Goal: Task Accomplishment & Management: Manage account settings

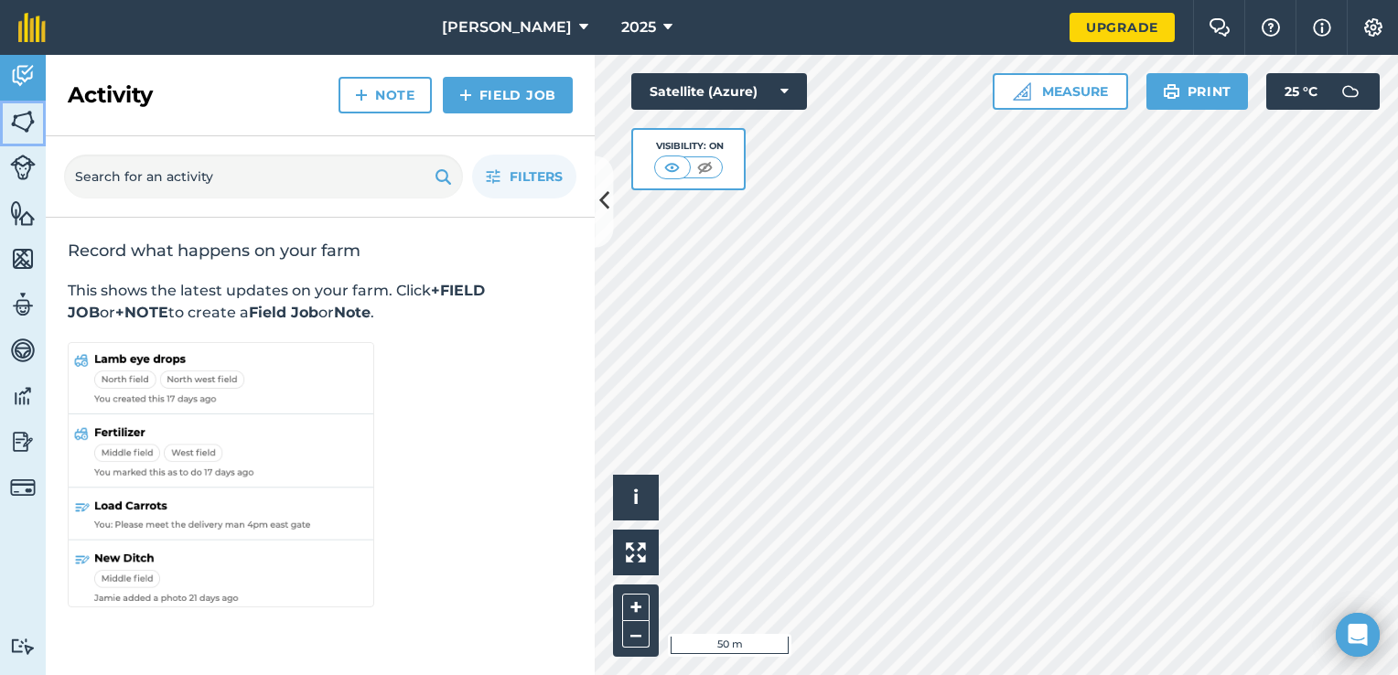
click at [14, 138] on link "Fields" at bounding box center [23, 124] width 46 height 46
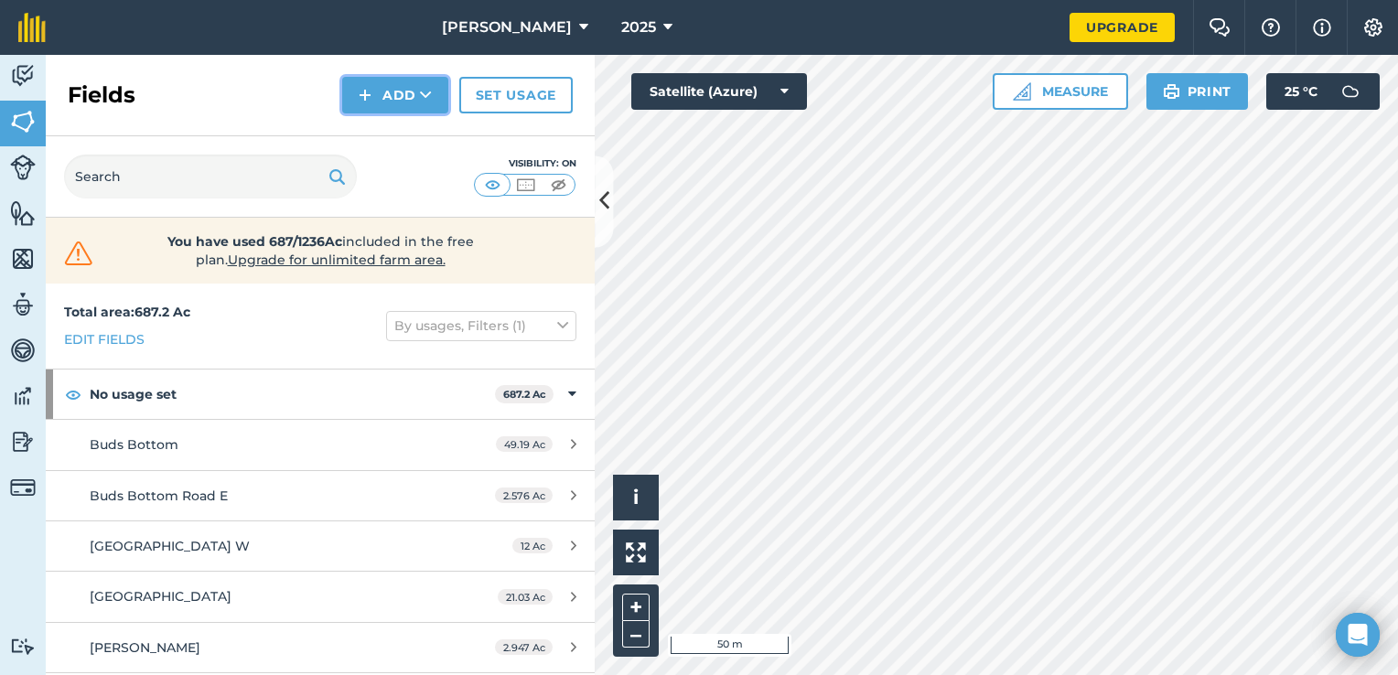
click at [381, 84] on button "Add" at bounding box center [395, 95] width 106 height 37
click at [388, 134] on link "Draw" at bounding box center [395, 136] width 101 height 40
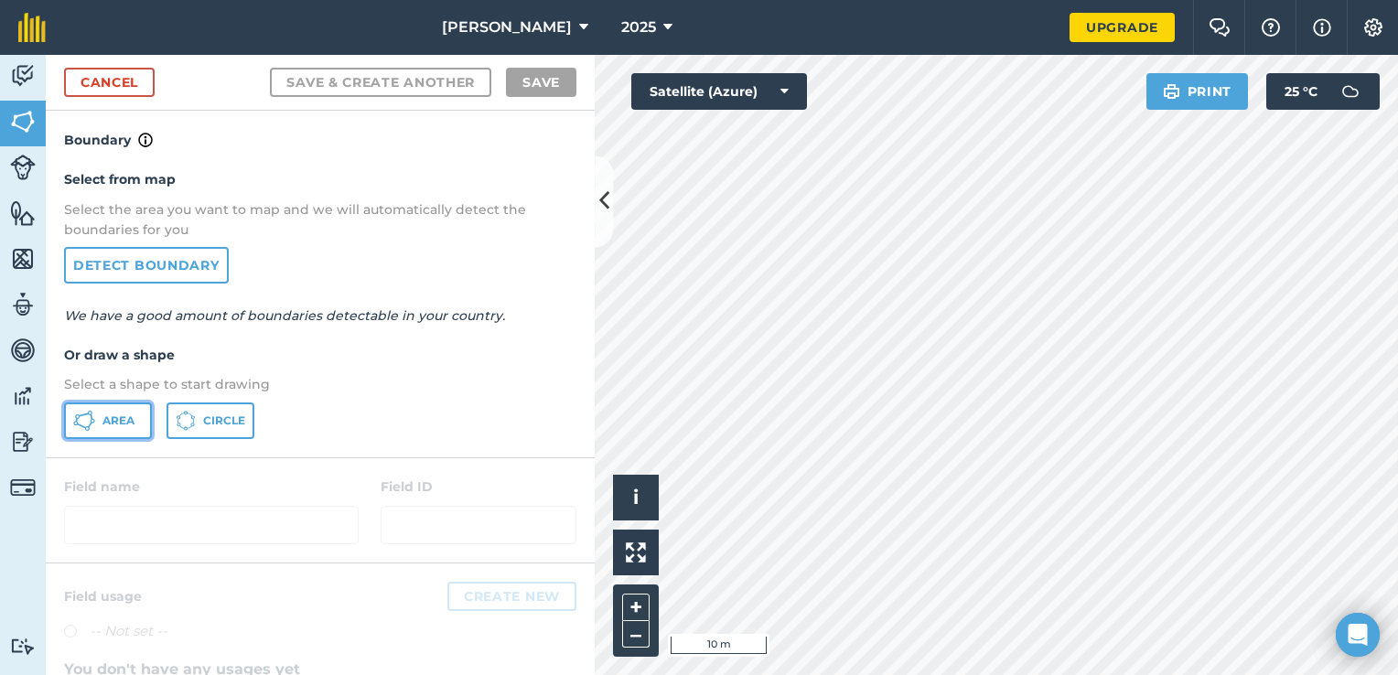
click at [123, 425] on span "Area" at bounding box center [118, 420] width 32 height 15
click at [513, 447] on div "Activity Fields Livestock Features Maps Team Vehicles Data Reporting Billing Tu…" at bounding box center [699, 365] width 1398 height 620
click at [578, 429] on div "Activity Fields Livestock Features Maps Team Vehicles Data Reporting Billing Tu…" at bounding box center [699, 365] width 1398 height 620
click at [633, 519] on div "Click to start drawing i © 2025 TomTom, Microsoft 10 m + –" at bounding box center [996, 365] width 803 height 620
click at [1013, 550] on body "[PERSON_NAME] 2025 Upgrade Farm Chat Help Info Settings Map printing is not ava…" at bounding box center [699, 337] width 1398 height 675
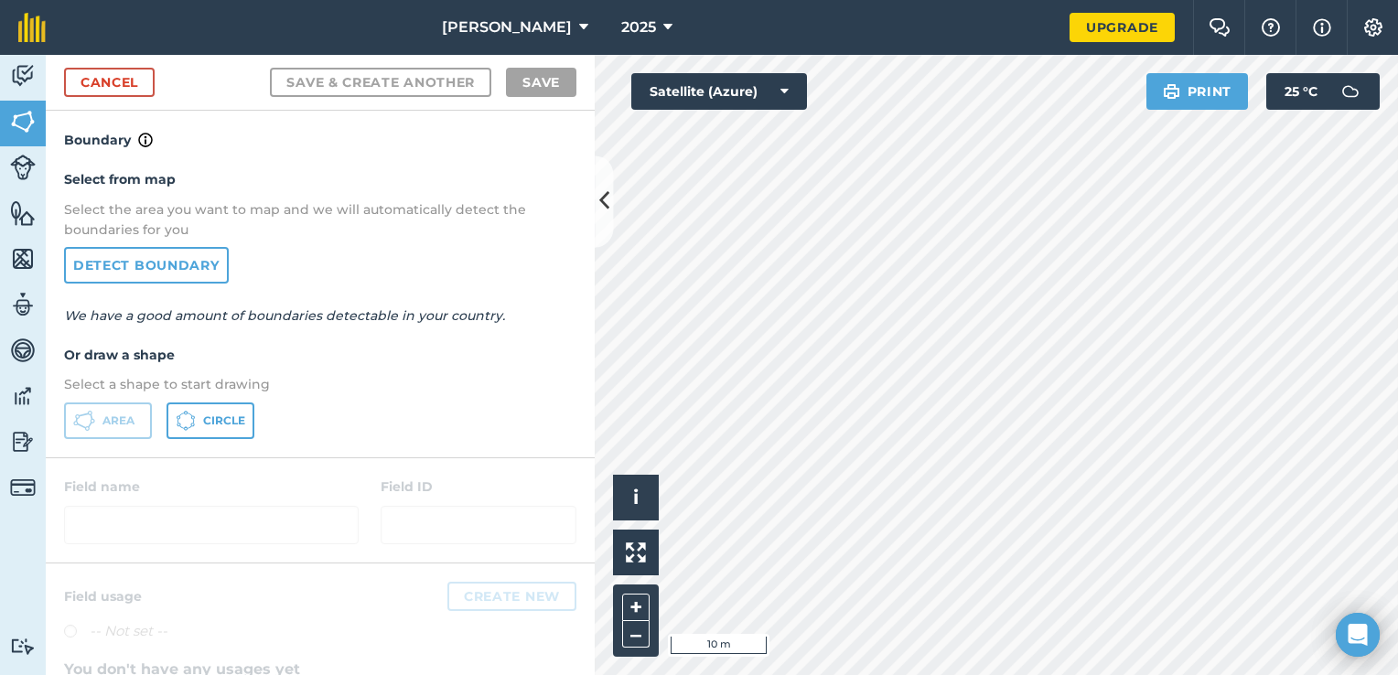
drag, startPoint x: 1338, startPoint y: 619, endPoint x: 992, endPoint y: 722, distance: 360.6
click at [992, 674] on html "[PERSON_NAME] 2025 Upgrade Farm Chat Help Info Settings Map printing is not ava…" at bounding box center [699, 337] width 1398 height 675
click at [1129, 674] on html "[PERSON_NAME] 2025 Upgrade Farm Chat Help Info Settings Map printing is not ava…" at bounding box center [699, 337] width 1398 height 675
click at [1397, 555] on html "[PERSON_NAME] 2025 Upgrade Farm Chat Help Info Settings Map printing is not ava…" at bounding box center [699, 337] width 1398 height 675
click at [1397, 565] on html "[PERSON_NAME] 2025 Upgrade Farm Chat Help Info Settings Map printing is not ava…" at bounding box center [699, 337] width 1398 height 675
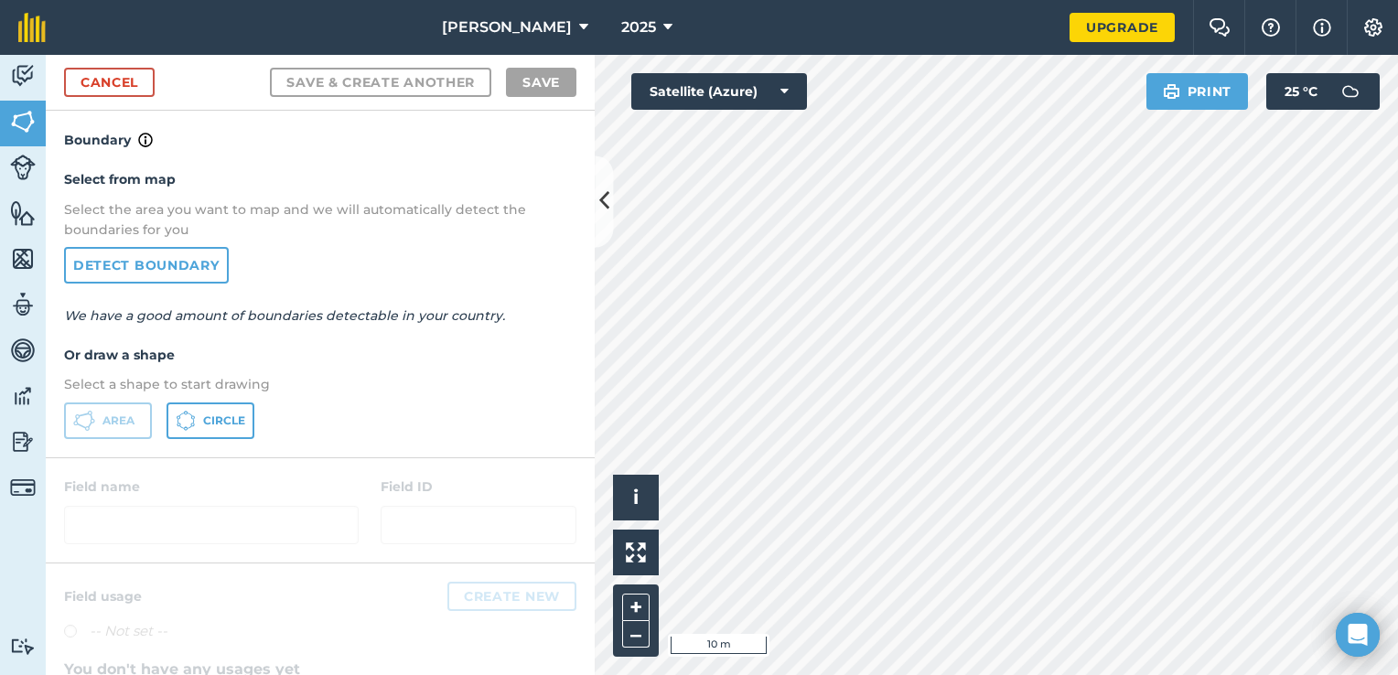
click at [1397, 483] on html "[PERSON_NAME] 2025 Upgrade Farm Chat Help Info Settings Map printing is not ava…" at bounding box center [699, 337] width 1398 height 675
click at [923, 0] on html "[PERSON_NAME] 2025 Upgrade Farm Chat Help Info Settings Map printing is not ava…" at bounding box center [699, 337] width 1398 height 675
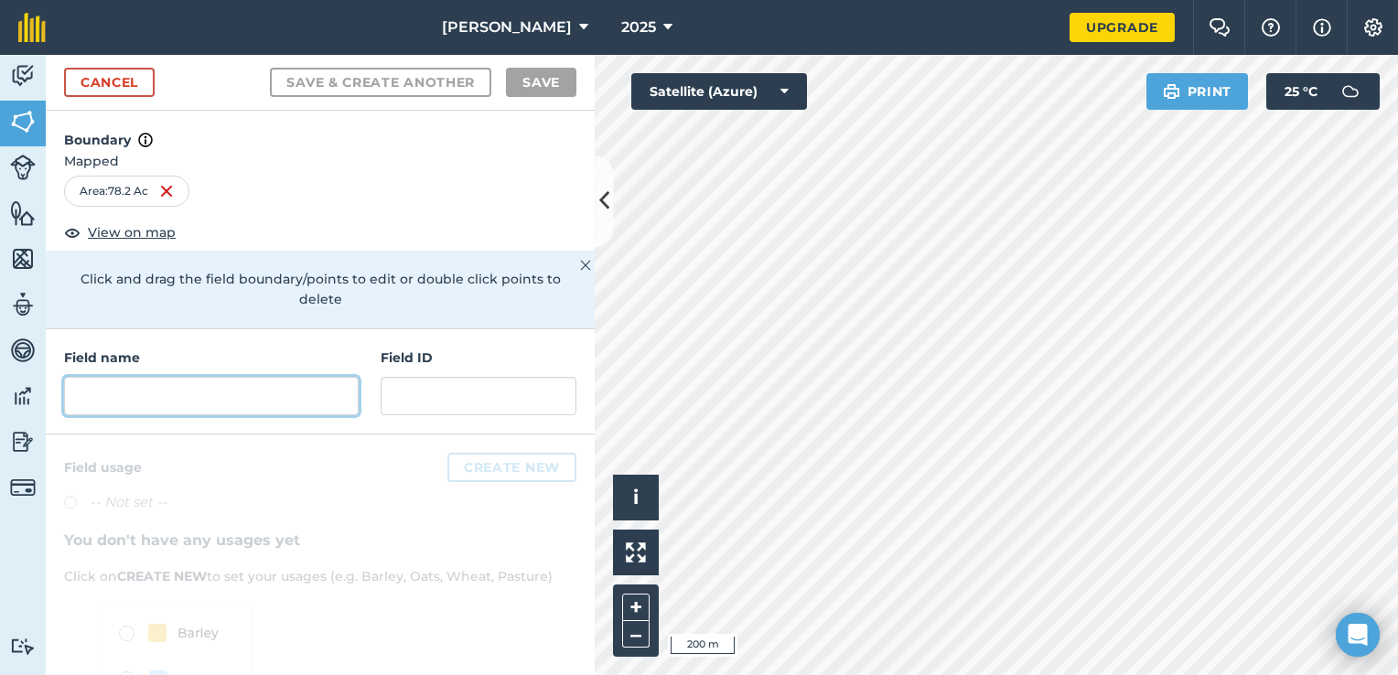
click at [124, 405] on input "text" at bounding box center [211, 396] width 295 height 38
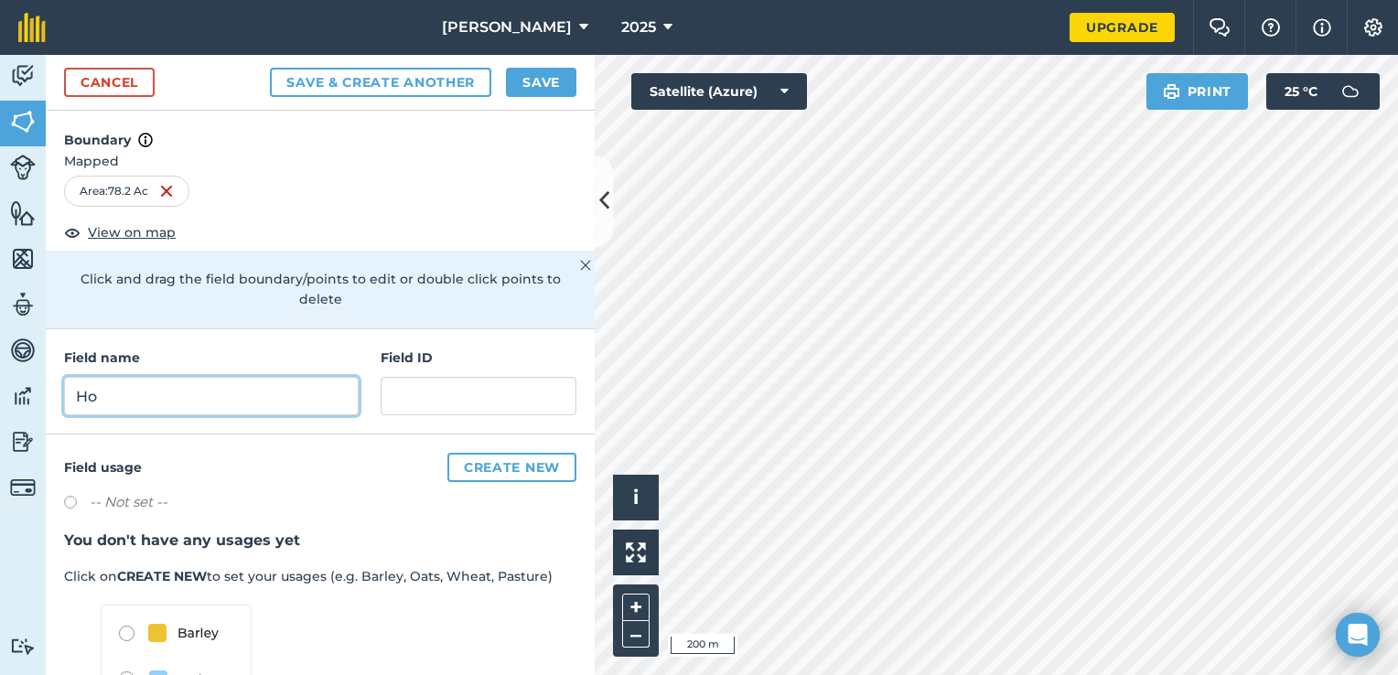
type input "H"
type input "P"
type input "Home P 1"
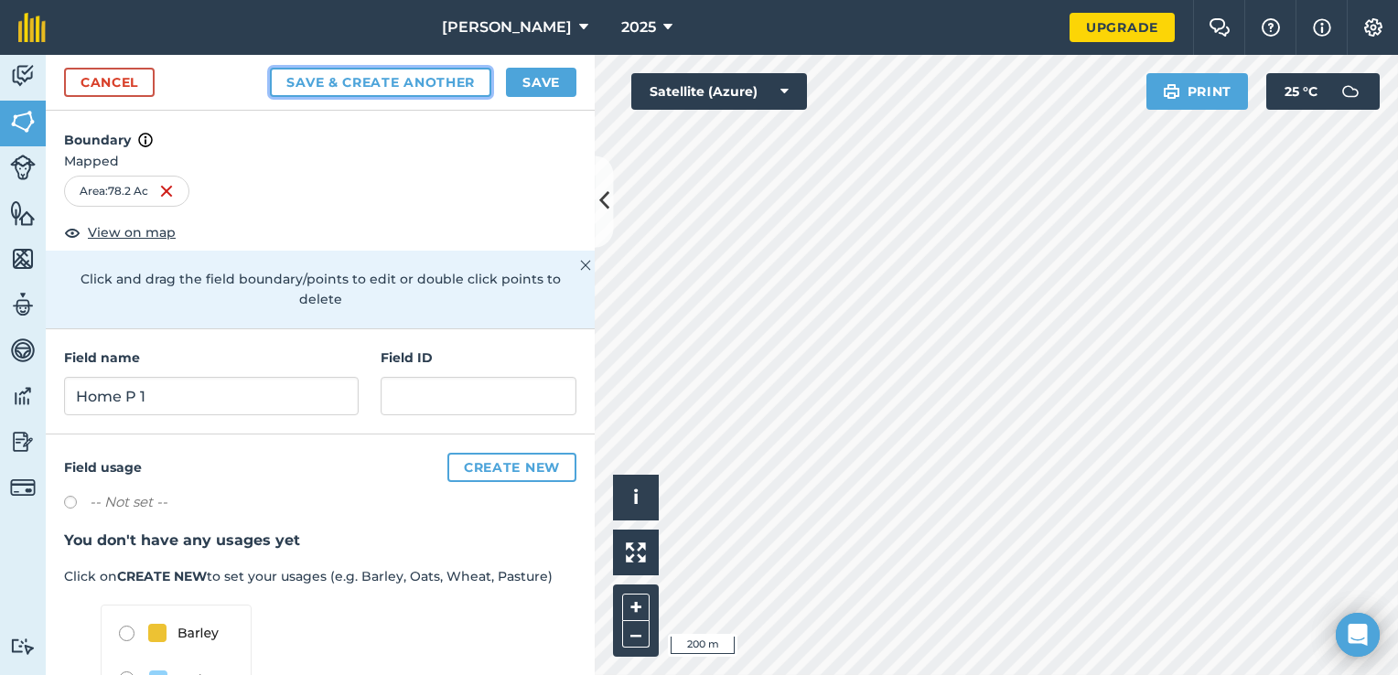
click at [465, 77] on button "Save & Create Another" at bounding box center [380, 82] width 221 height 29
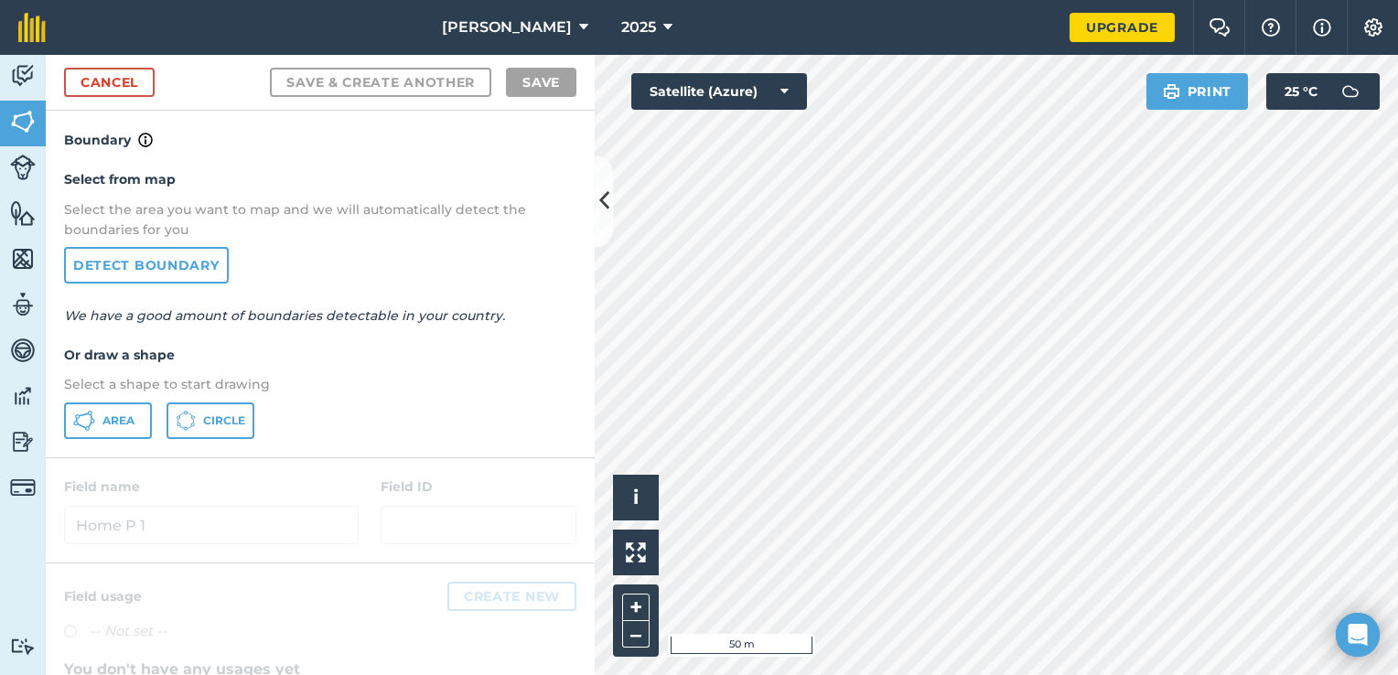
click at [1113, 674] on html "[PERSON_NAME] 2025 Upgrade Farm Chat Help Info Settings Map printing is not ava…" at bounding box center [699, 337] width 1398 height 675
click at [108, 420] on span "Area" at bounding box center [118, 420] width 32 height 15
click at [1105, 0] on html "[PERSON_NAME] 2025 Upgrade Farm Chat Help Info Settings Map printing is not ava…" at bounding box center [699, 337] width 1398 height 675
drag, startPoint x: 1090, startPoint y: 37, endPoint x: 1095, endPoint y: 684, distance: 647.6
click at [1095, 674] on html "[PERSON_NAME] 2025 Upgrade Farm Chat Help Info Settings Map printing is not ava…" at bounding box center [699, 337] width 1398 height 675
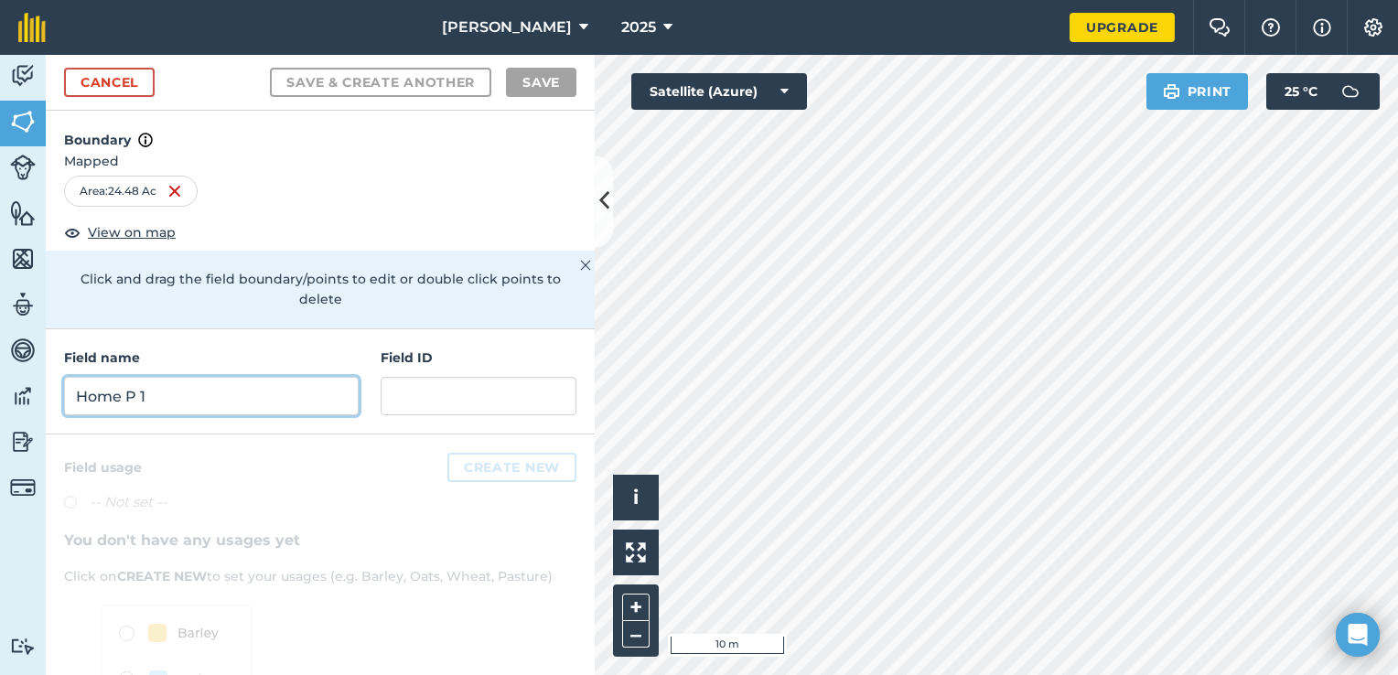
click at [234, 401] on input "Home P 1" at bounding box center [211, 396] width 295 height 38
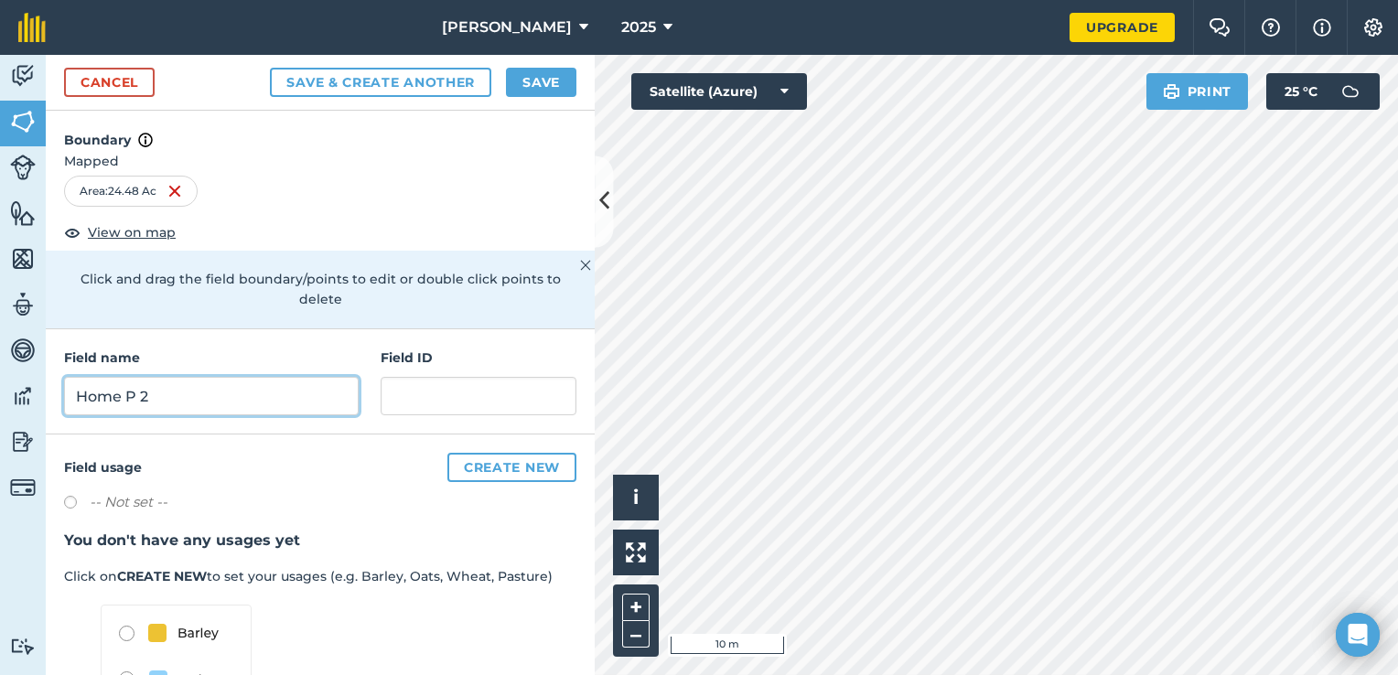
type input "Home P 2"
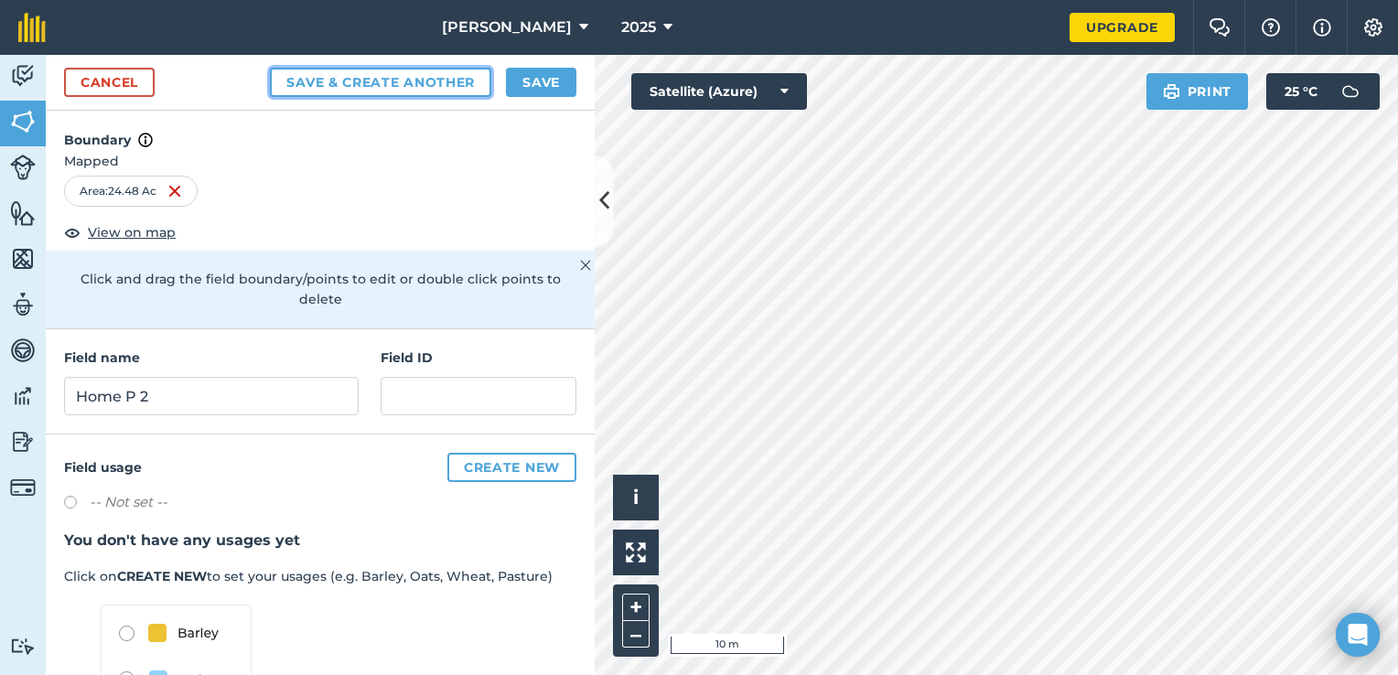
click at [457, 78] on button "Save & Create Another" at bounding box center [380, 82] width 221 height 29
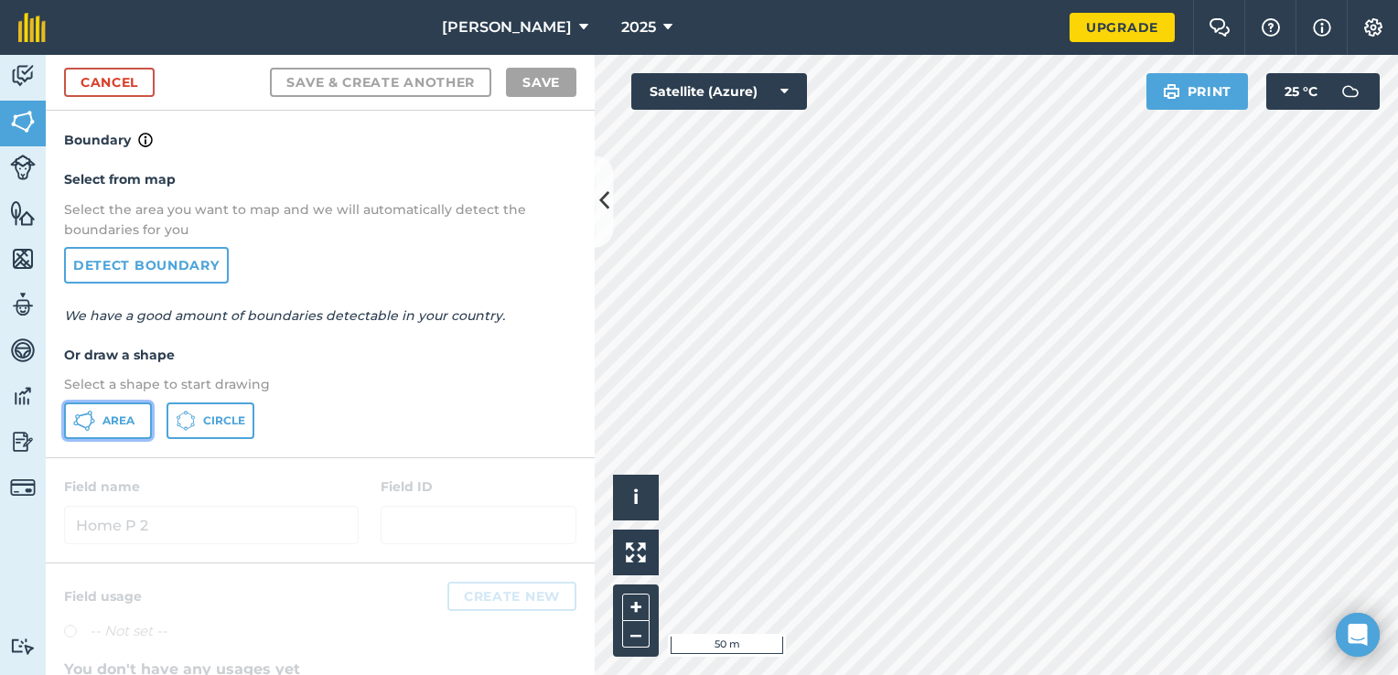
click at [106, 430] on button "Area" at bounding box center [108, 420] width 88 height 37
click at [1054, 674] on html "[PERSON_NAME] 2025 Upgrade Farm Chat Help Info Settings Map printing is not ava…" at bounding box center [699, 337] width 1398 height 675
click at [1039, 674] on html "[PERSON_NAME] 2025 Upgrade Farm Chat Help Info Settings Map printing is not ava…" at bounding box center [699, 337] width 1398 height 675
click at [590, 411] on div "Activity Fields Livestock Features Maps Team Vehicles Data Reporting Billing Tu…" at bounding box center [699, 365] width 1398 height 620
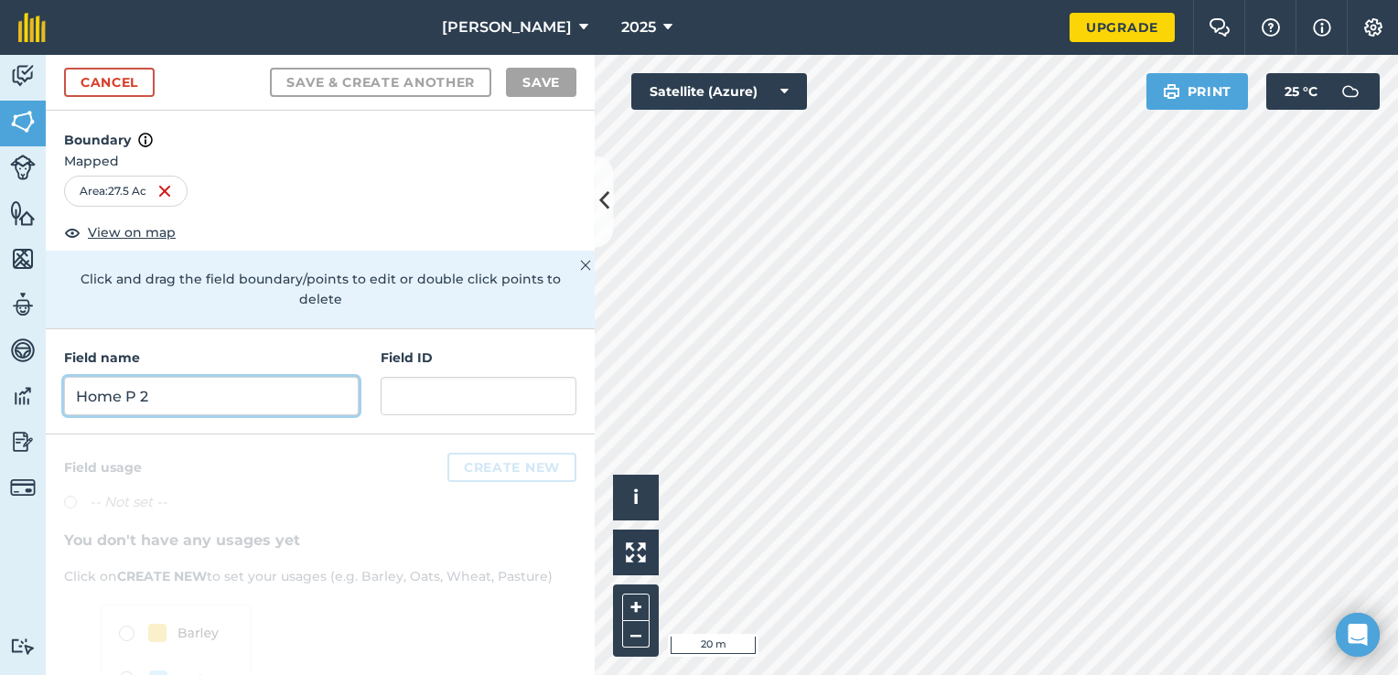
click at [300, 390] on input "Home P 2" at bounding box center [211, 396] width 295 height 38
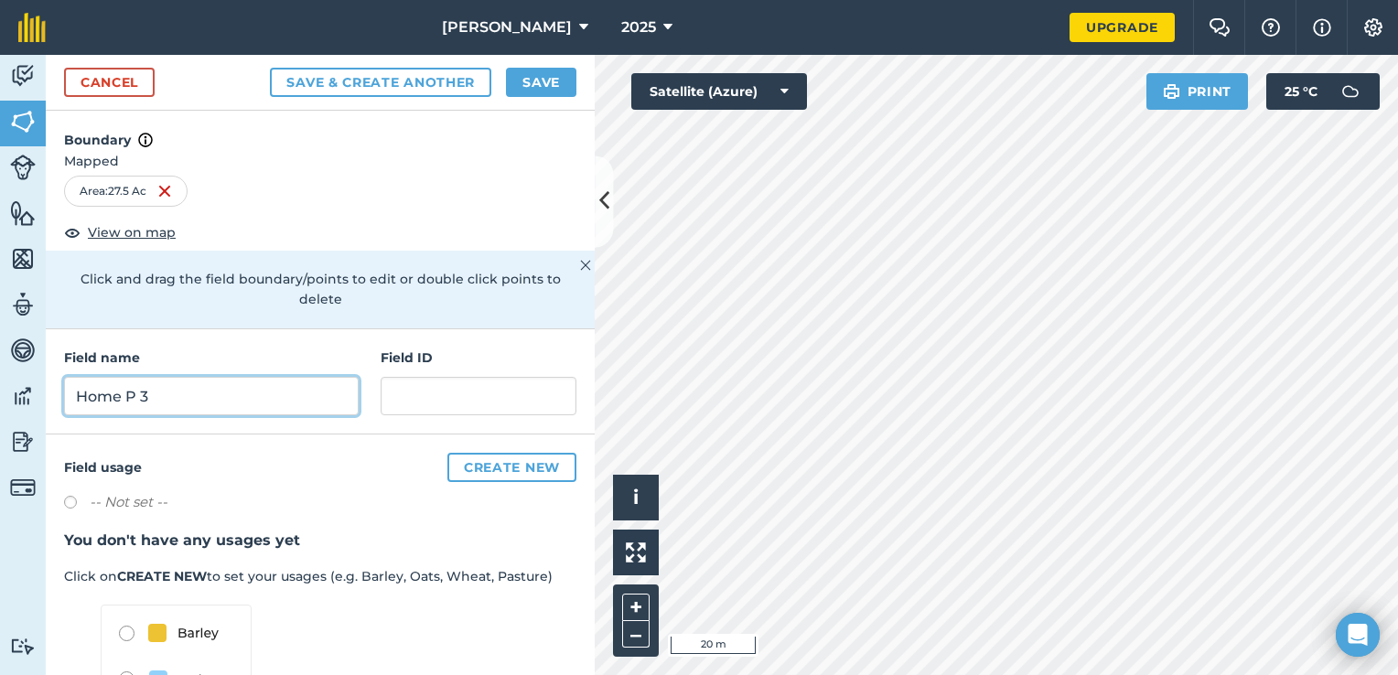
type input "Home P 3"
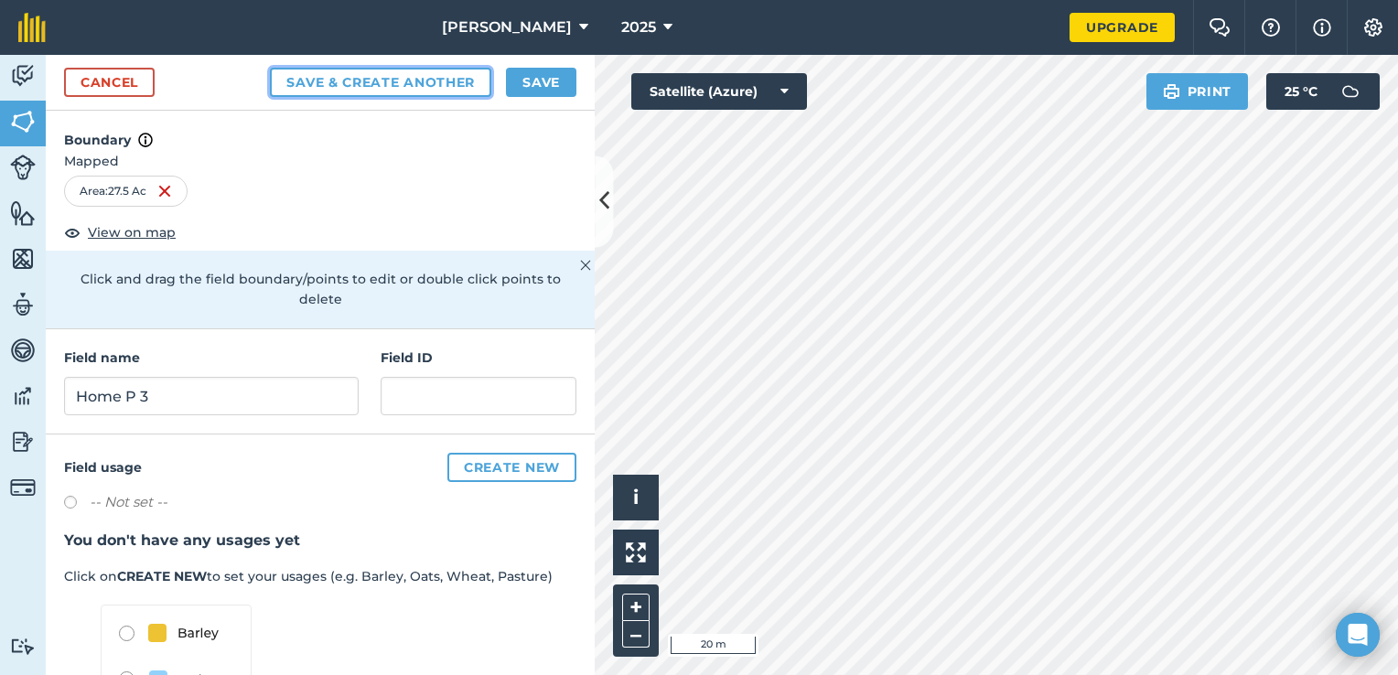
click at [469, 70] on button "Save & Create Another" at bounding box center [380, 82] width 221 height 29
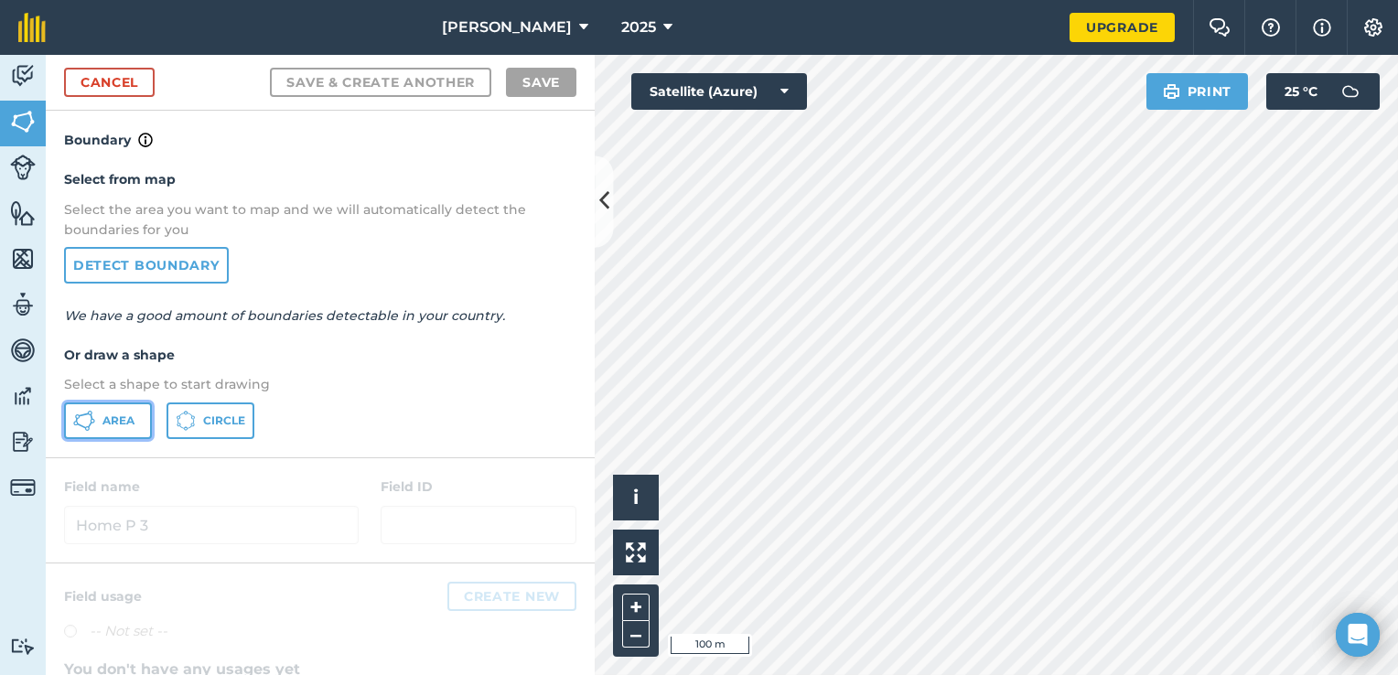
click at [94, 404] on button "Area" at bounding box center [108, 420] width 88 height 37
click at [923, 674] on html "[PERSON_NAME] 2025 Upgrade Farm Chat Help Info Settings Map printing is not ava…" at bounding box center [699, 337] width 1398 height 675
click at [906, 674] on html "[PERSON_NAME] 2025 Upgrade Farm Chat Help Info Settings Map printing is not ava…" at bounding box center [699, 337] width 1398 height 675
click at [966, 674] on html "[PERSON_NAME] 2025 Upgrade Farm Chat Help Info Settings Map printing is not ava…" at bounding box center [699, 337] width 1398 height 675
click at [1397, 514] on html "[PERSON_NAME] 2025 Upgrade Farm Chat Help Info Settings Map printing is not ava…" at bounding box center [699, 337] width 1398 height 675
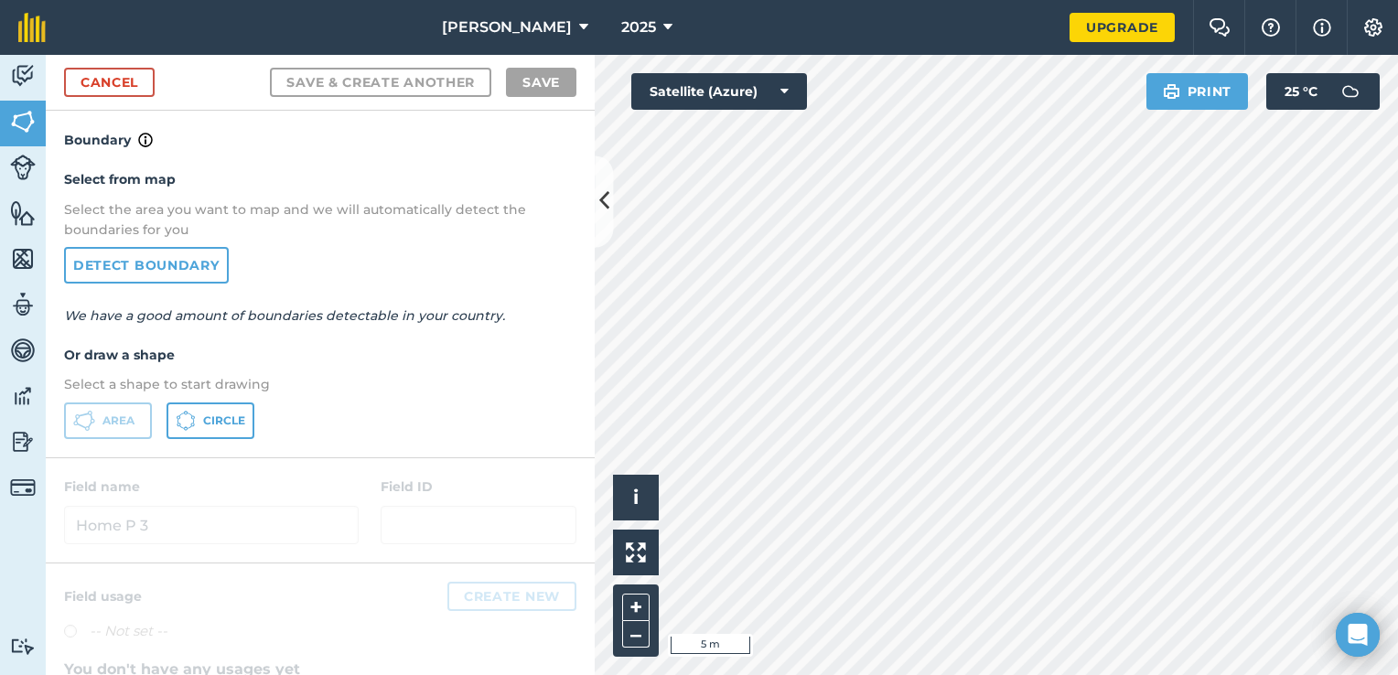
click at [1397, 570] on html "[PERSON_NAME] 2025 Upgrade Farm Chat Help Info Settings Map printing is not ava…" at bounding box center [699, 337] width 1398 height 675
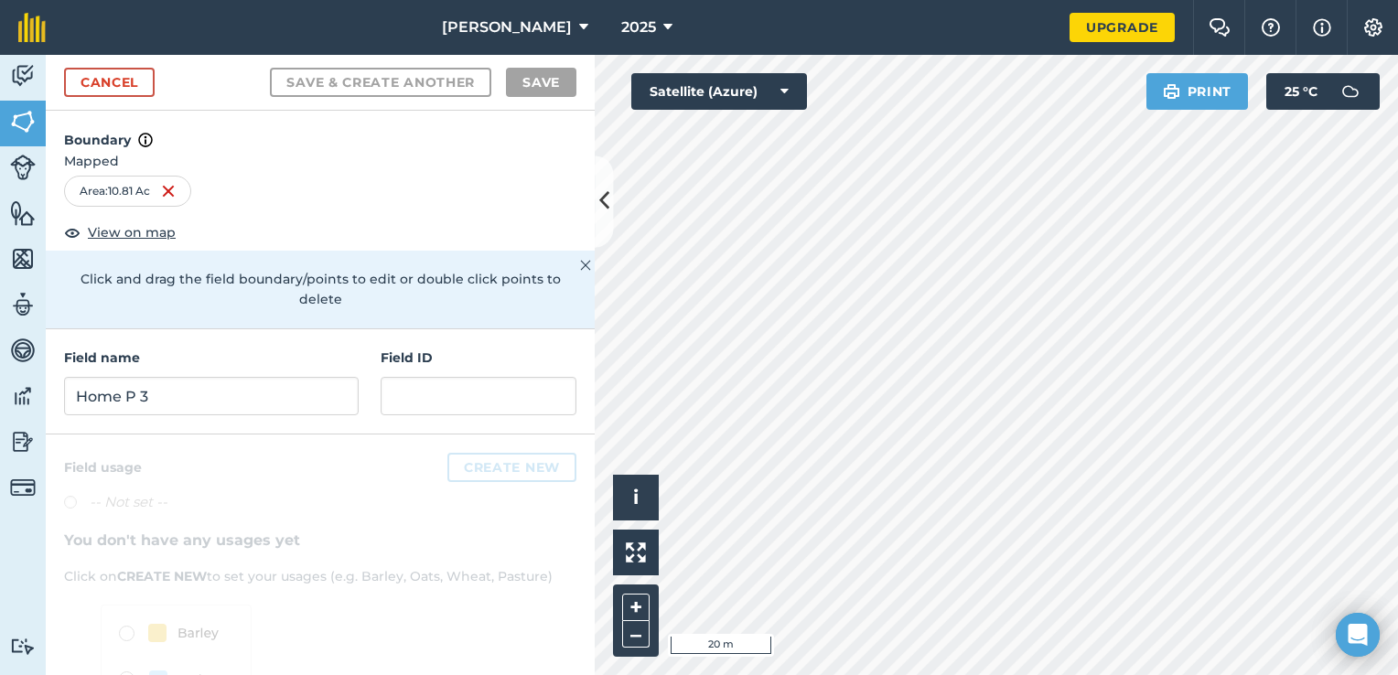
click at [559, 509] on div "Activity Fields Livestock Features Maps Team Vehicles Data Reporting Billing Tu…" at bounding box center [699, 365] width 1398 height 620
click at [1143, 674] on html "[PERSON_NAME] 2025 Upgrade Farm Chat Help Info Settings Map printing is not ava…" at bounding box center [699, 337] width 1398 height 675
click at [305, 374] on div "Field name Home P 3" at bounding box center [211, 382] width 295 height 68
click at [304, 391] on input "Home P 3" at bounding box center [211, 396] width 295 height 38
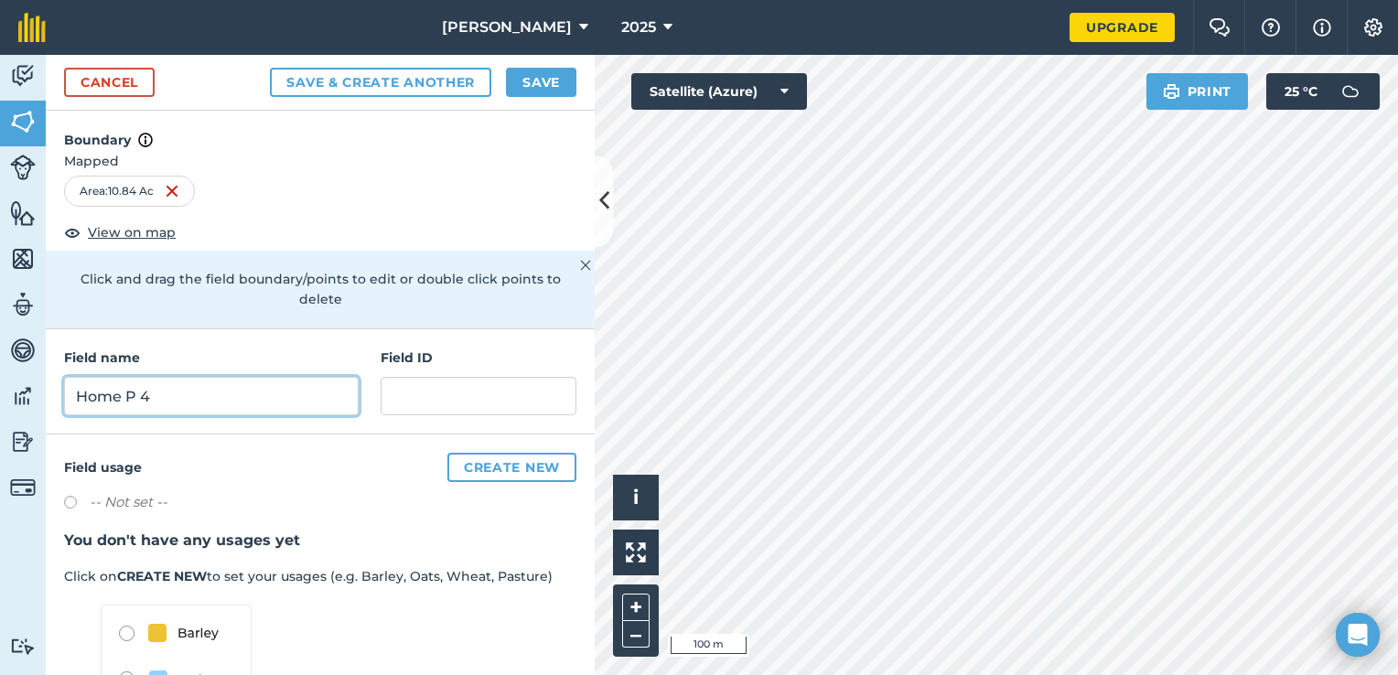
type input "Home P 4"
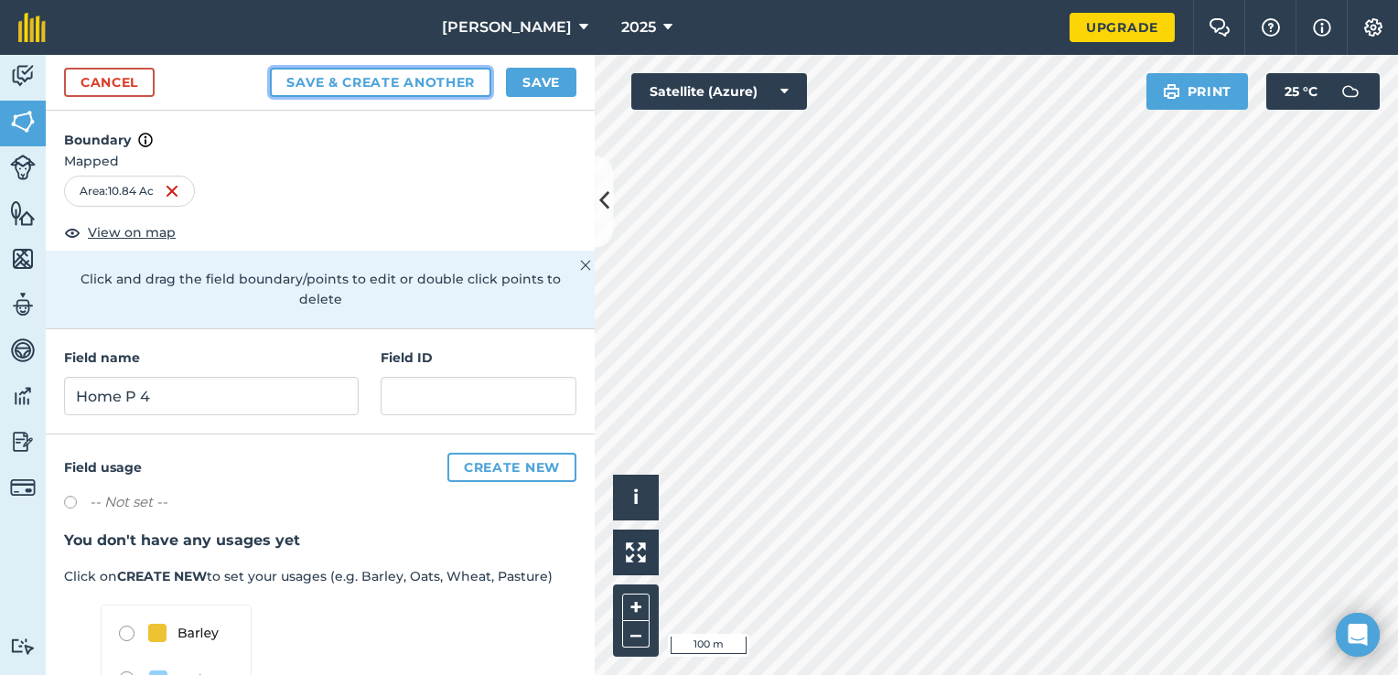
click at [436, 76] on button "Save & Create Another" at bounding box center [380, 82] width 221 height 29
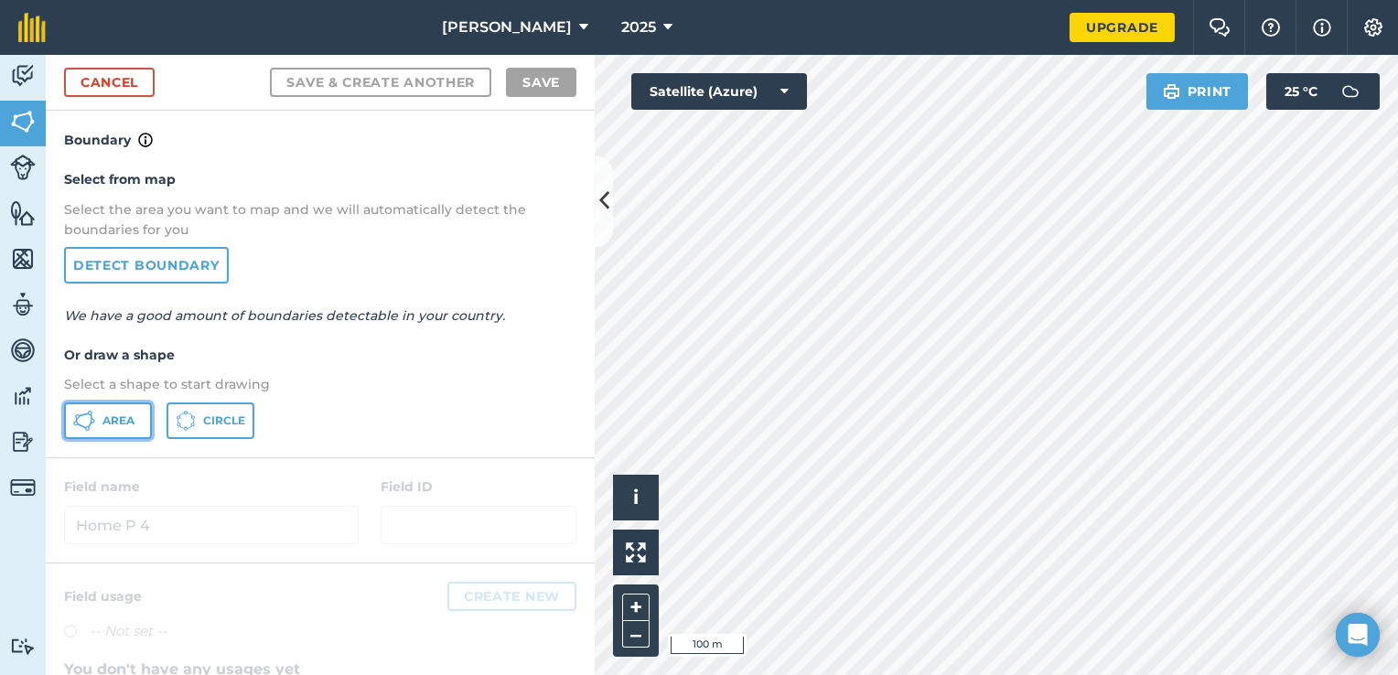
click at [96, 410] on button "Area" at bounding box center [108, 420] width 88 height 37
click at [649, 47] on div "[PERSON_NAME] 2025 Upgrade Farm Chat Help Info Settings Map printing is not ava…" at bounding box center [699, 337] width 1398 height 675
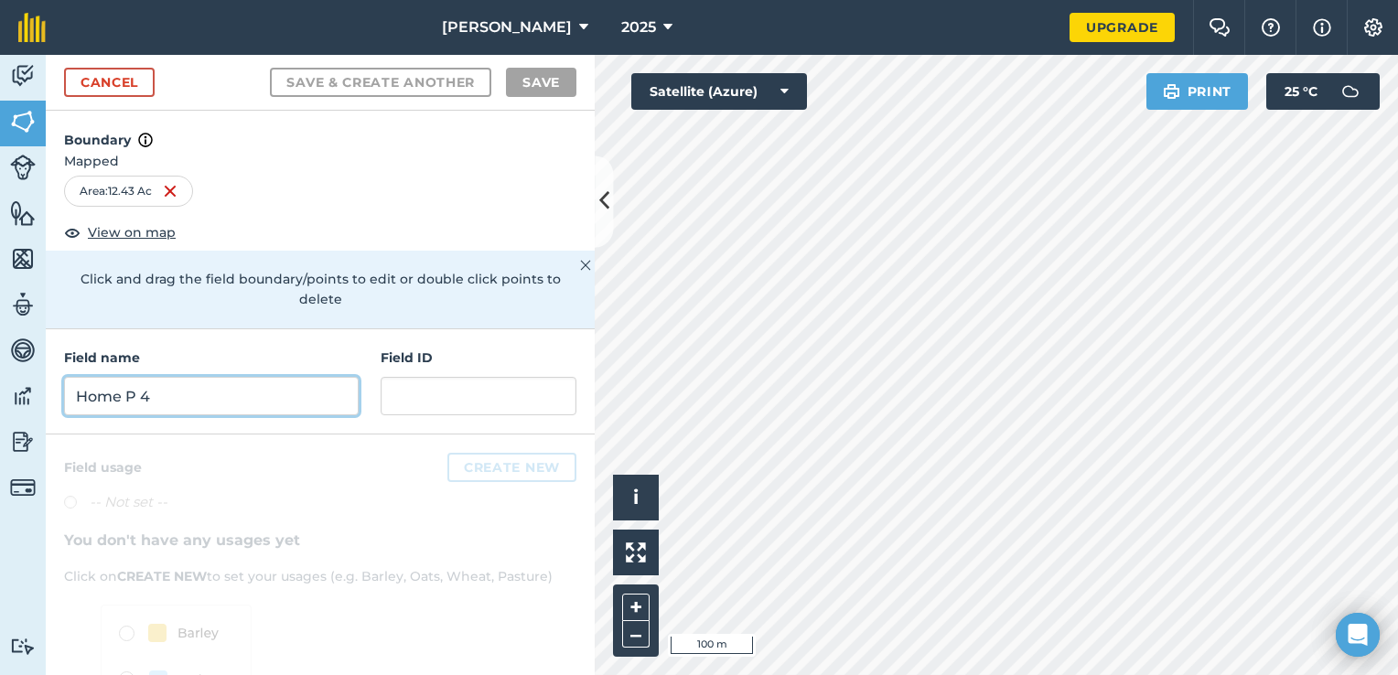
click at [146, 378] on input "Home P 4" at bounding box center [211, 396] width 295 height 38
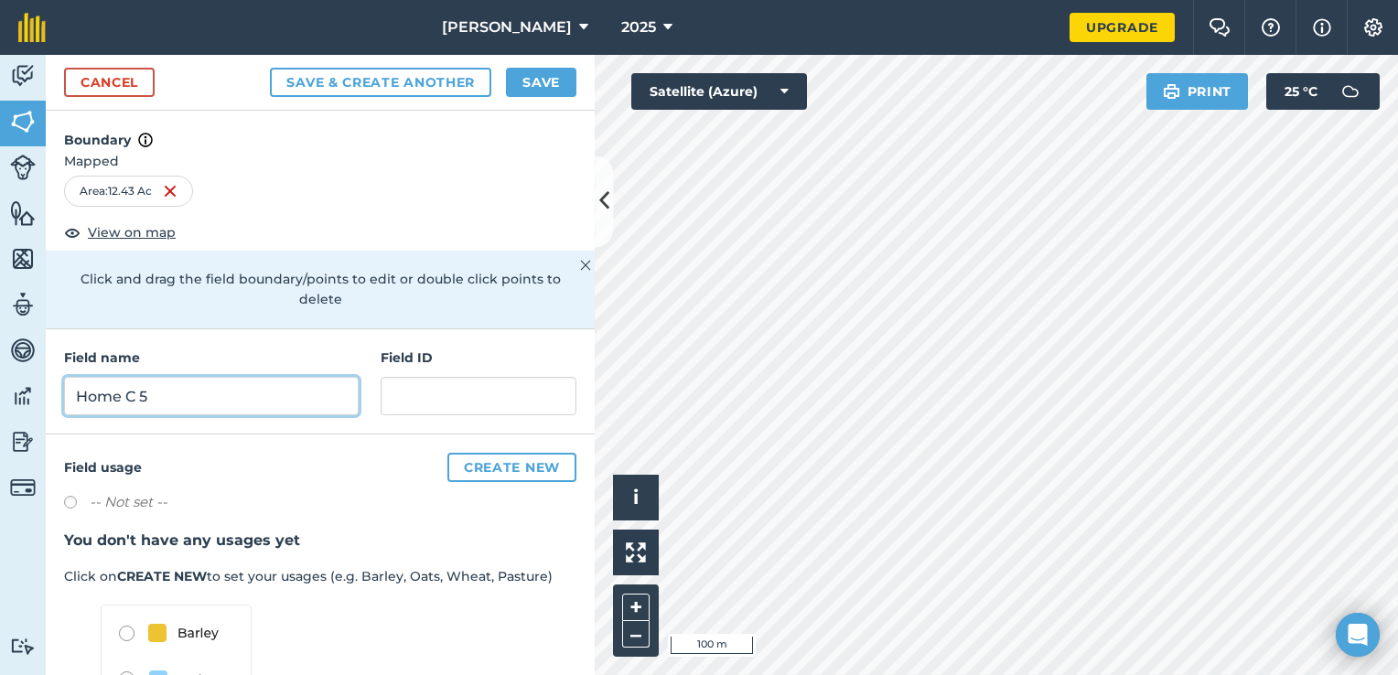
type input "Home C 5"
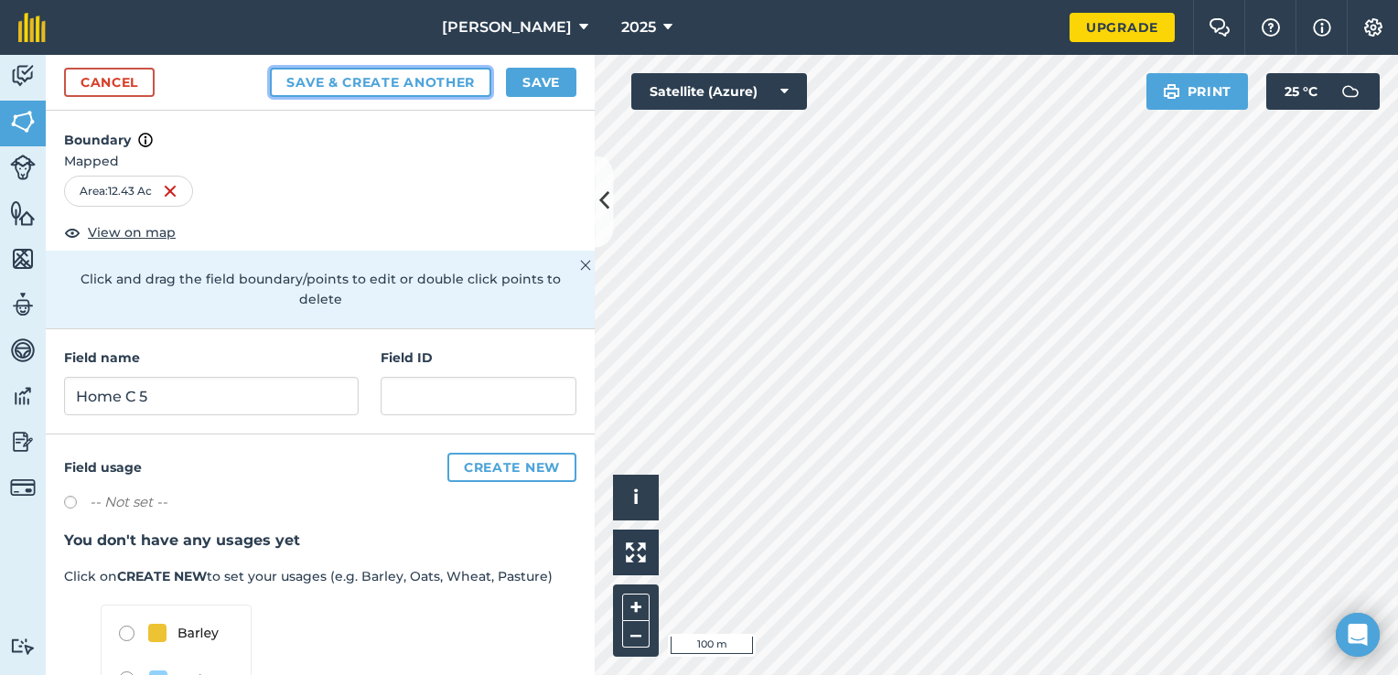
click at [307, 78] on button "Save & Create Another" at bounding box center [380, 82] width 221 height 29
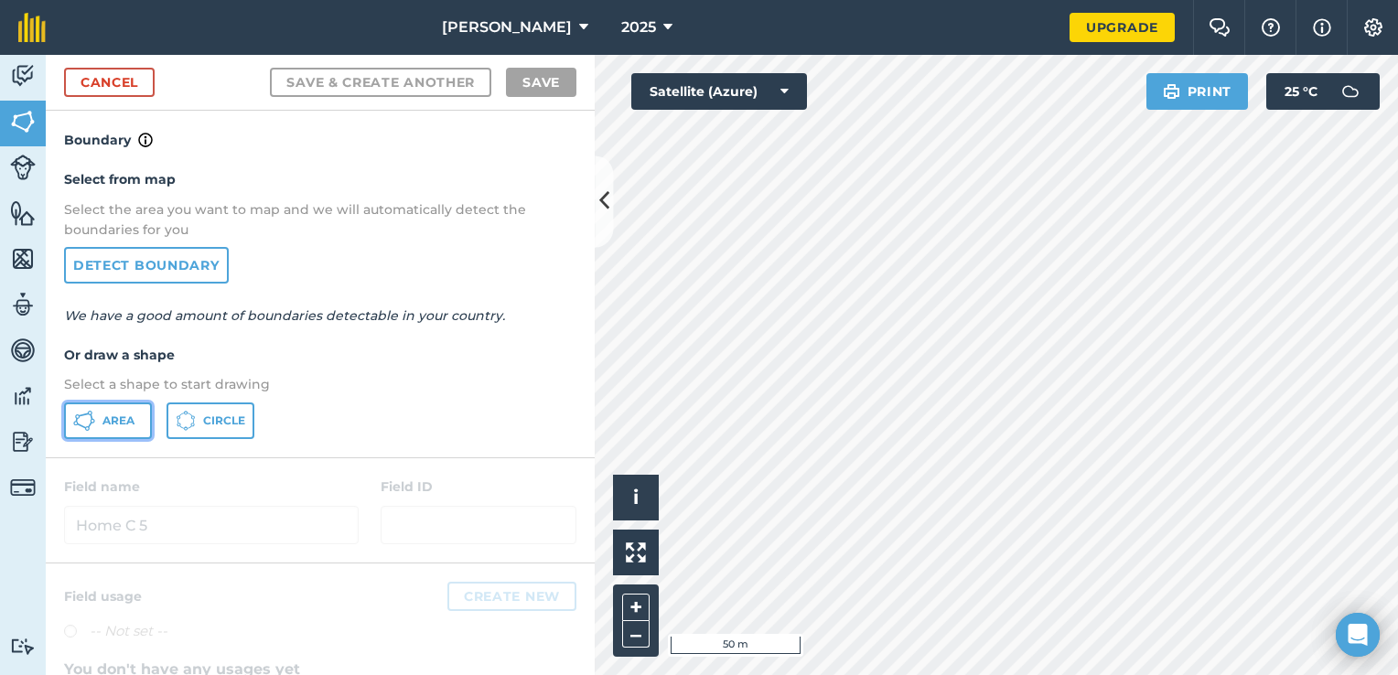
click at [128, 431] on button "Area" at bounding box center [108, 420] width 88 height 37
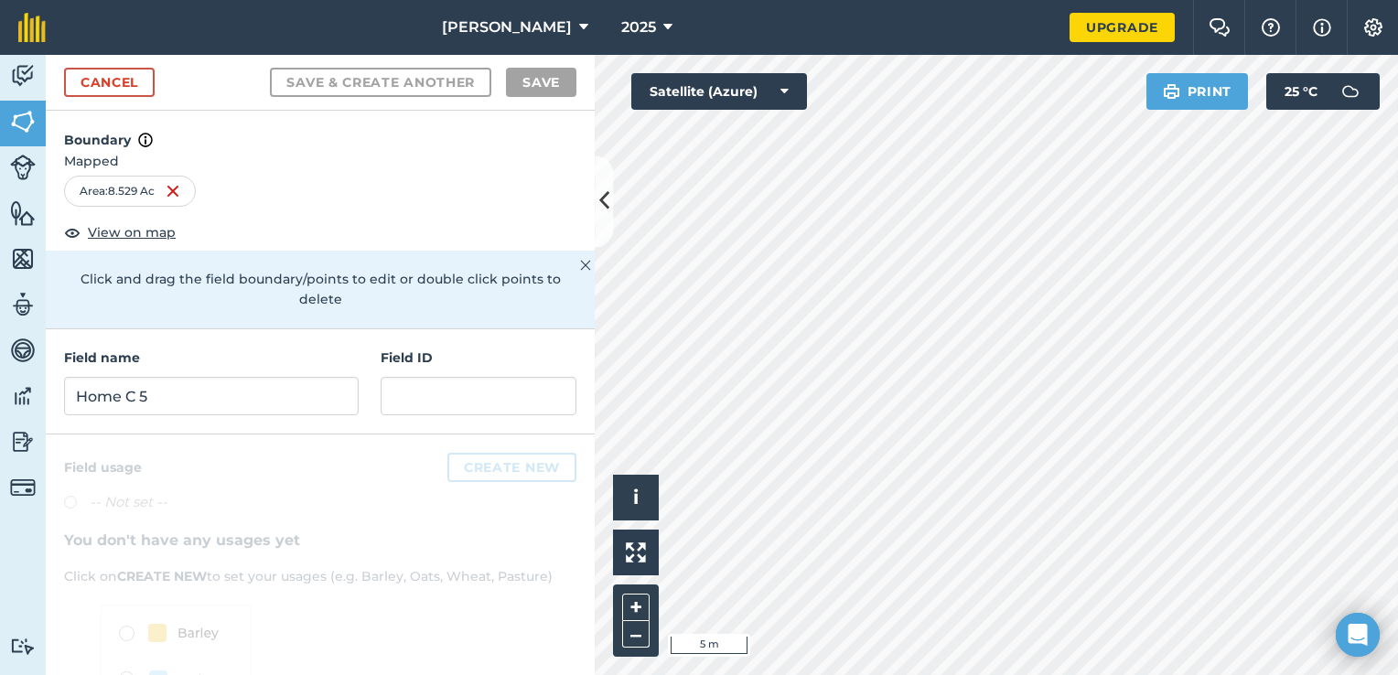
click at [574, 181] on div "Activity Fields Livestock Features Maps Team Vehicles Data Reporting Billing Tu…" at bounding box center [699, 365] width 1398 height 620
click at [155, 397] on input "Home C 5" at bounding box center [211, 396] width 295 height 38
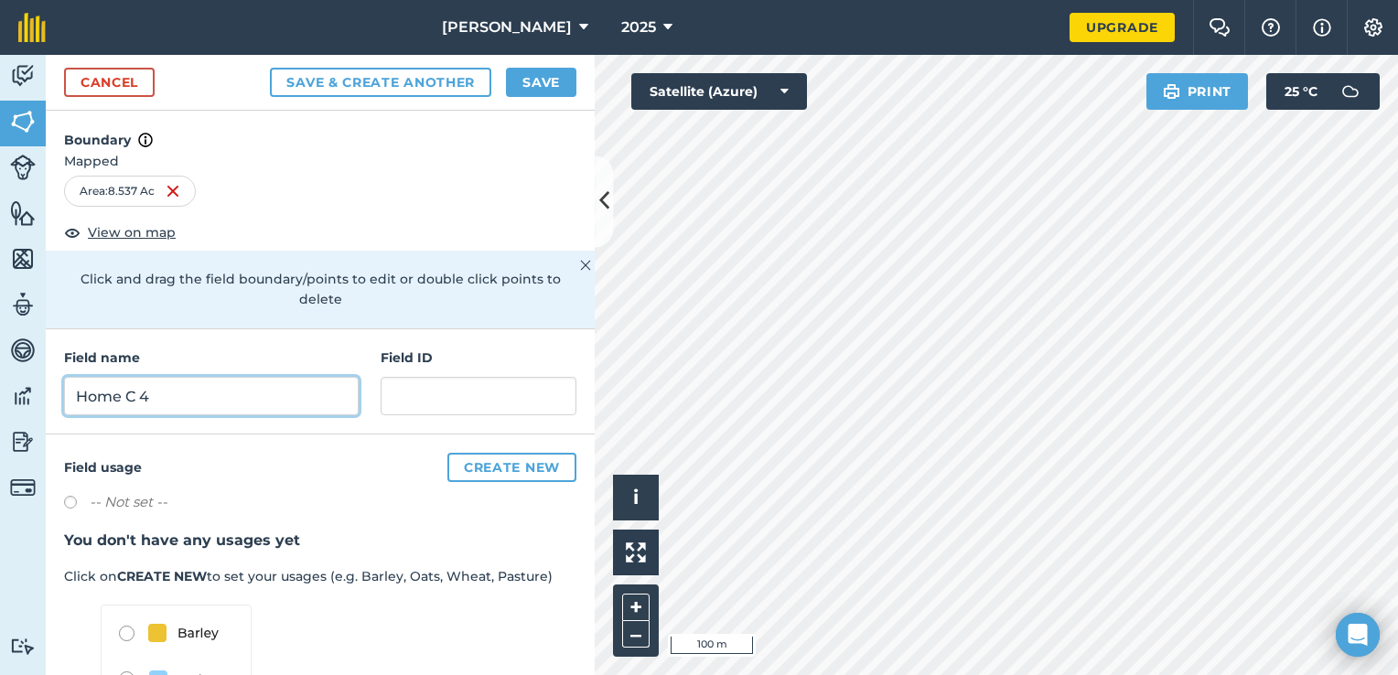
type input "Home C 4"
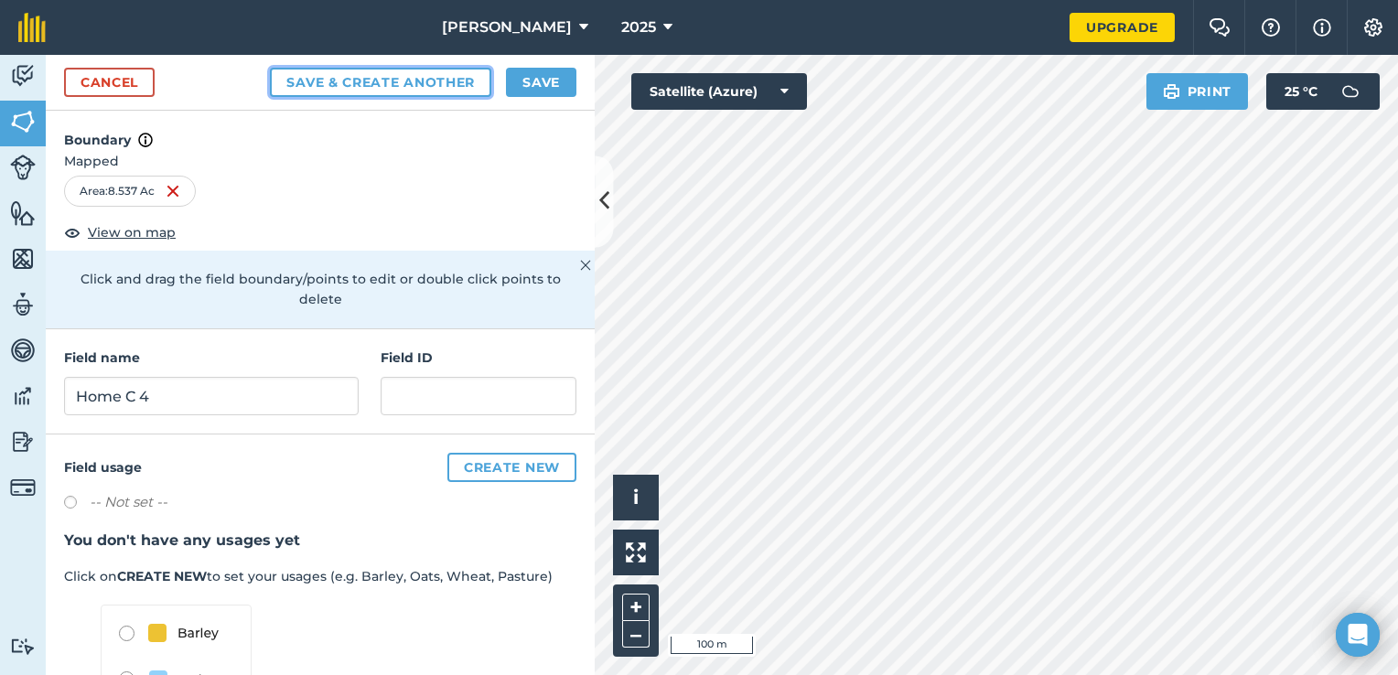
click at [450, 83] on button "Save & Create Another" at bounding box center [380, 82] width 221 height 29
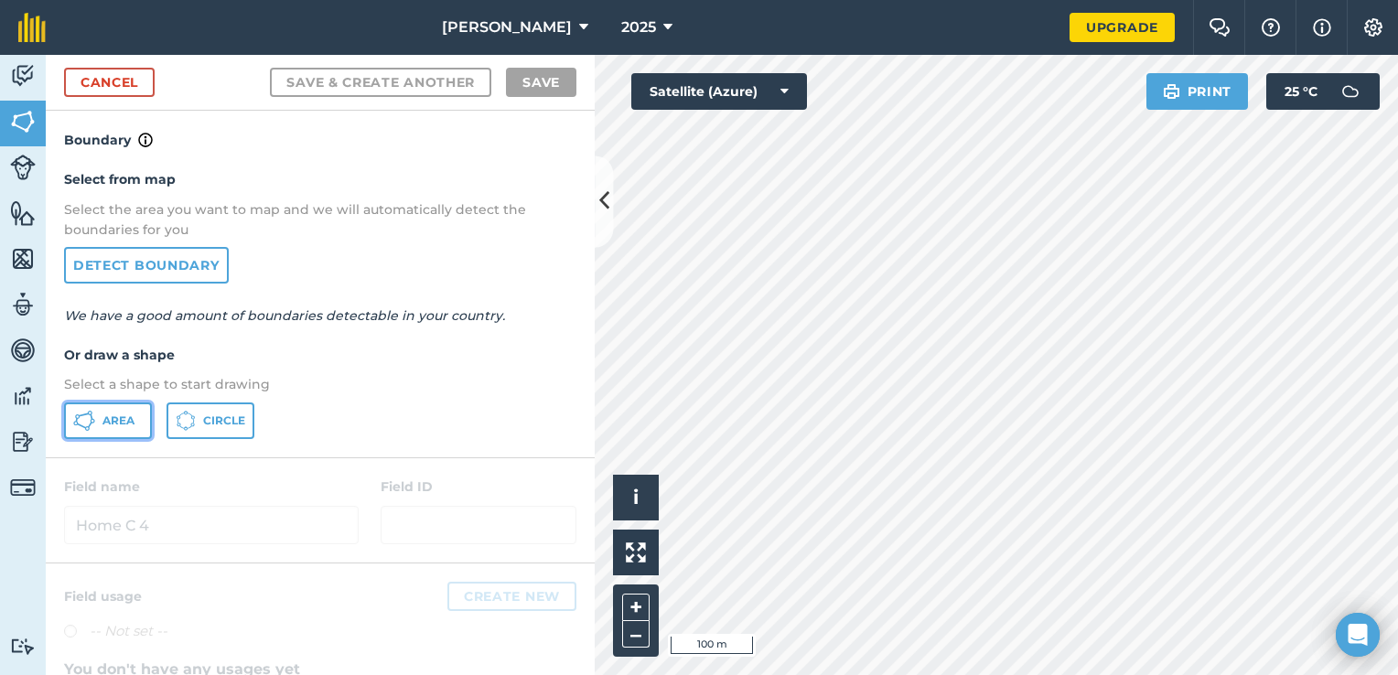
click at [113, 434] on button "Area" at bounding box center [108, 420] width 88 height 37
click at [735, 0] on html "[PERSON_NAME] 2025 Upgrade Farm Chat Help Info Settings Map printing is not ava…" at bounding box center [699, 337] width 1398 height 675
click at [748, 0] on html "[PERSON_NAME] 2025 Upgrade Farm Chat Help Info Settings Map printing is not ava…" at bounding box center [699, 337] width 1398 height 675
click at [798, 109] on div "Click to start drawing i © 2025 TomTom, Microsoft 5 m + – Satellite (Azure) Pri…" at bounding box center [996, 365] width 803 height 620
click at [774, 46] on div "[PERSON_NAME] 2025 Upgrade Farm Chat Help Info Settings Map printing is not ava…" at bounding box center [699, 337] width 1398 height 675
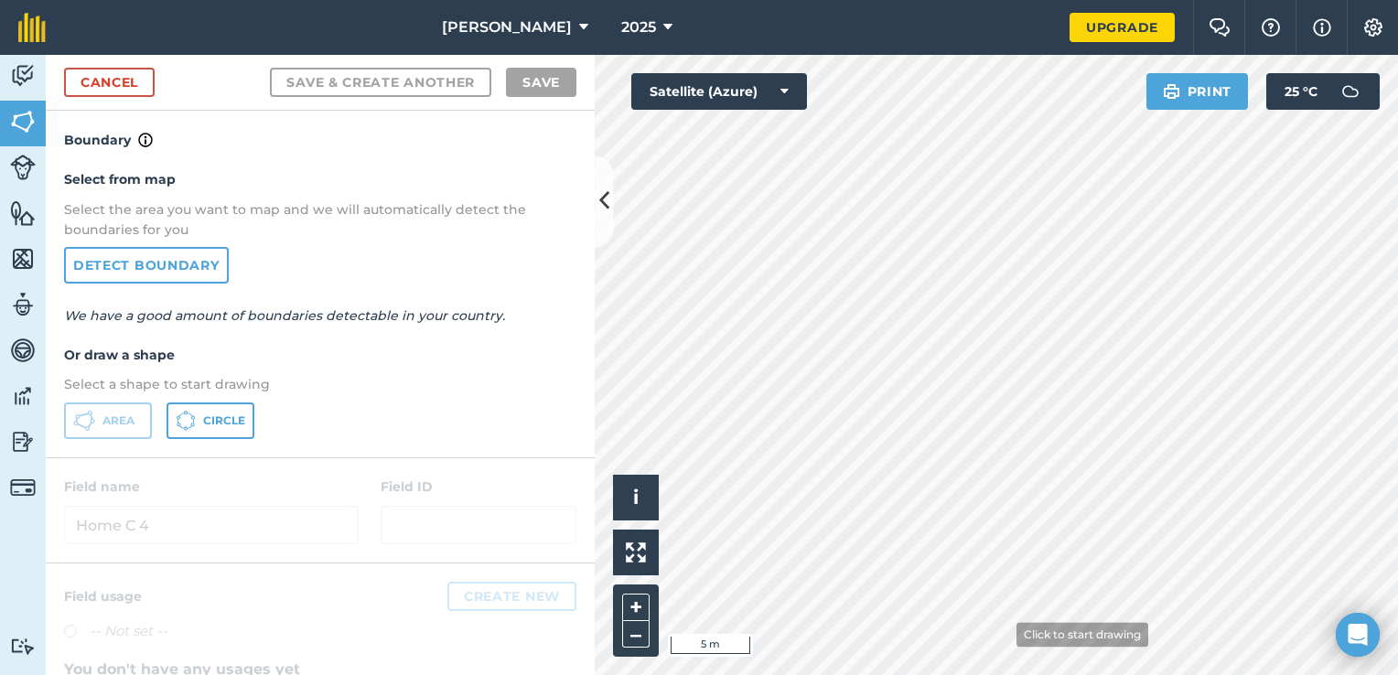
click at [1038, 674] on html "[PERSON_NAME] 2025 Upgrade Farm Chat Help Info Settings Map printing is not ava…" at bounding box center [699, 337] width 1398 height 675
click at [1034, 674] on html "[PERSON_NAME] 2025 Upgrade Farm Chat Help Info Settings Map printing is not ava…" at bounding box center [699, 337] width 1398 height 675
click at [894, 674] on html "[PERSON_NAME] 2025 Upgrade Farm Chat Help Info Settings Map printing is not ava…" at bounding box center [699, 337] width 1398 height 675
click at [959, 674] on html "[PERSON_NAME] 2025 Upgrade Farm Chat Help Info Settings Map printing is not ava…" at bounding box center [699, 337] width 1398 height 675
click at [1007, 674] on html "[PERSON_NAME] 2025 Upgrade Farm Chat Help Info Settings Map printing is not ava…" at bounding box center [699, 337] width 1398 height 675
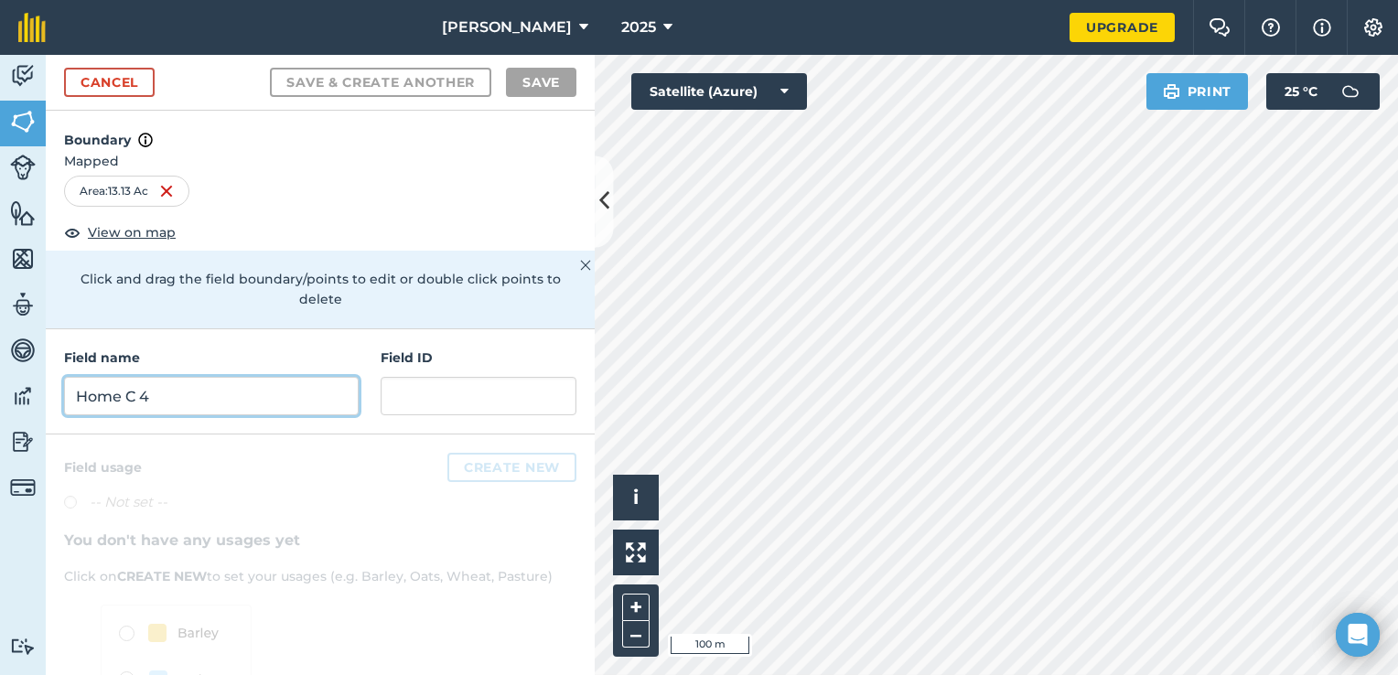
click at [302, 383] on input "Home C 4" at bounding box center [211, 396] width 295 height 38
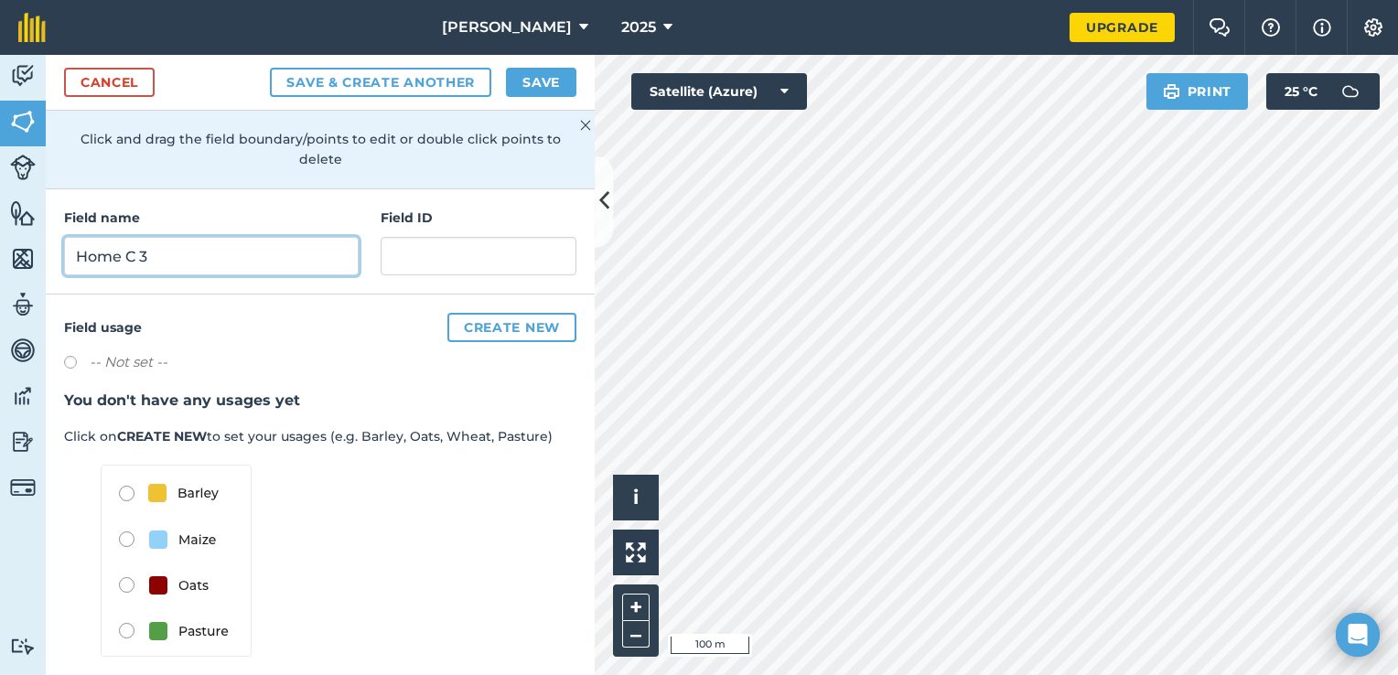
scroll to position [153, 0]
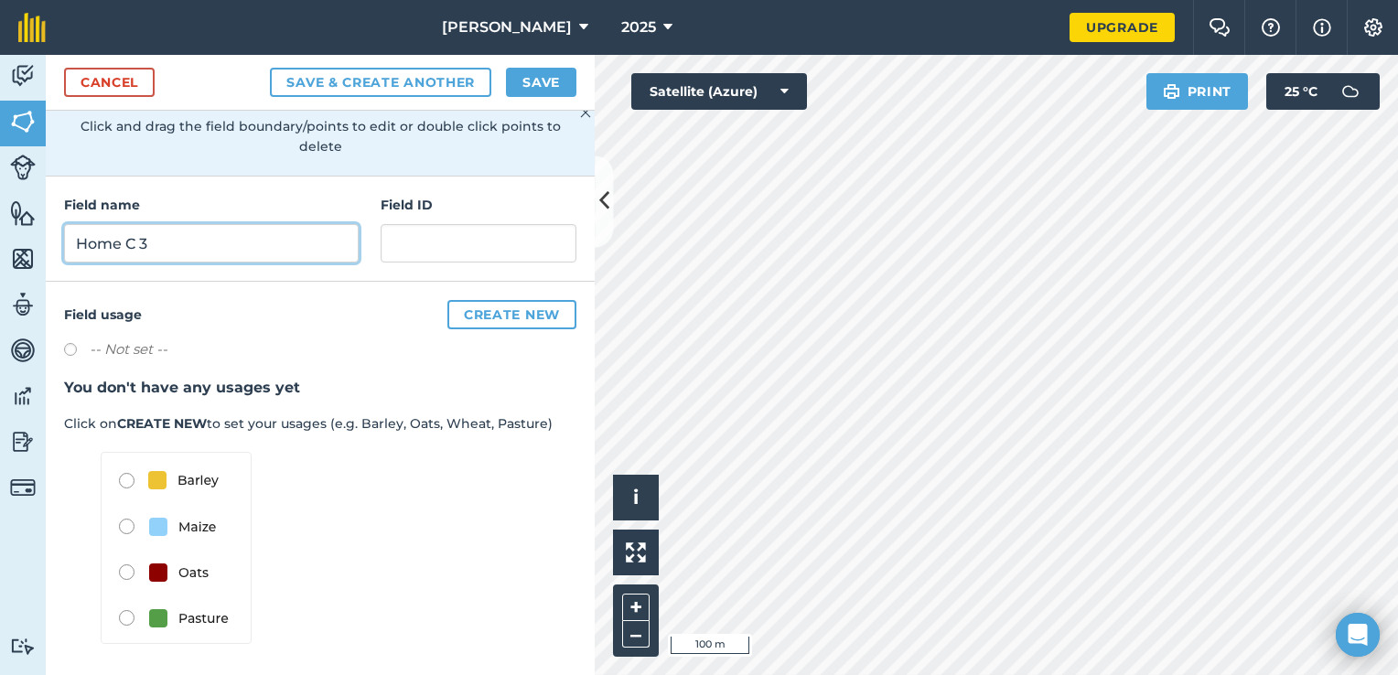
type input "Home C 3"
click at [514, 86] on button "Save" at bounding box center [541, 82] width 70 height 29
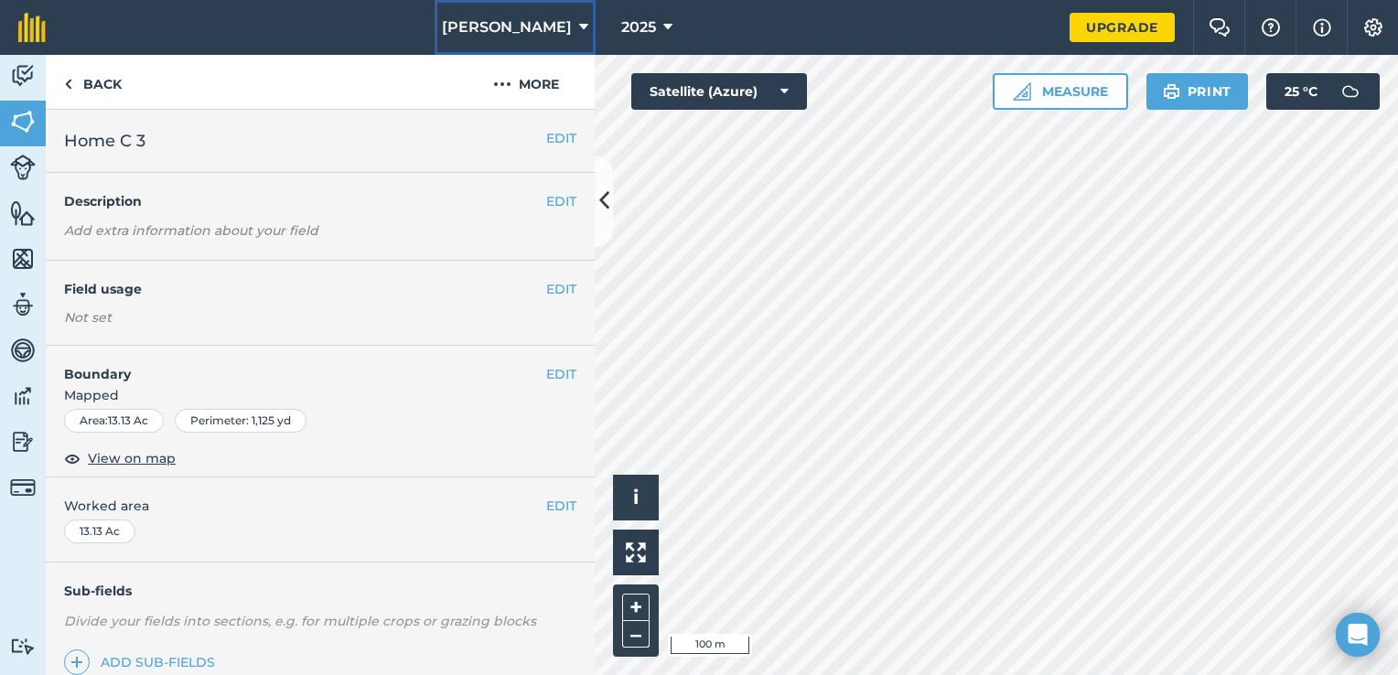
click at [505, 27] on span "[PERSON_NAME]" at bounding box center [507, 27] width 130 height 22
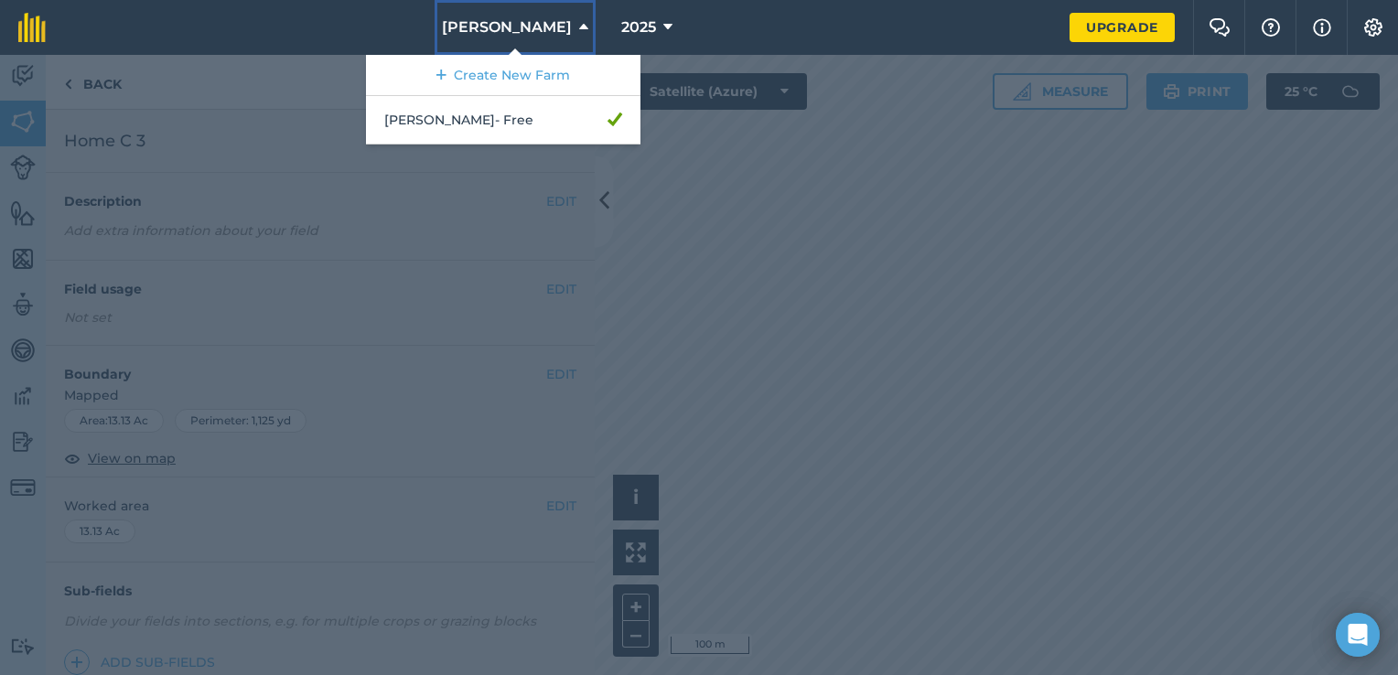
click at [502, 27] on span "[PERSON_NAME]" at bounding box center [507, 27] width 130 height 22
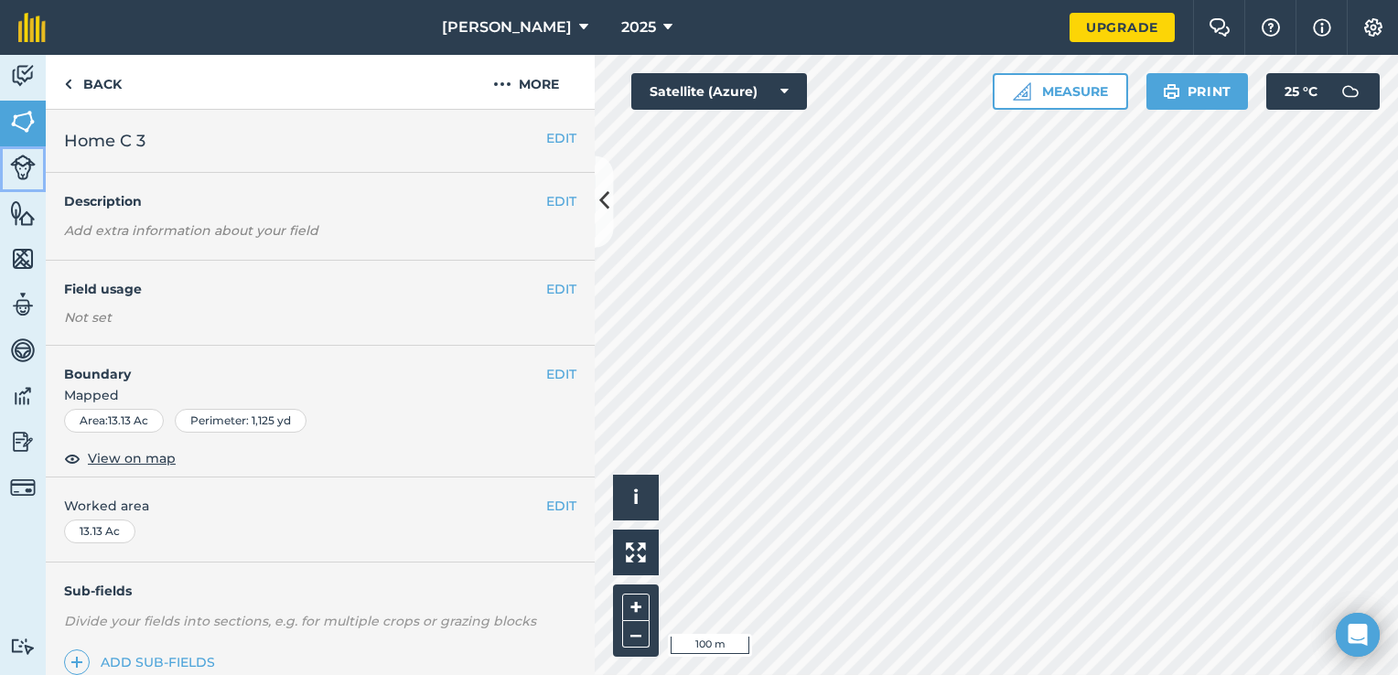
click at [10, 158] on img at bounding box center [23, 168] width 26 height 26
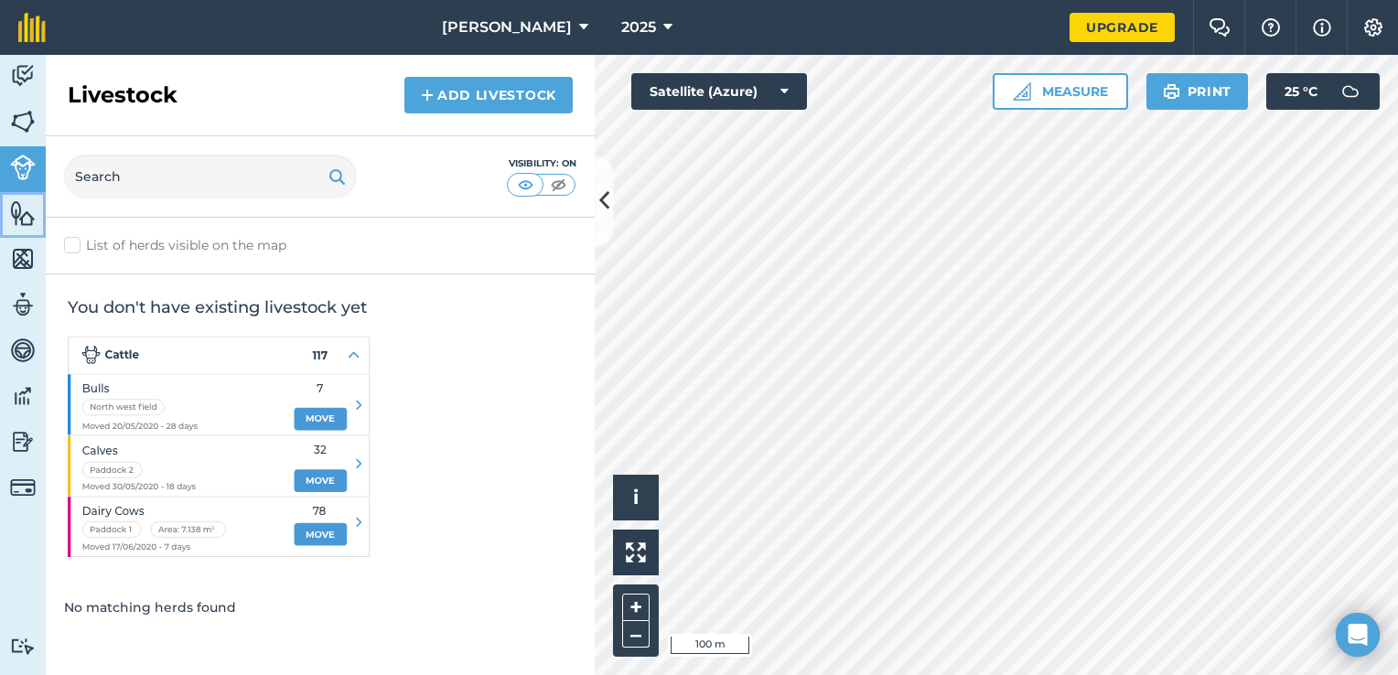
click at [6, 201] on link "Features" at bounding box center [23, 215] width 46 height 46
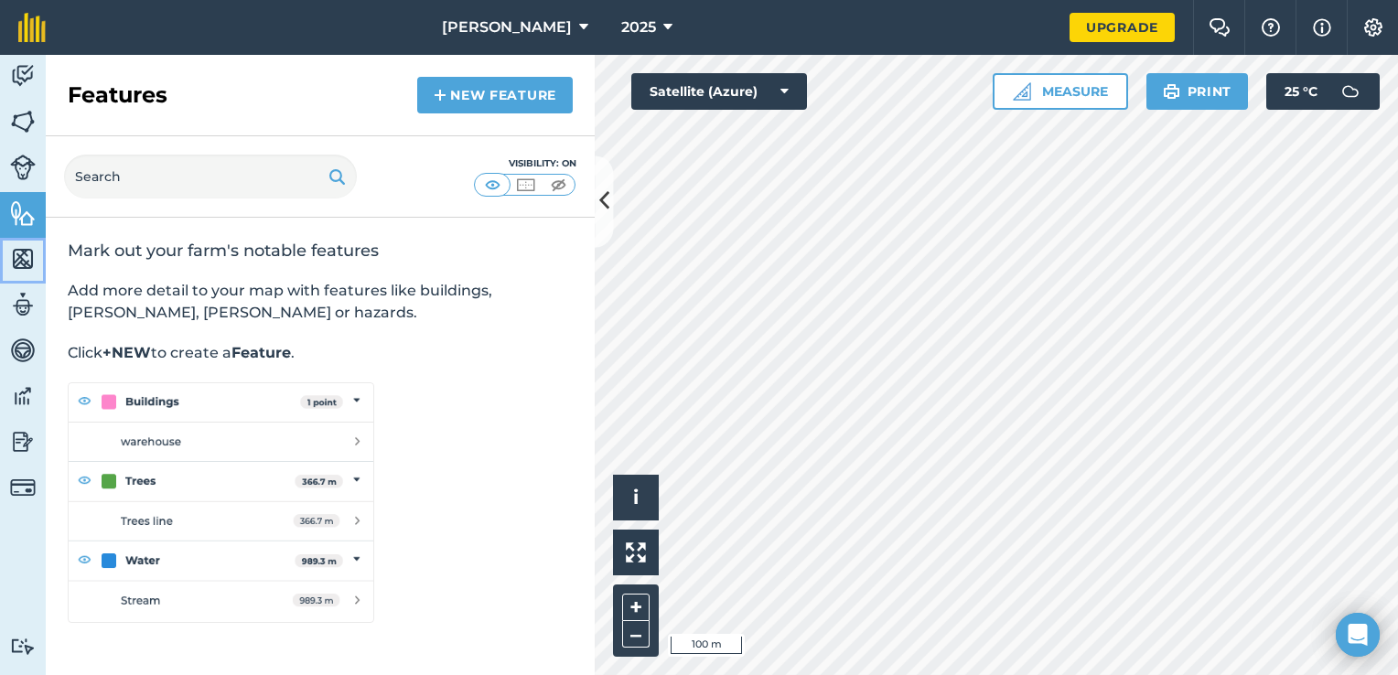
click at [33, 261] on img at bounding box center [23, 258] width 26 height 27
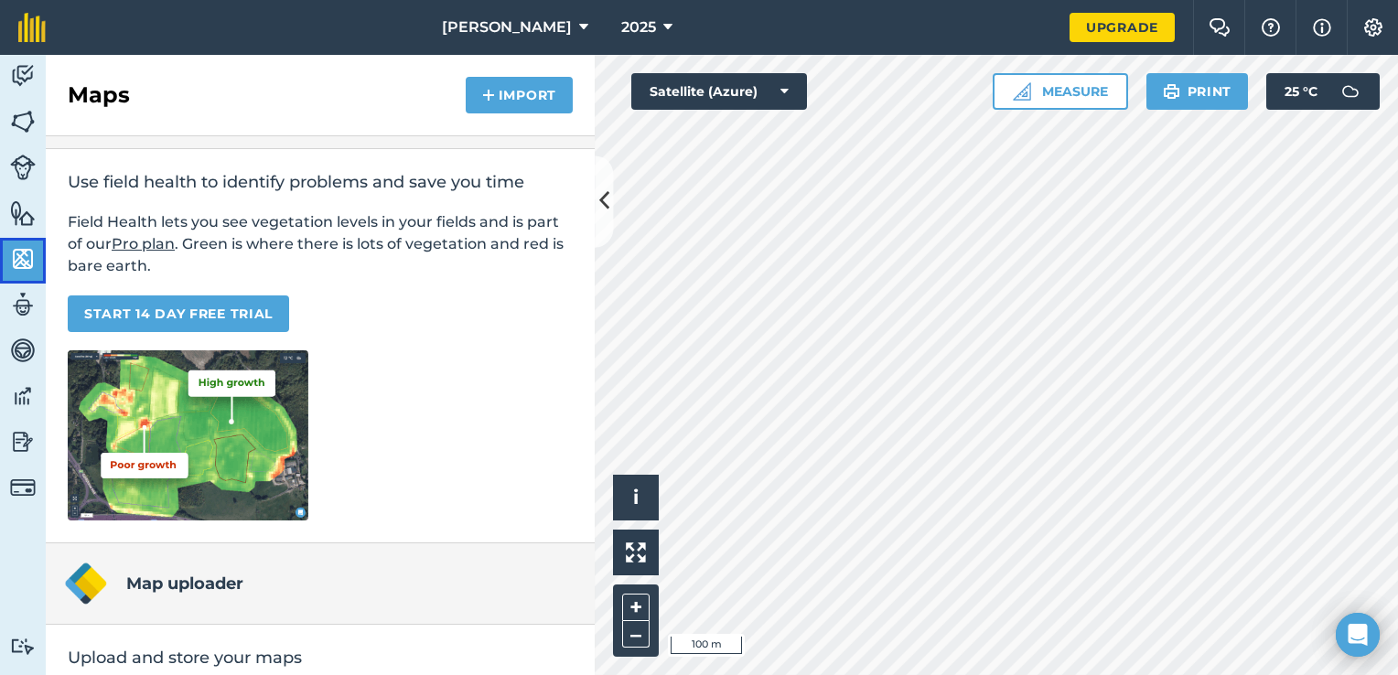
scroll to position [30, 0]
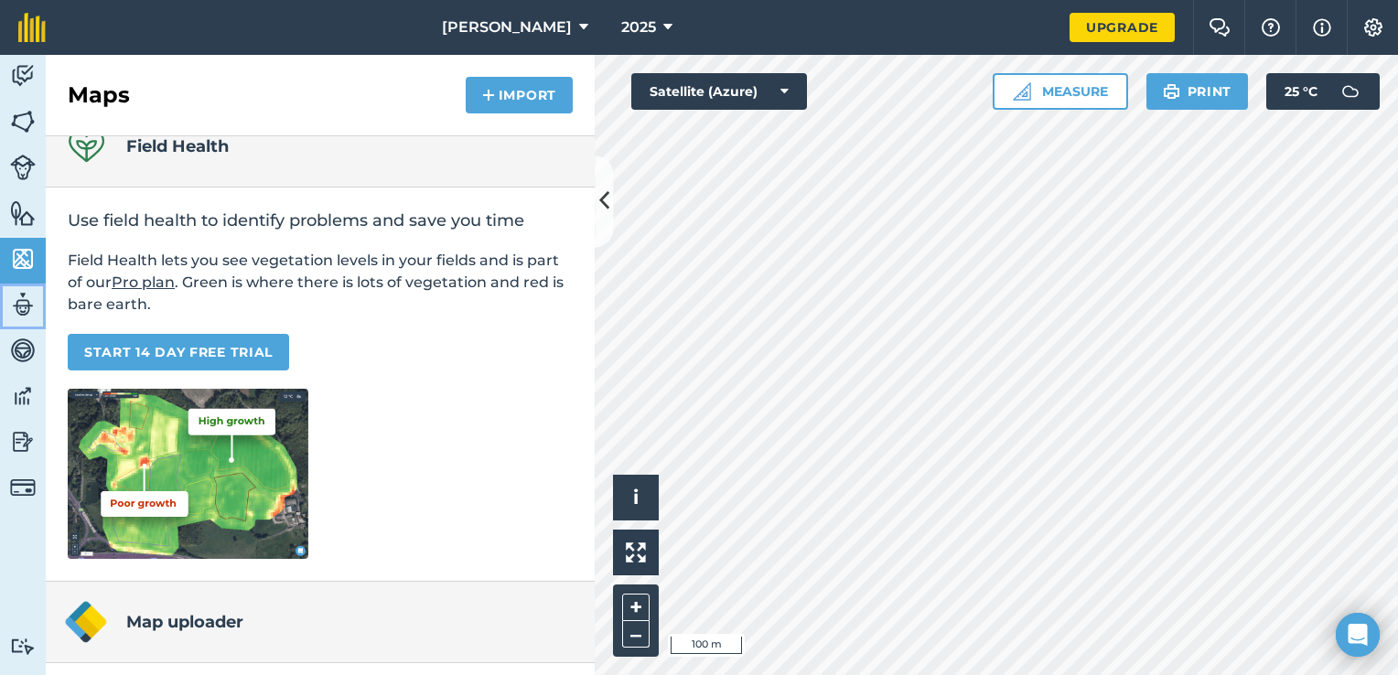
click at [20, 310] on img at bounding box center [23, 304] width 26 height 27
select select "MEMBER"
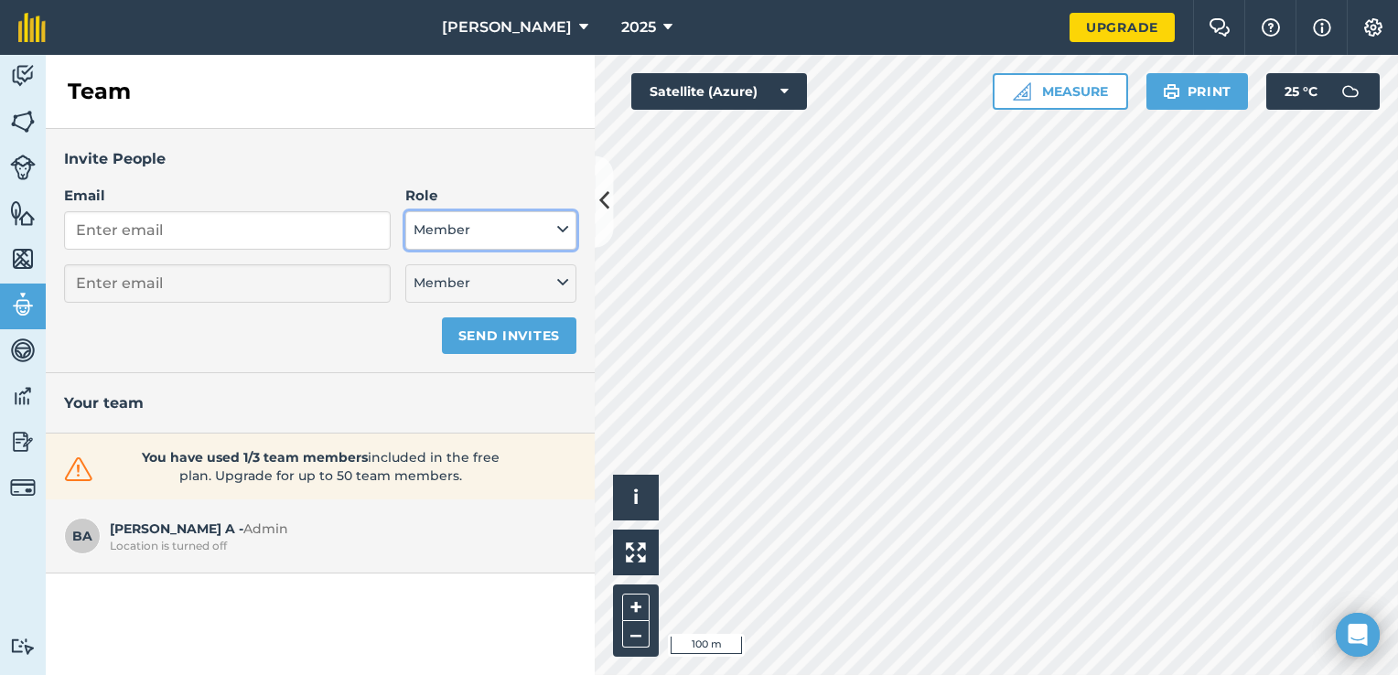
click at [421, 240] on button "Member" at bounding box center [490, 230] width 171 height 38
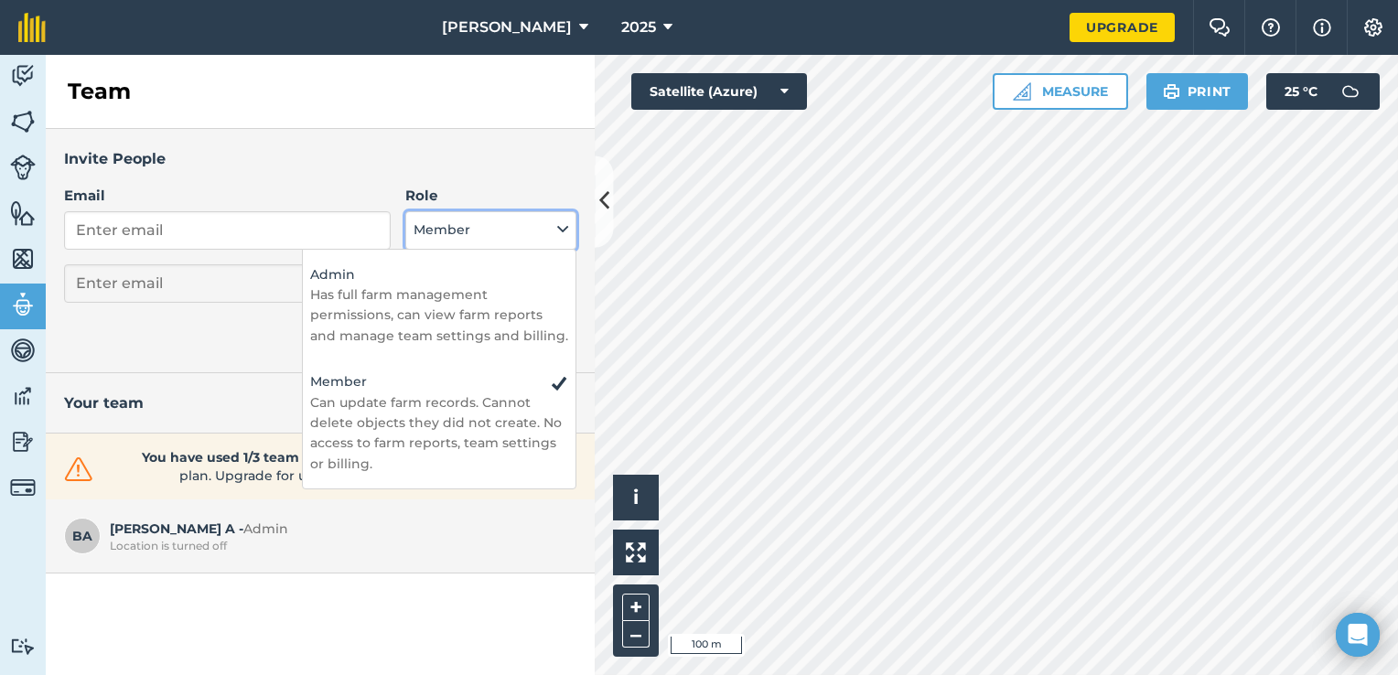
click at [421, 240] on button "Member" at bounding box center [490, 230] width 171 height 38
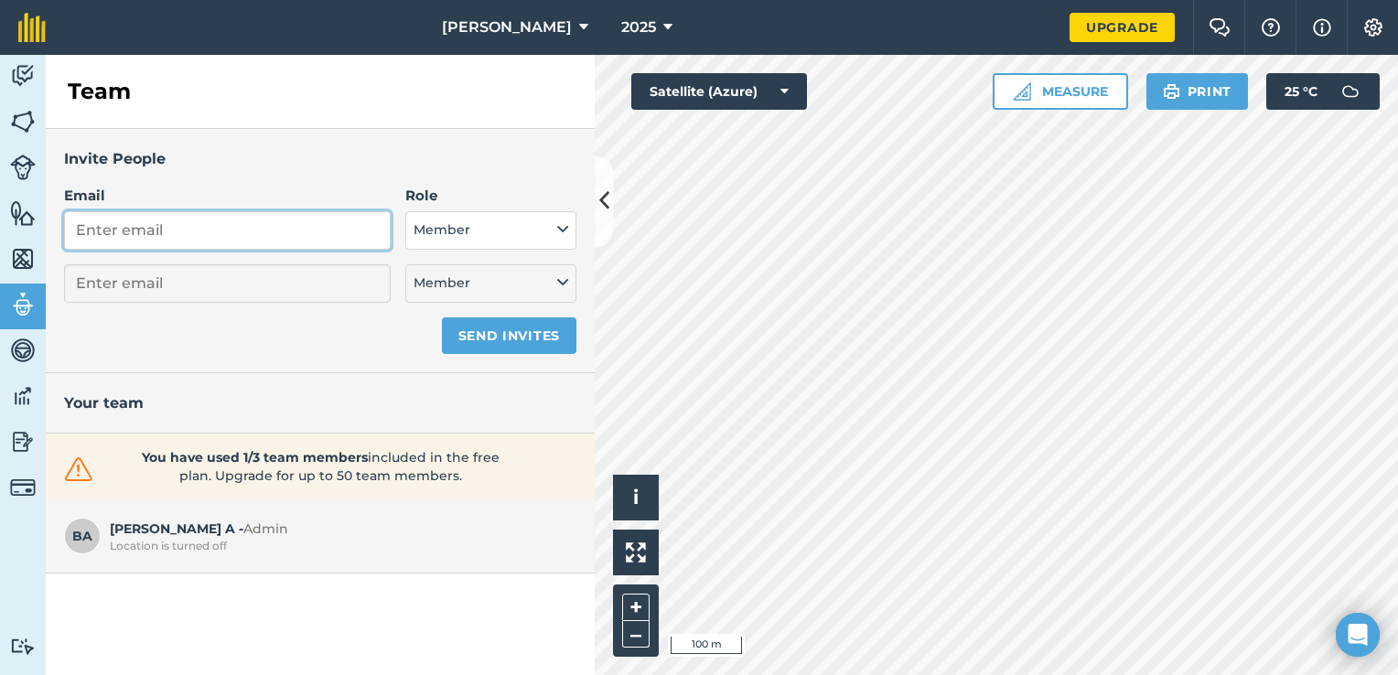
click at [277, 230] on input "Email" at bounding box center [227, 230] width 327 height 38
click at [302, 232] on input "Email" at bounding box center [227, 230] width 327 height 38
click at [493, 505] on div "[PERSON_NAME] A - Admin Location is turned off" at bounding box center [320, 536] width 549 height 74
click at [7, 339] on link "Vehicles" at bounding box center [23, 352] width 46 height 46
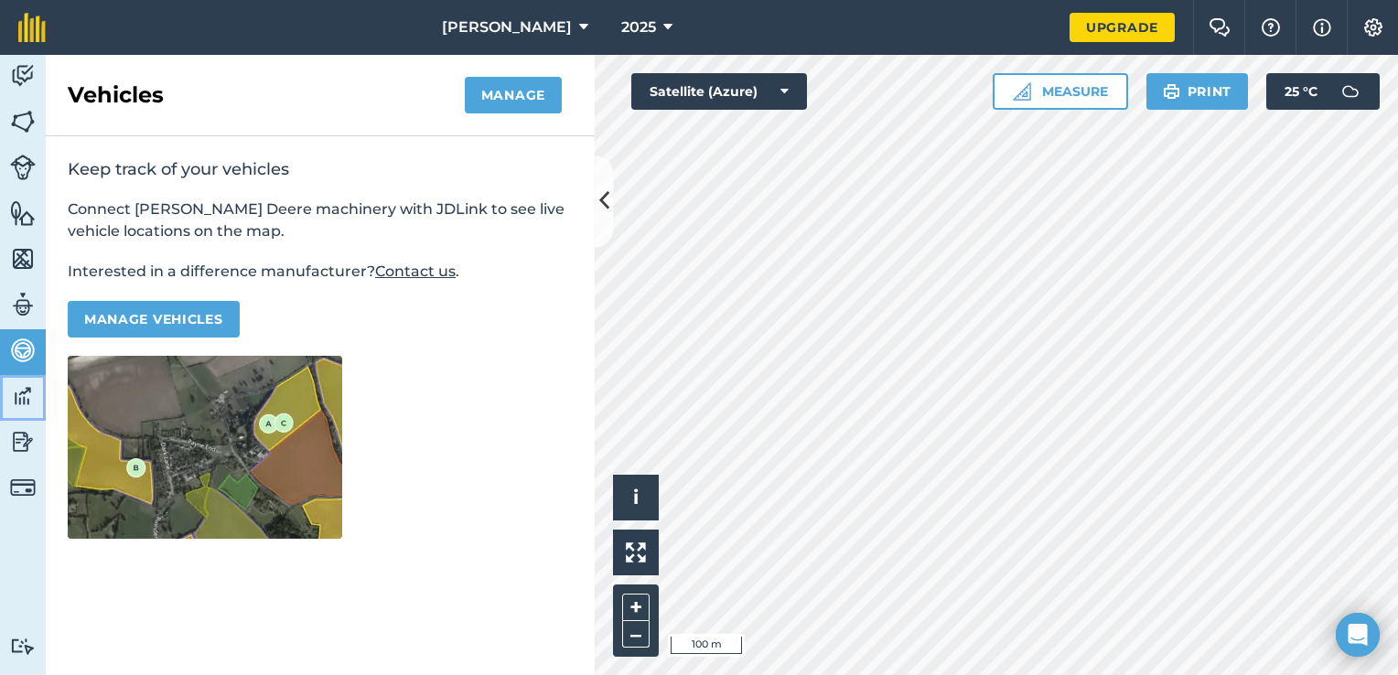
click at [7, 395] on link "Data" at bounding box center [23, 398] width 46 height 46
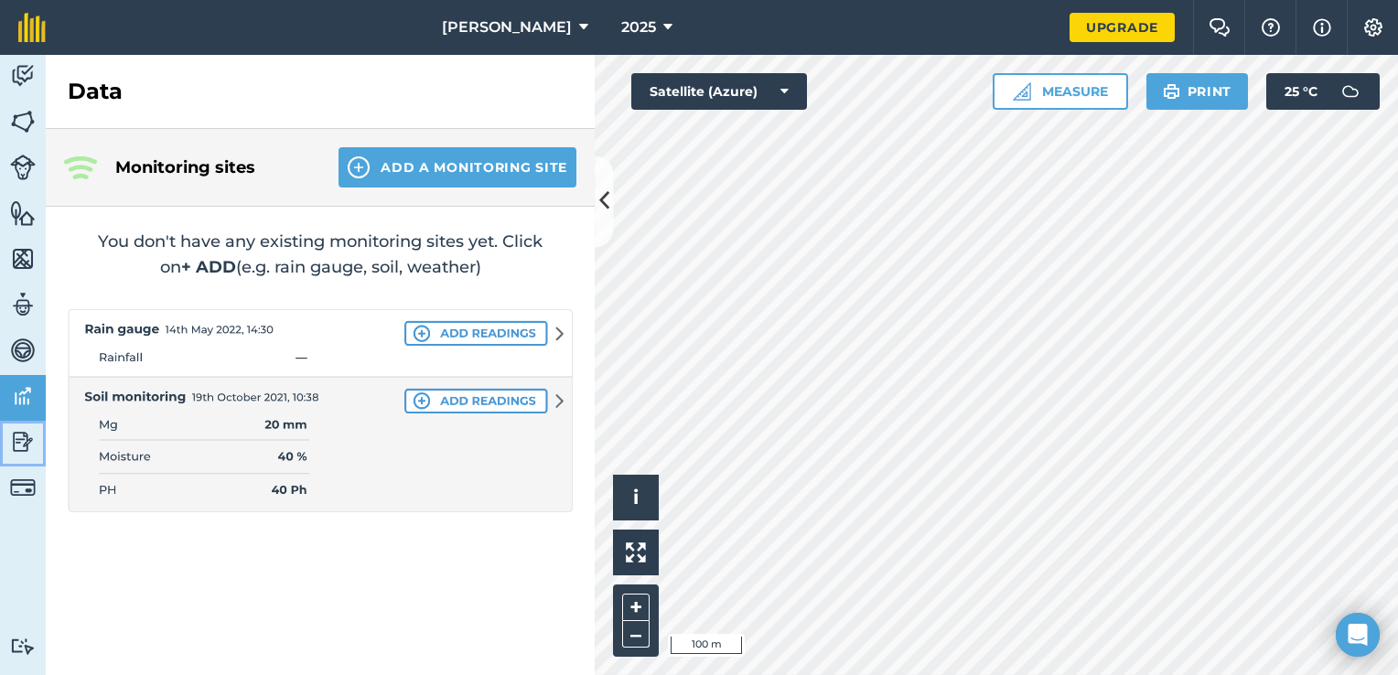
click at [20, 431] on img at bounding box center [23, 441] width 26 height 27
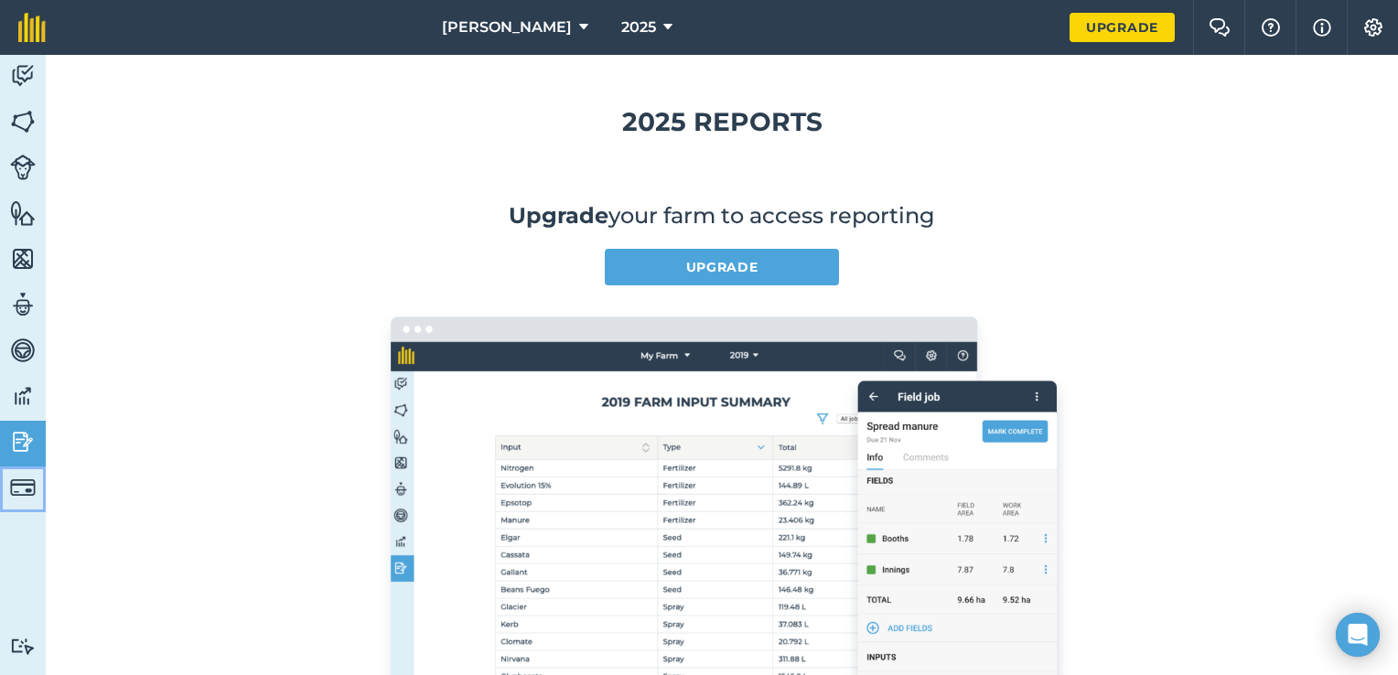
click at [10, 485] on img at bounding box center [23, 488] width 26 height 26
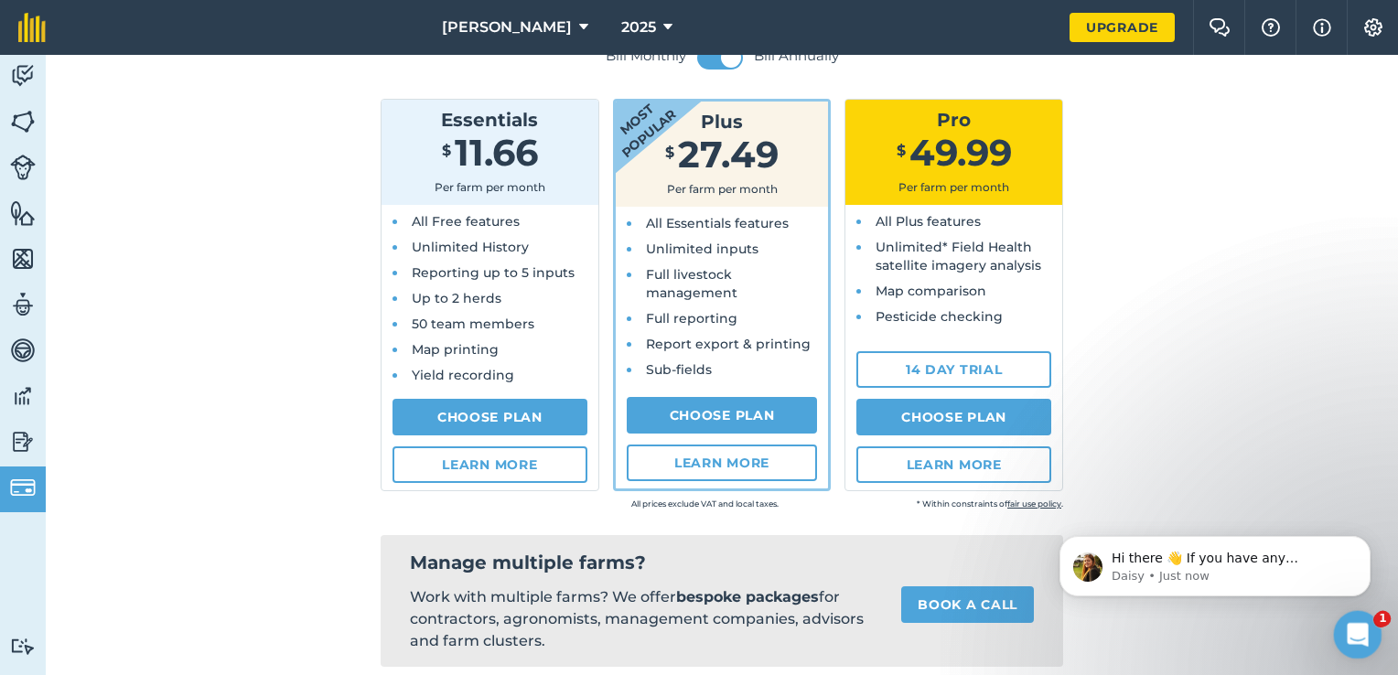
click at [1372, 624] on div "Open Intercom Messenger" at bounding box center [1354, 632] width 60 height 60
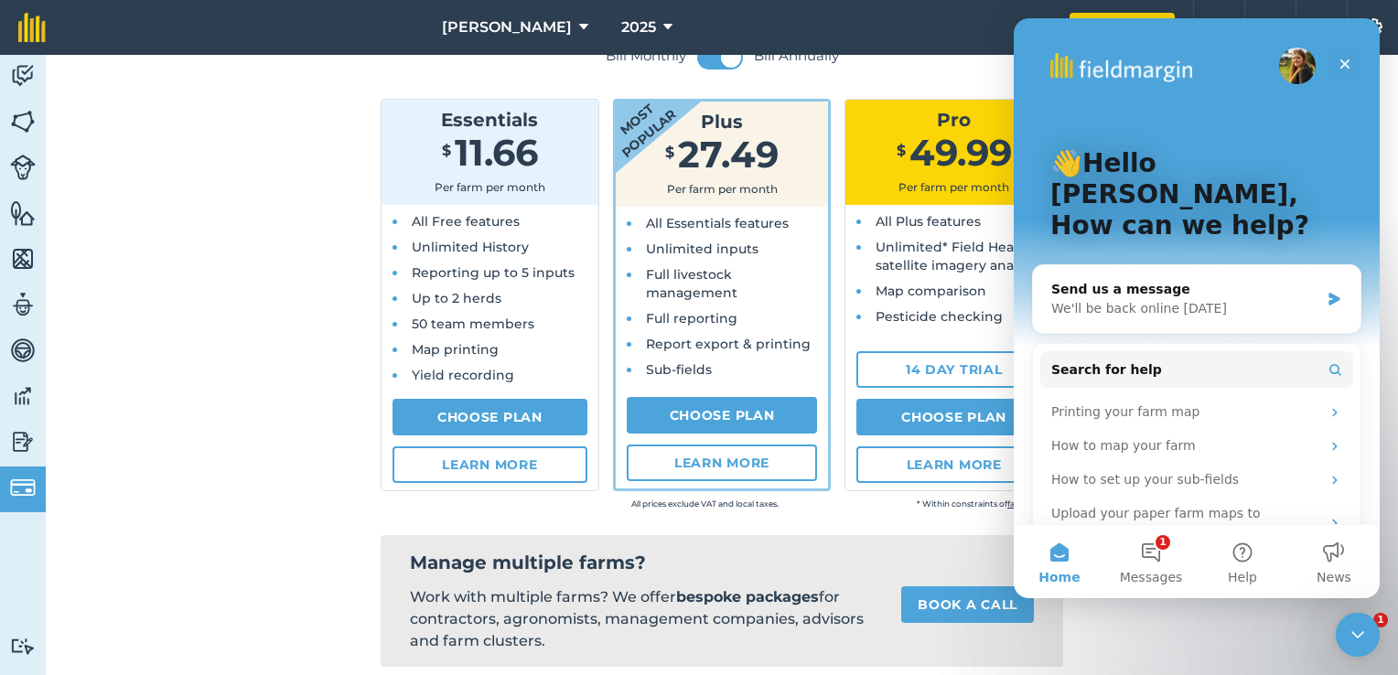
scroll to position [91, 0]
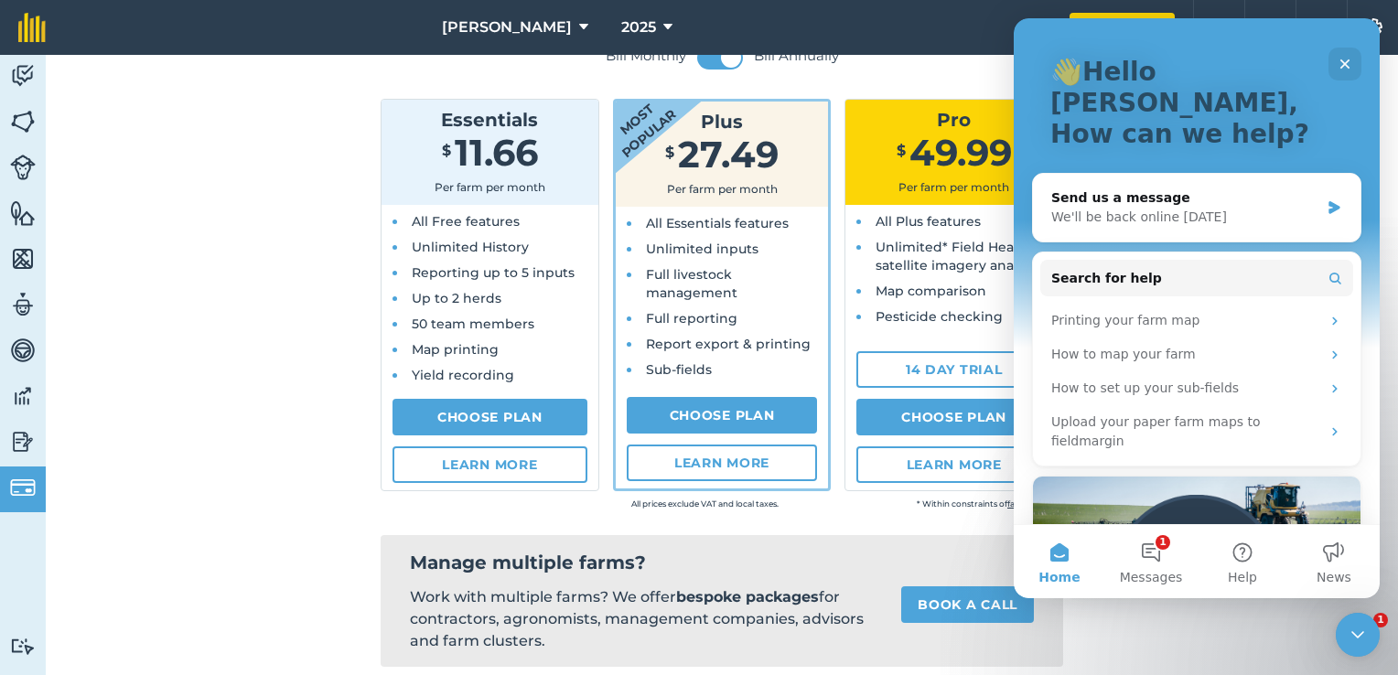
click at [1353, 610] on div "Close Intercom Messenger" at bounding box center [1355, 632] width 44 height 44
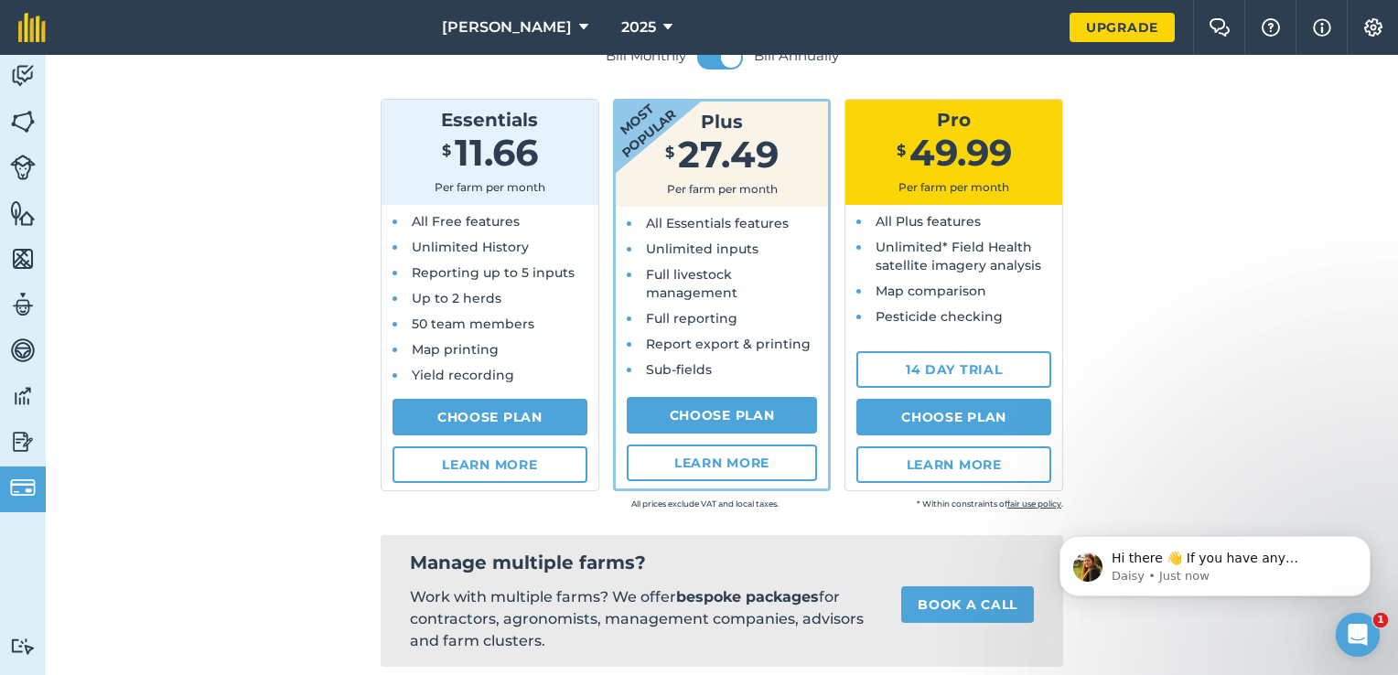
scroll to position [0, 0]
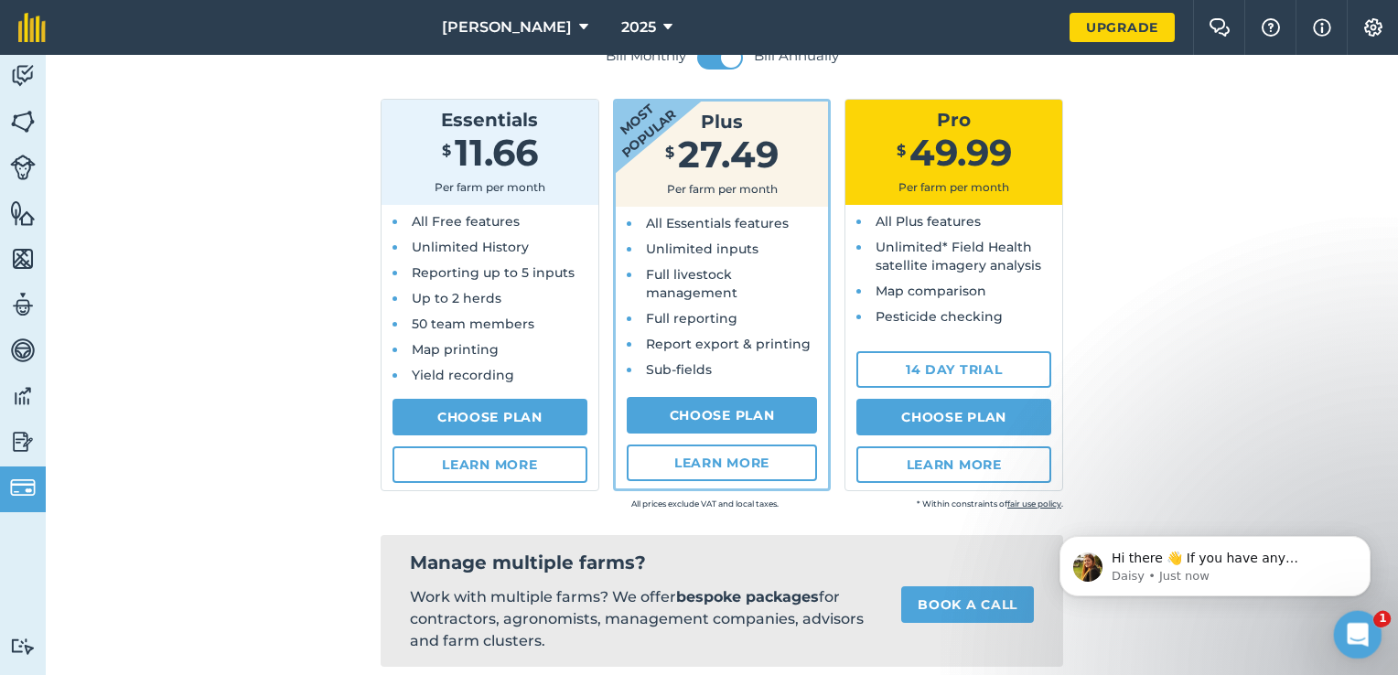
drag, startPoint x: 1352, startPoint y: 640, endPoint x: 2655, endPoint y: 1242, distance: 1435.7
click at [1352, 642] on icon "Open Intercom Messenger" at bounding box center [1355, 632] width 30 height 30
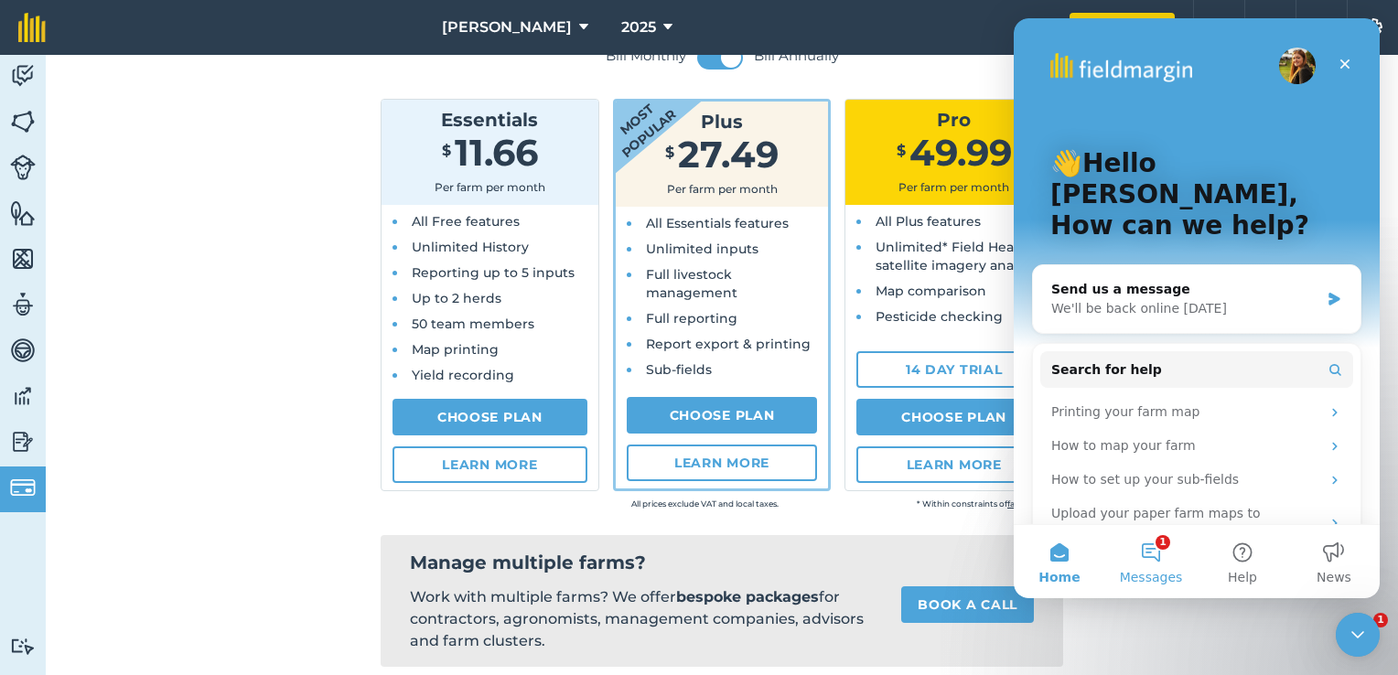
click at [1130, 565] on button "1 Messages" at bounding box center [1150, 561] width 91 height 73
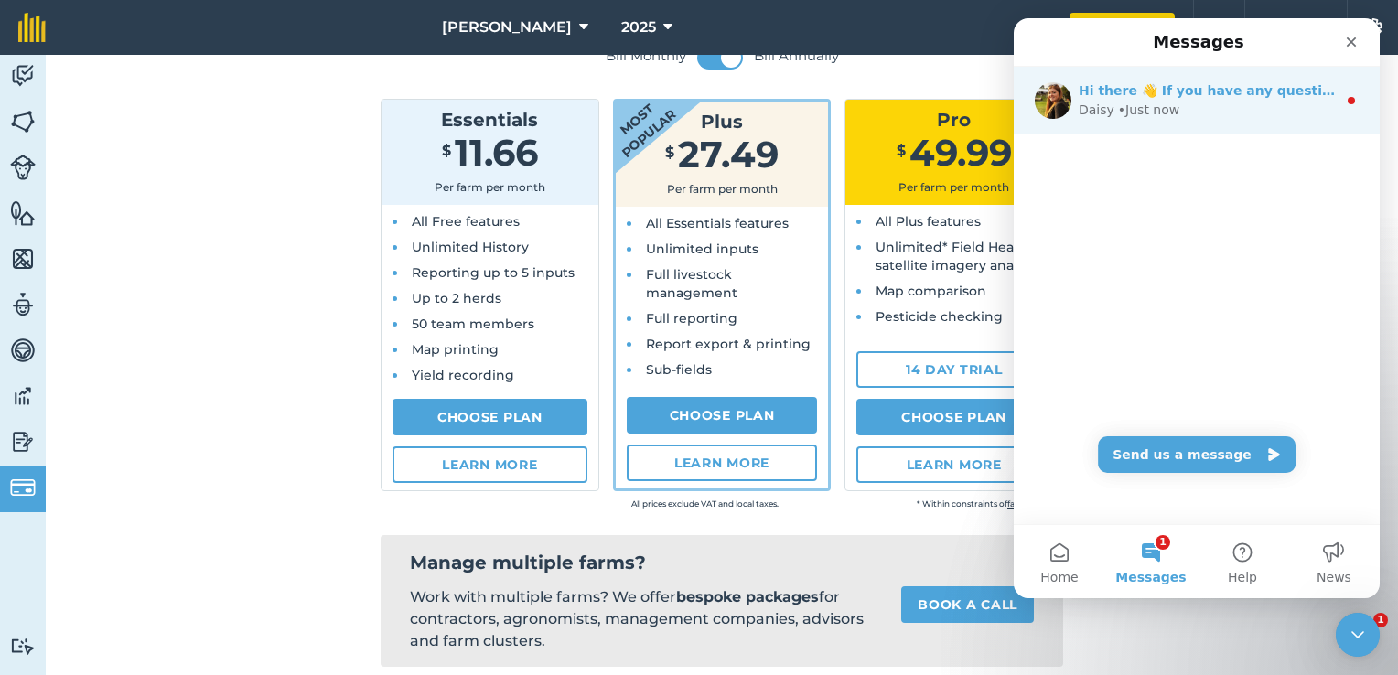
click at [1200, 112] on div "Daisy • Just now" at bounding box center [1207, 110] width 258 height 19
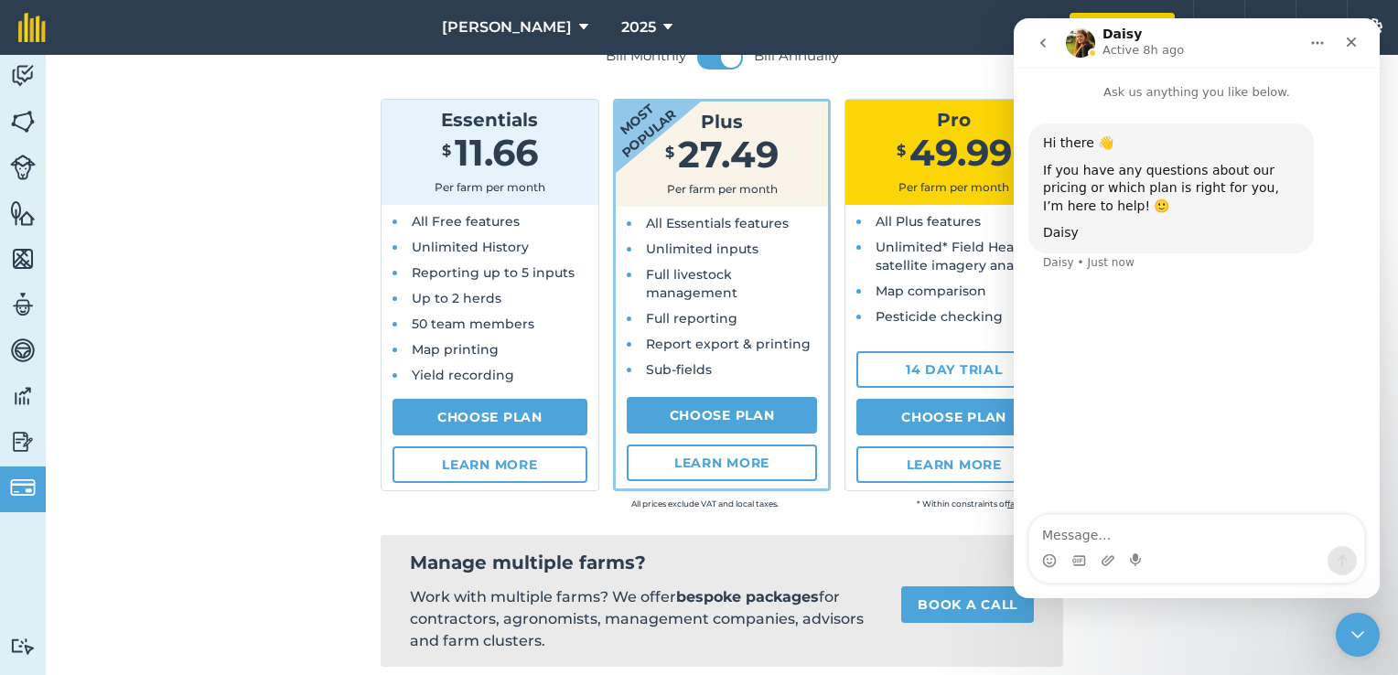
click at [1344, 632] on icon "Close Intercom Messenger" at bounding box center [1355, 632] width 22 height 22
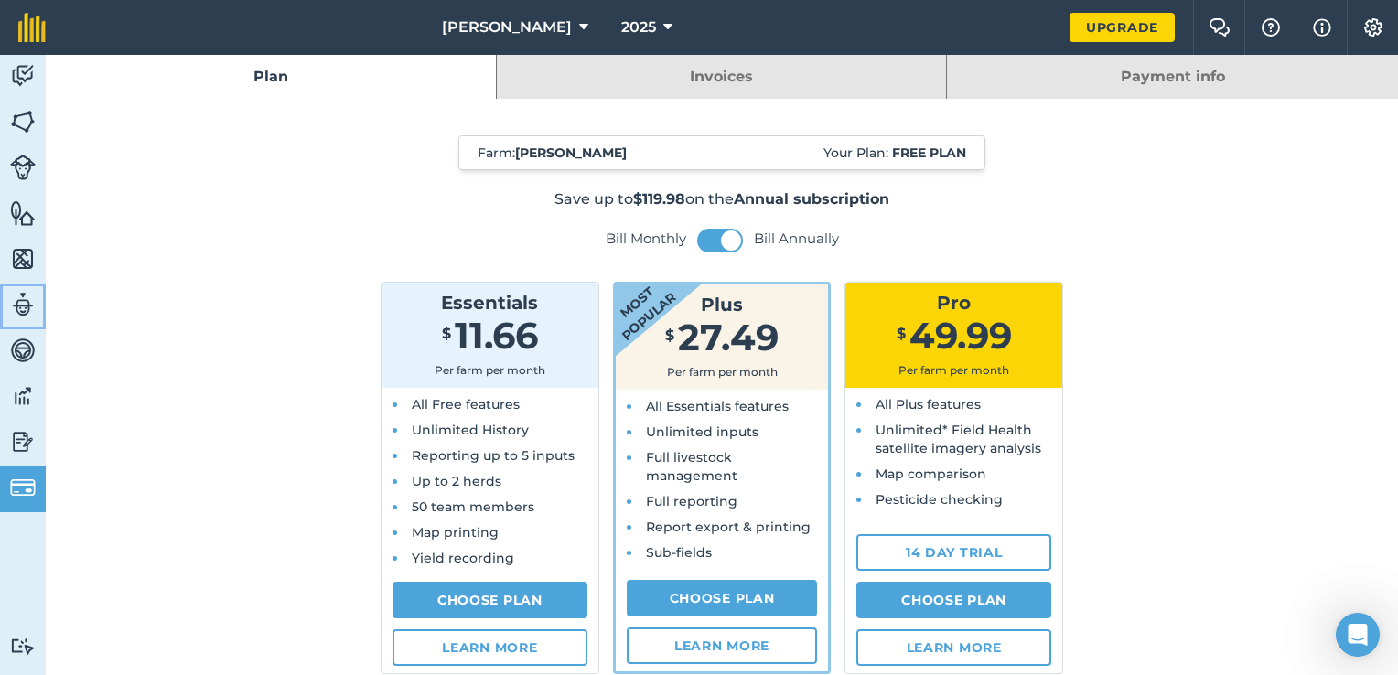
click at [36, 303] on link "Team" at bounding box center [23, 307] width 46 height 46
select select "MEMBER"
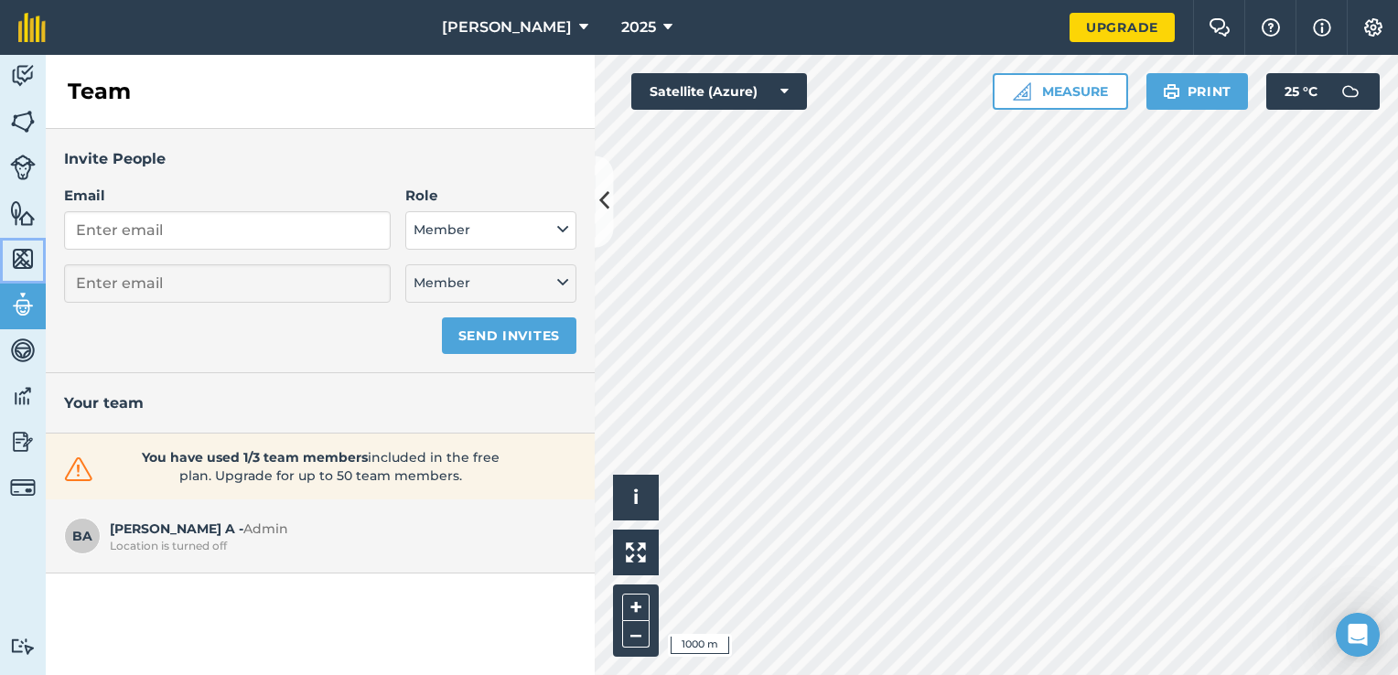
click at [27, 253] on img at bounding box center [23, 258] width 26 height 27
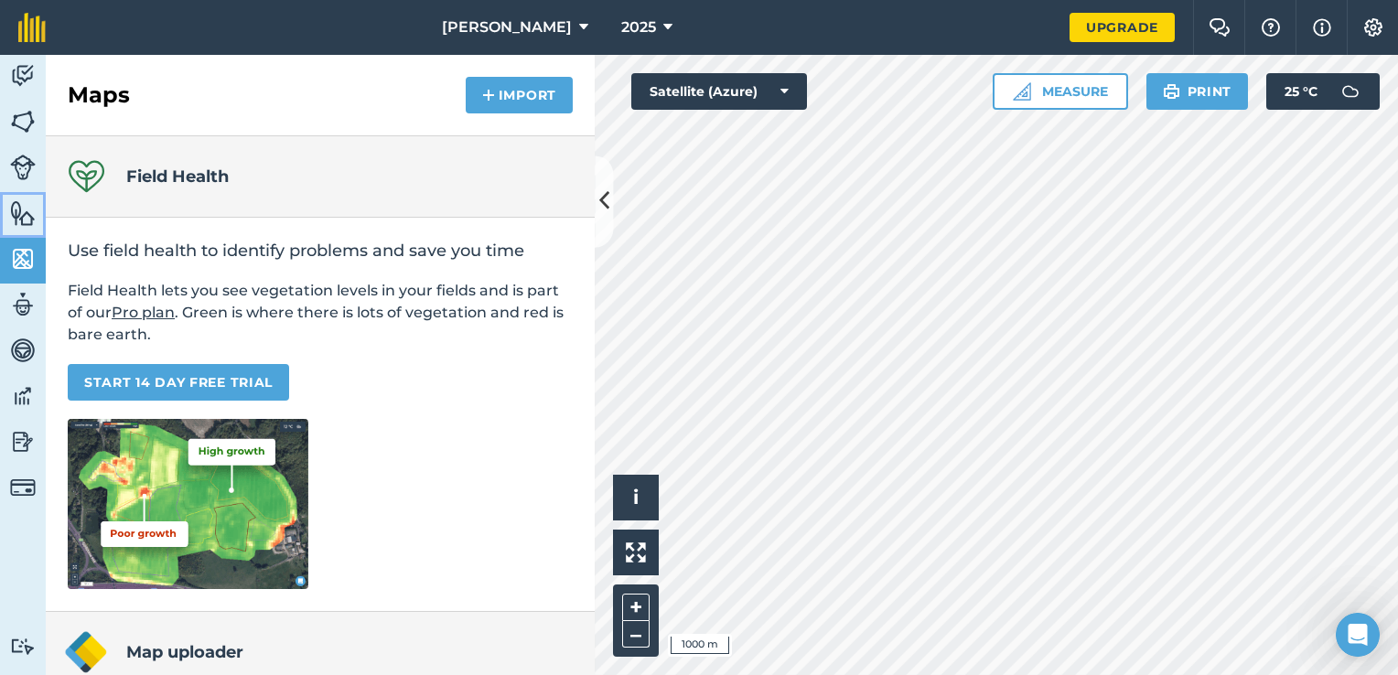
click at [29, 215] on img at bounding box center [23, 212] width 26 height 27
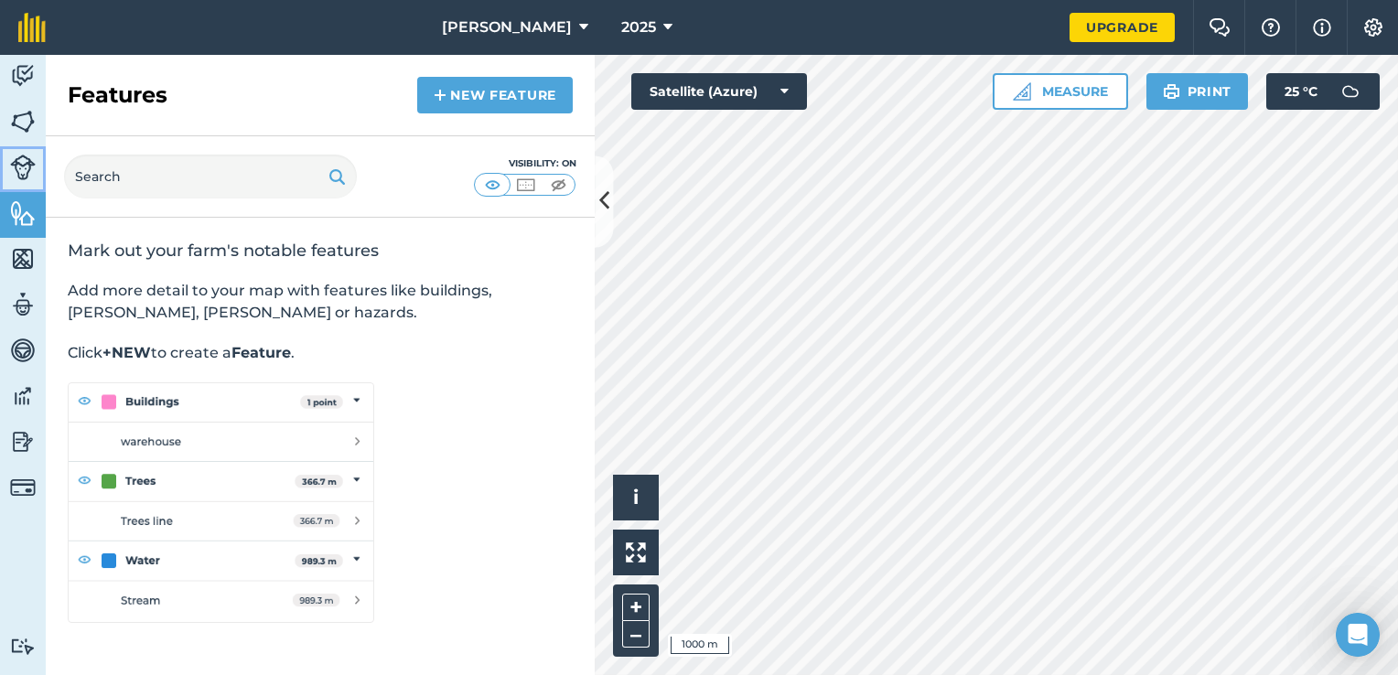
click at [15, 147] on link "Livestock" at bounding box center [23, 169] width 46 height 46
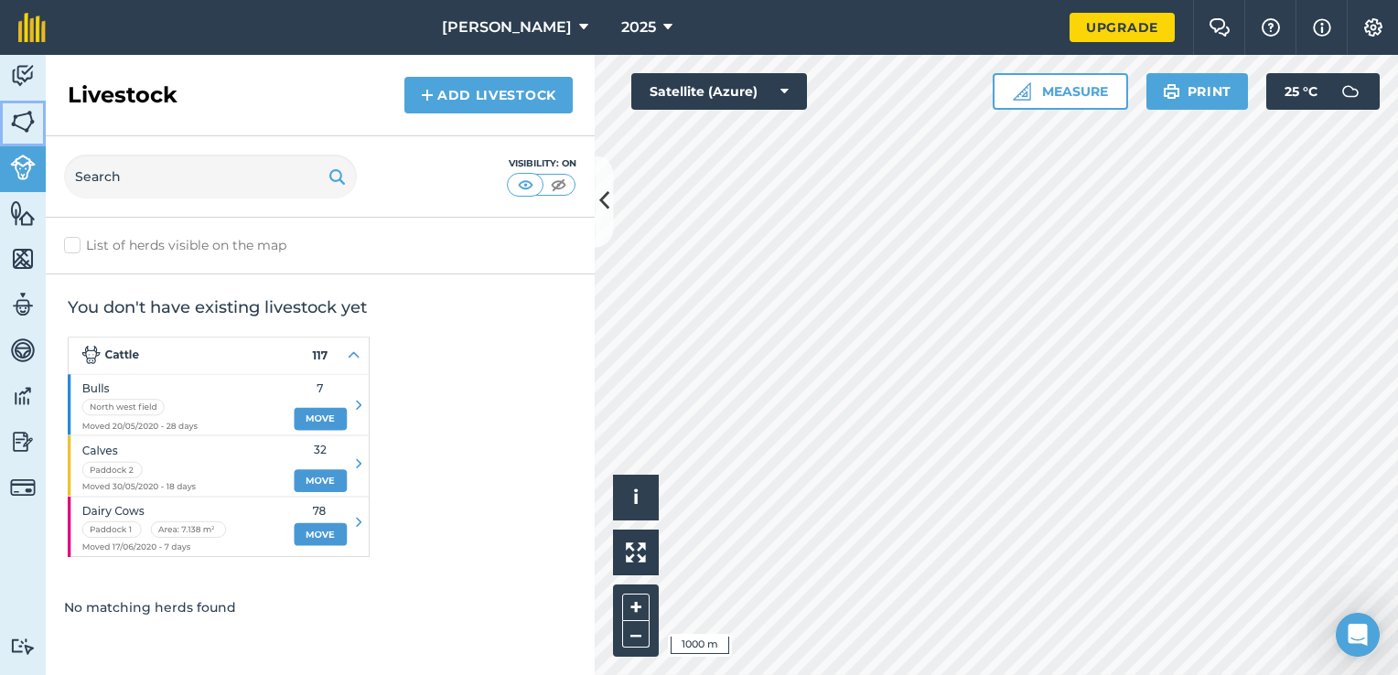
click at [29, 123] on img at bounding box center [23, 121] width 26 height 27
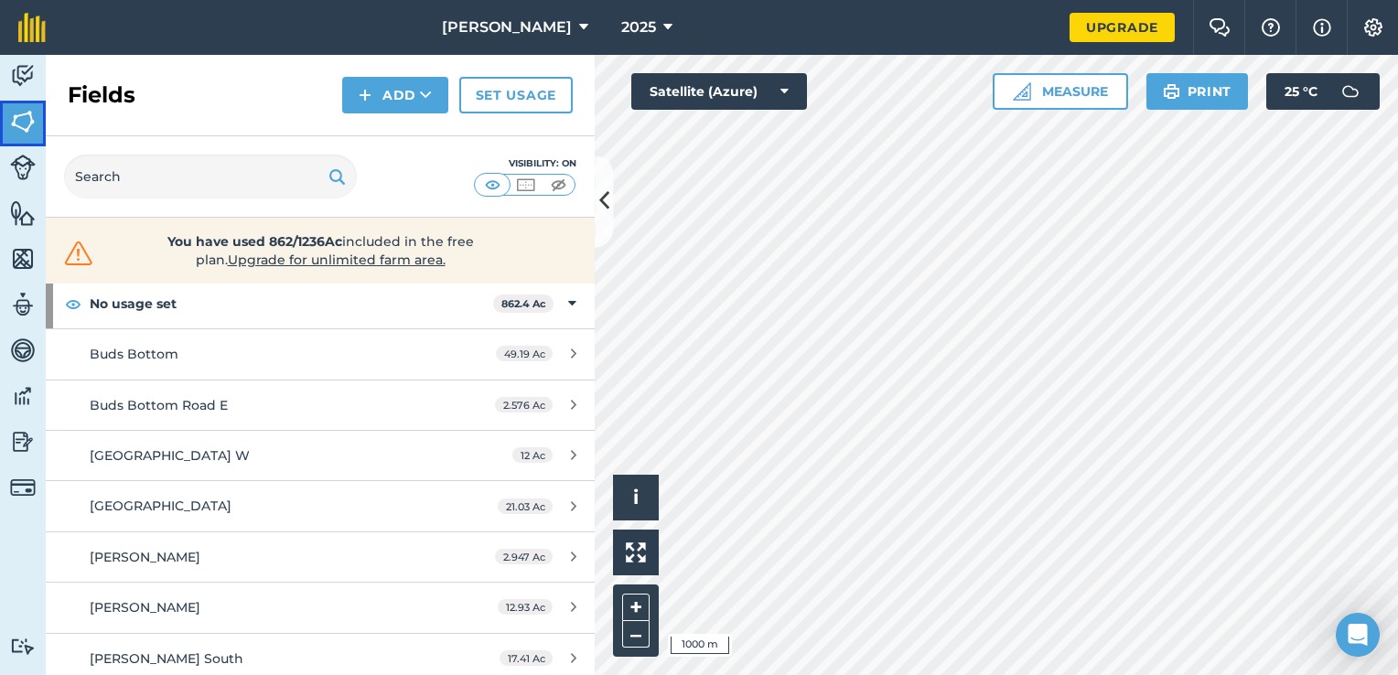
scroll to position [91, 0]
click at [33, 69] on img at bounding box center [23, 75] width 26 height 27
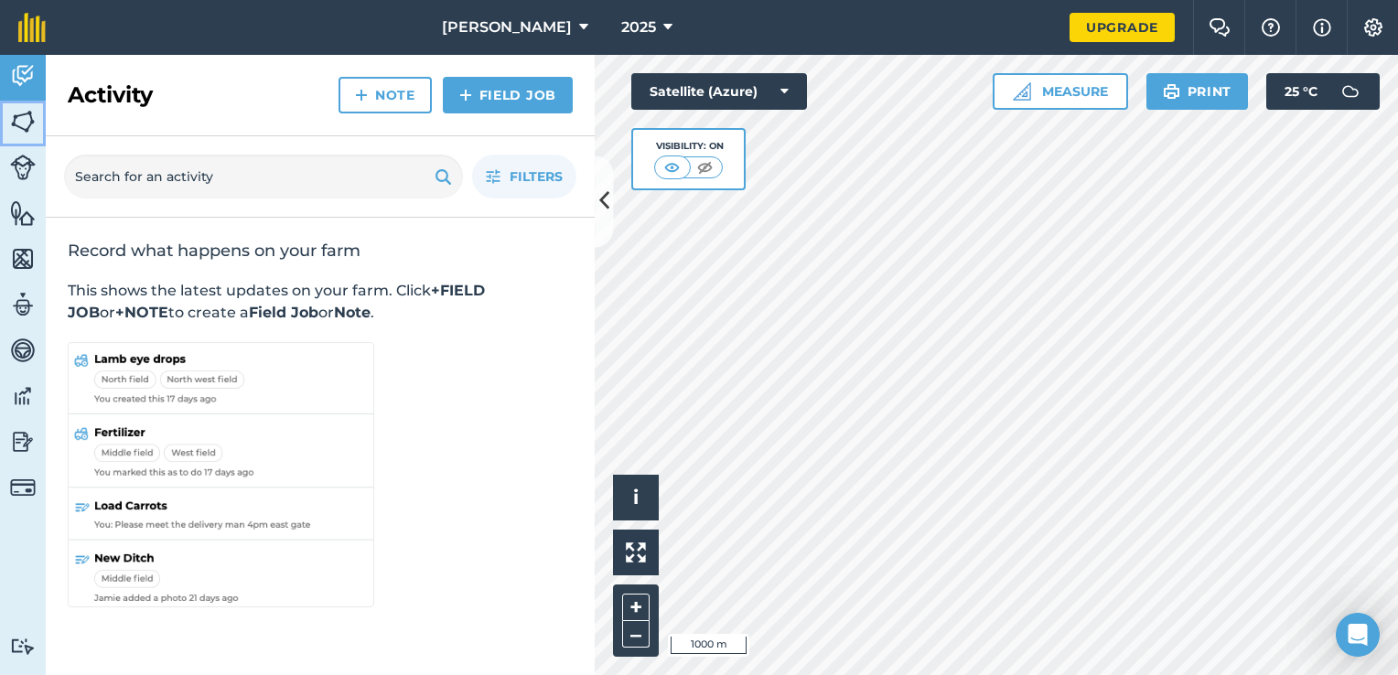
click at [26, 119] on img at bounding box center [23, 121] width 26 height 27
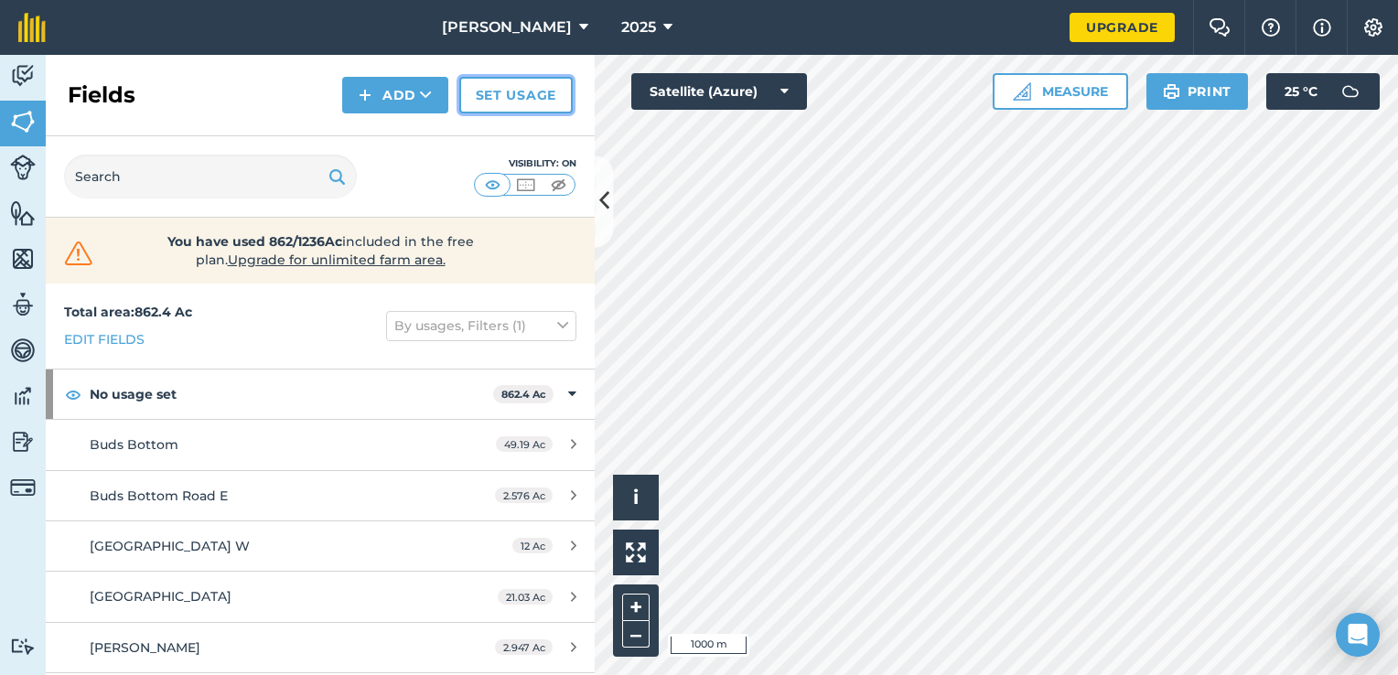
click at [512, 104] on link "Set usage" at bounding box center [515, 95] width 113 height 37
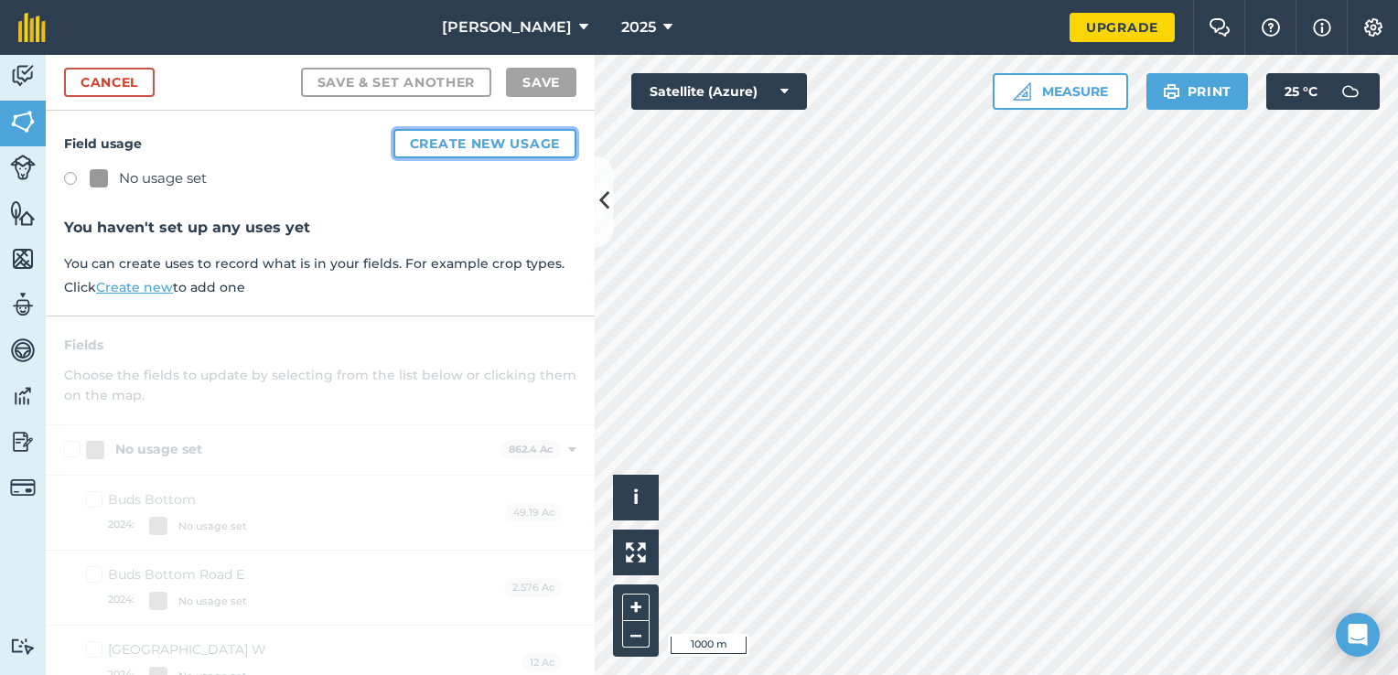
click at [435, 136] on button "Create new usage" at bounding box center [484, 143] width 183 height 29
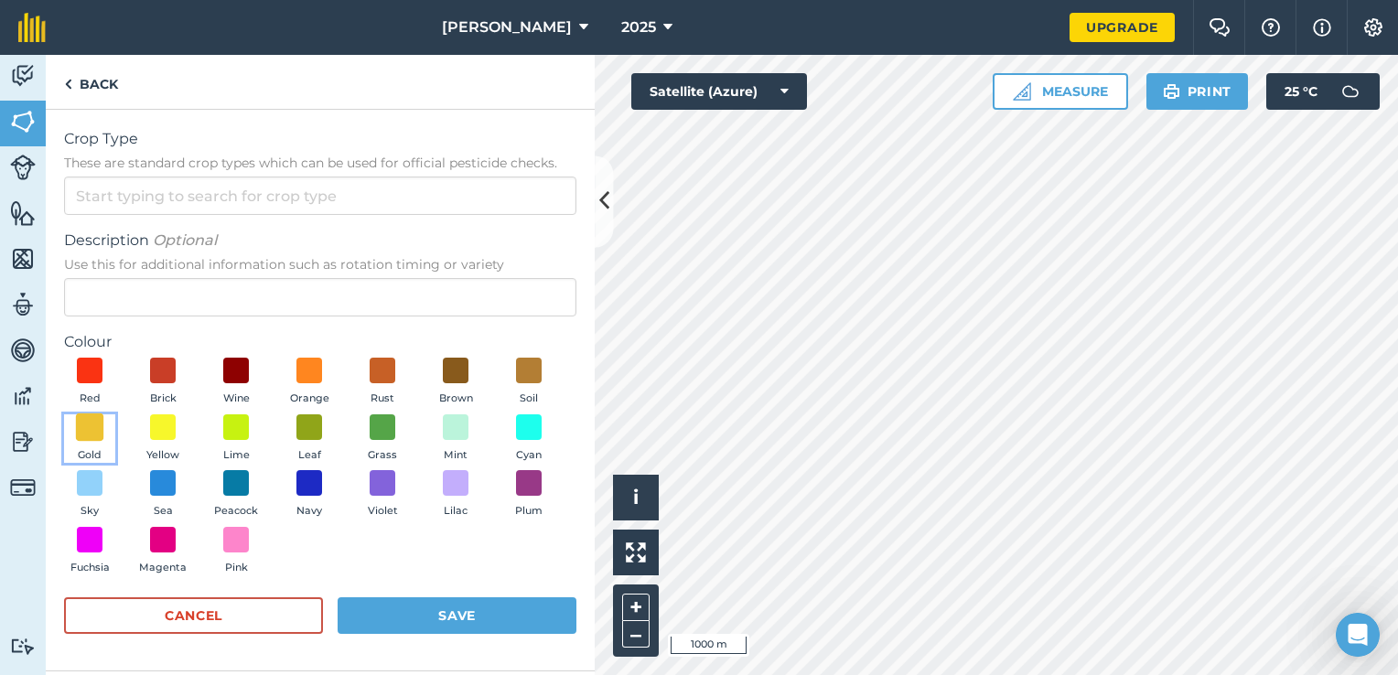
click at [88, 435] on span at bounding box center [90, 427] width 28 height 28
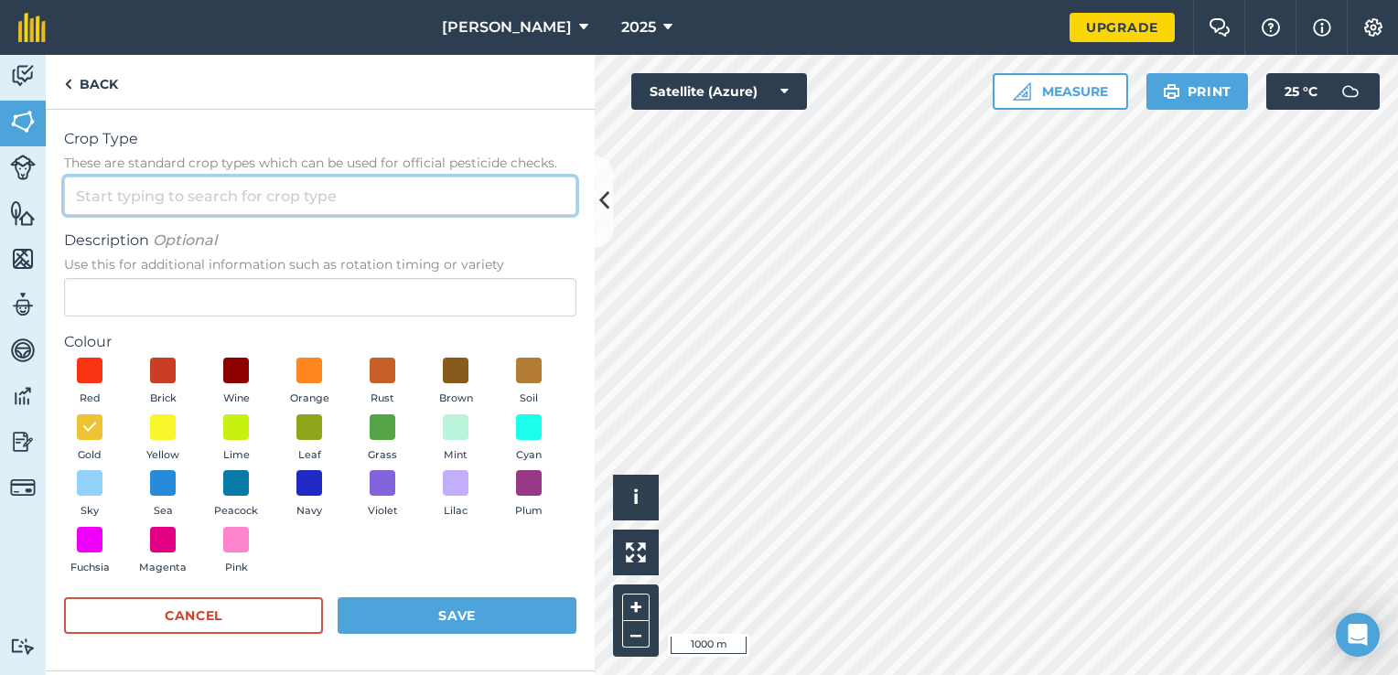
click at [155, 200] on input "Crop Type These are standard crop types which can be used for official pesticid…" at bounding box center [320, 196] width 512 height 38
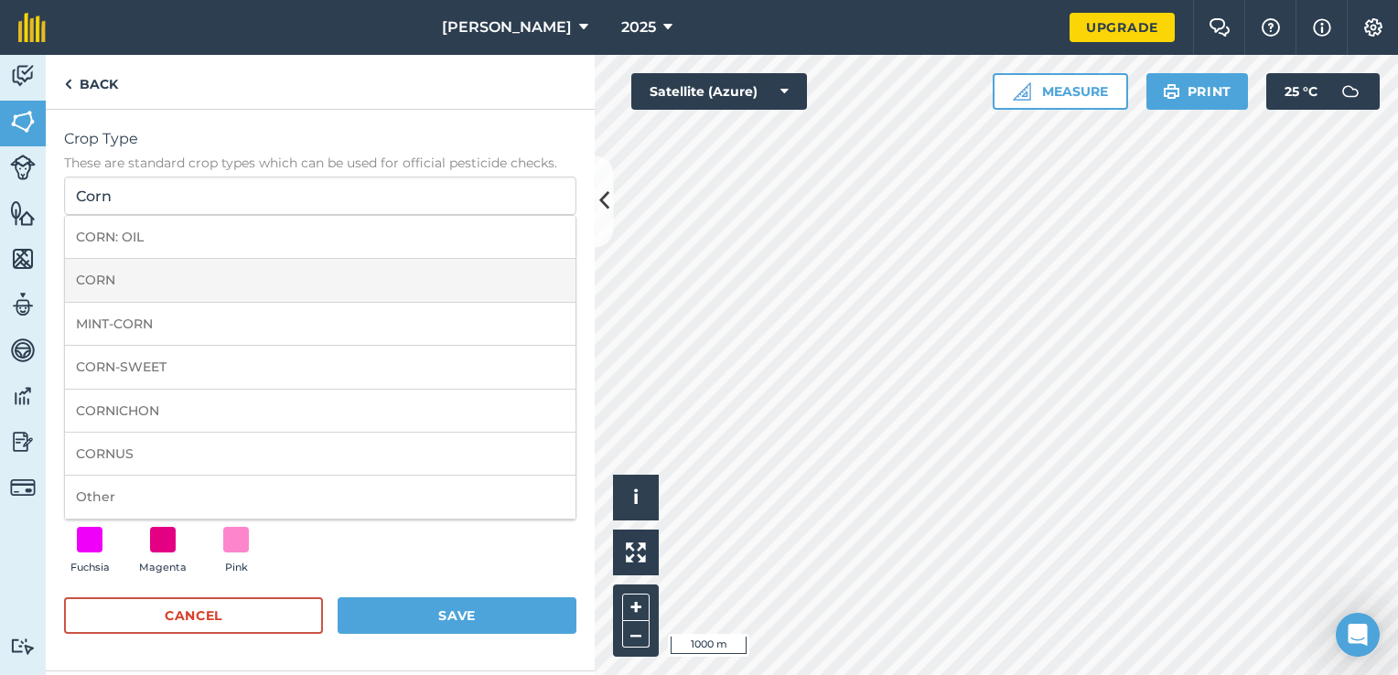
click at [106, 270] on li "CORN" at bounding box center [320, 280] width 510 height 43
type input "CORN"
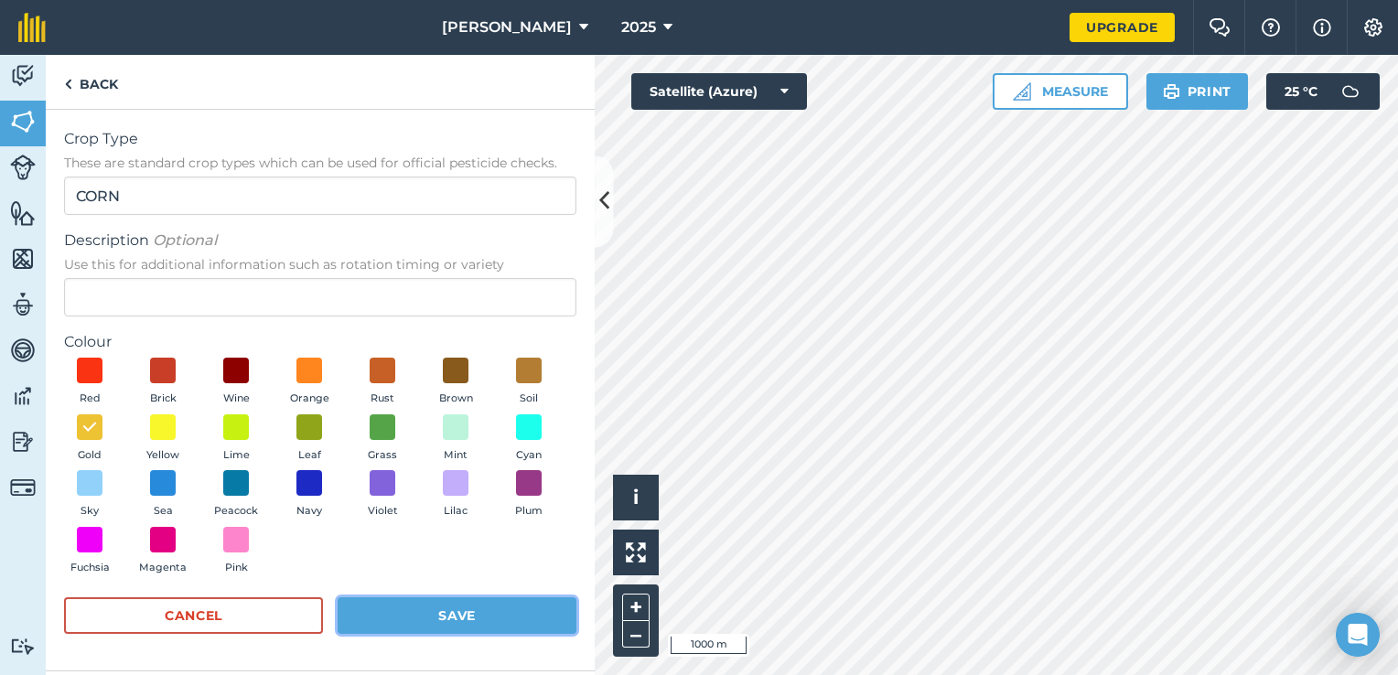
click at [459, 602] on button "Save" at bounding box center [457, 615] width 239 height 37
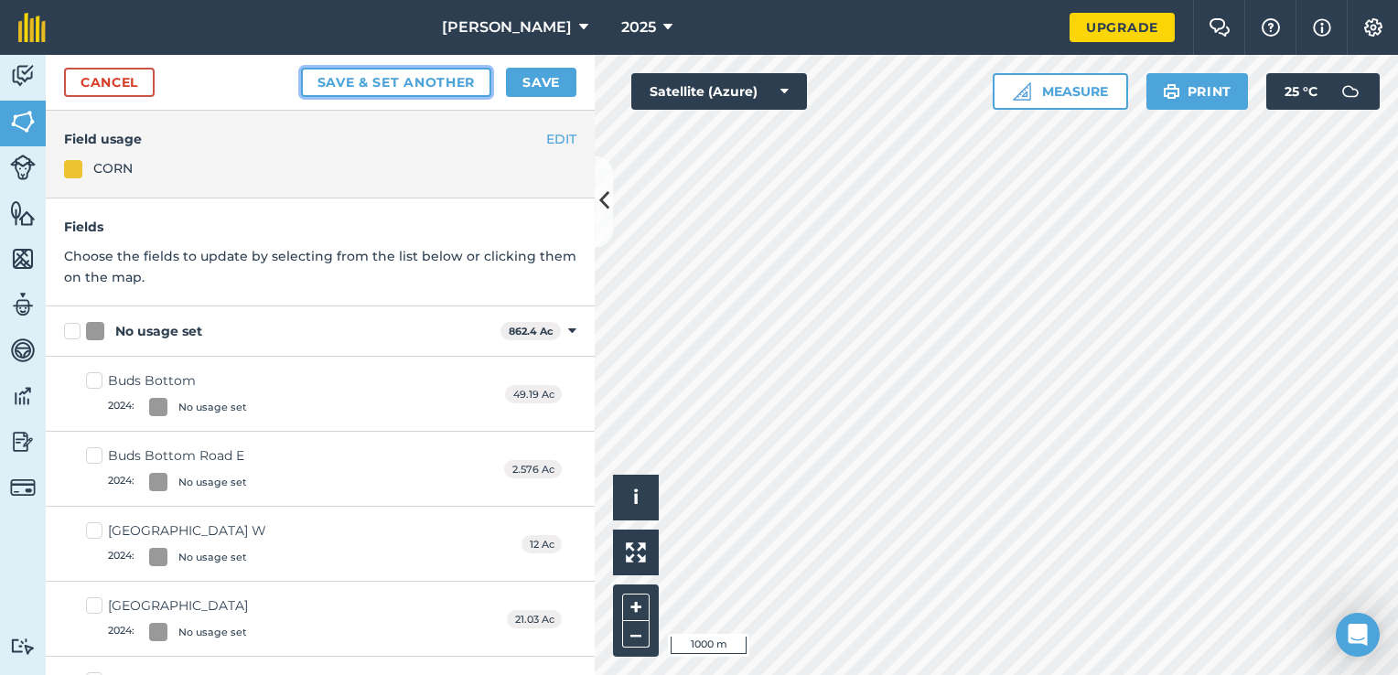
click at [374, 82] on button "Save & set another" at bounding box center [396, 82] width 191 height 29
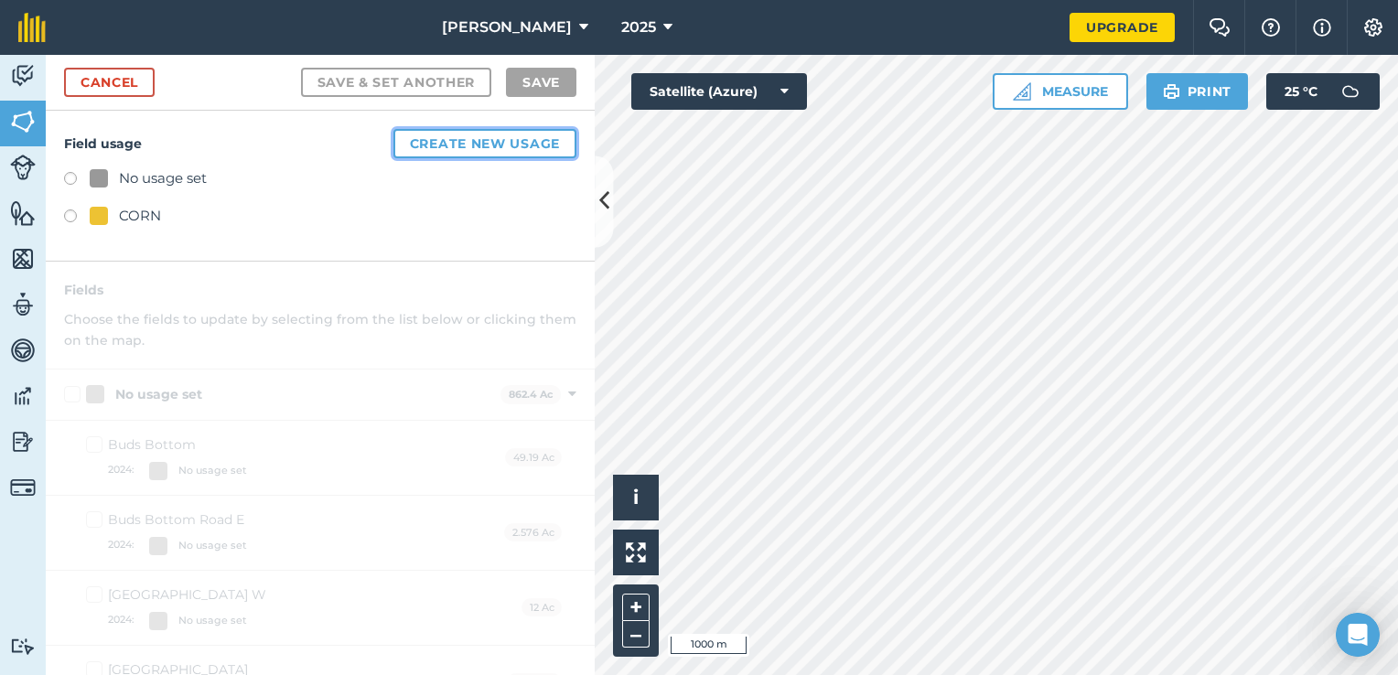
click at [424, 146] on button "Create new usage" at bounding box center [484, 143] width 183 height 29
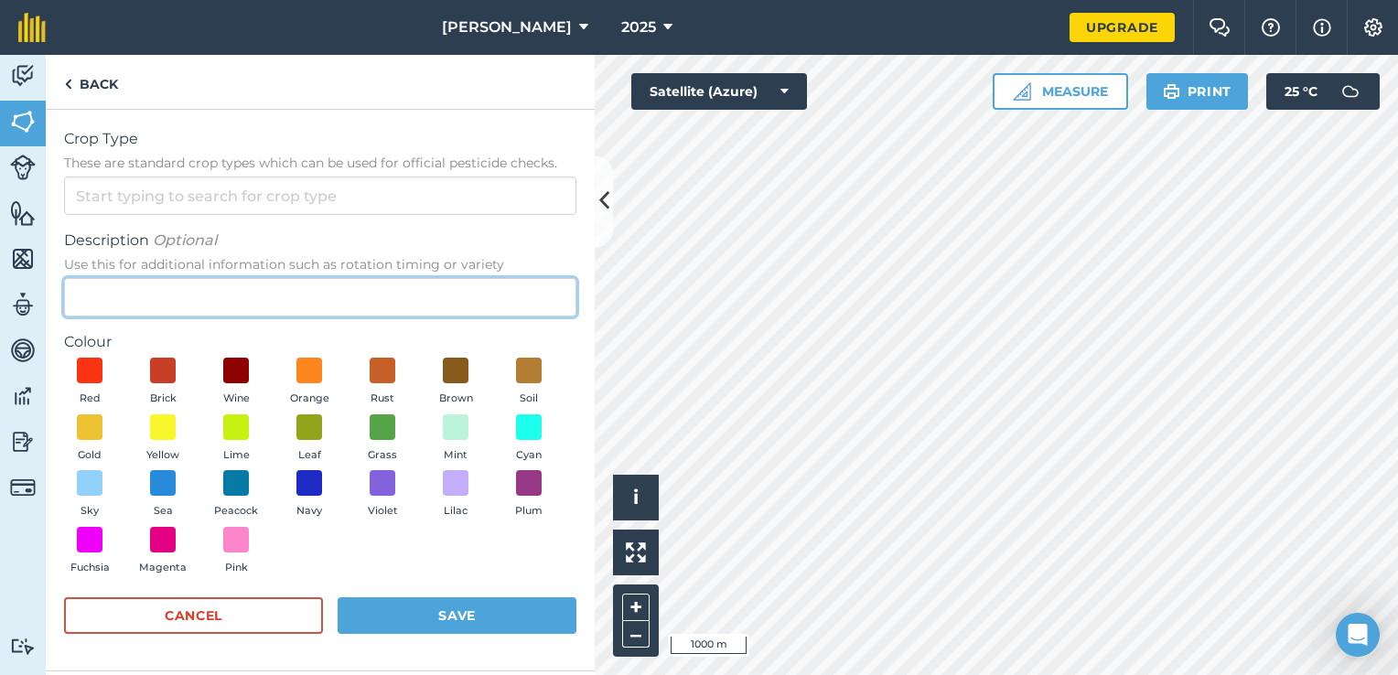
click at [166, 291] on input "Description Optional Use this for additional information such as rotation timin…" at bounding box center [320, 297] width 512 height 38
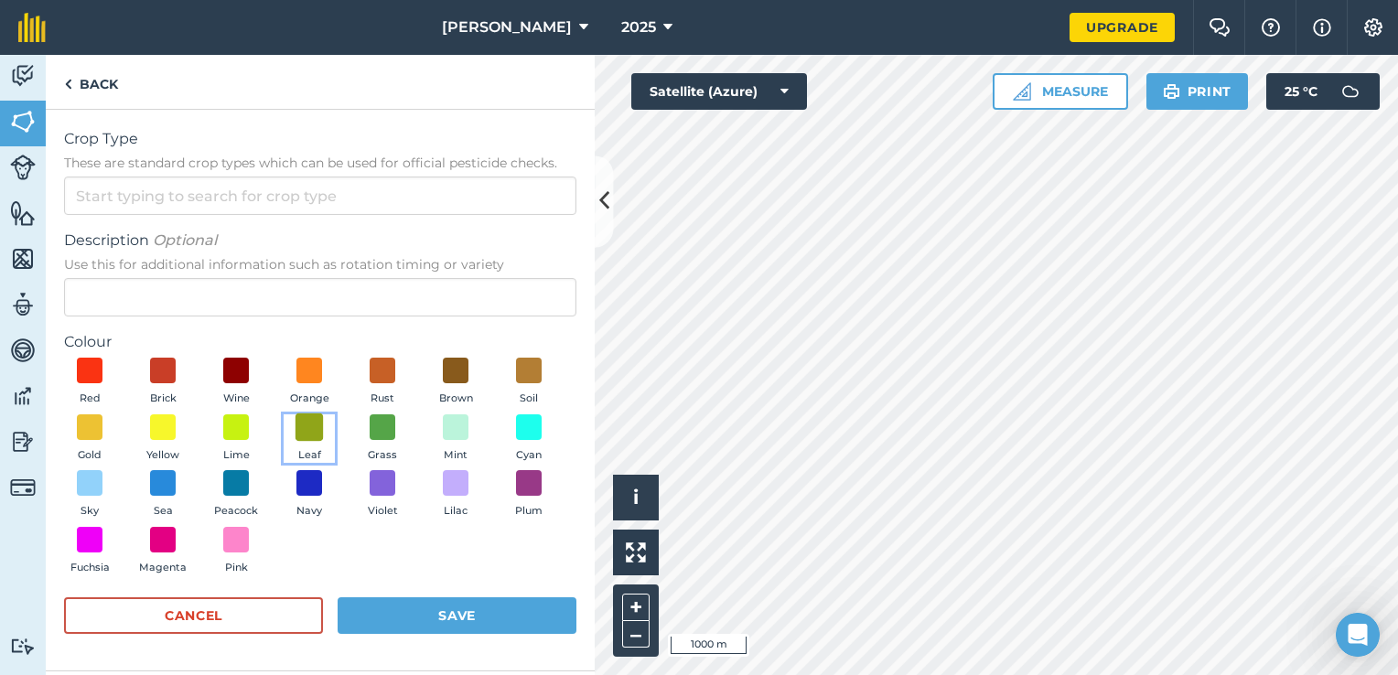
click at [310, 425] on span at bounding box center [309, 427] width 28 height 28
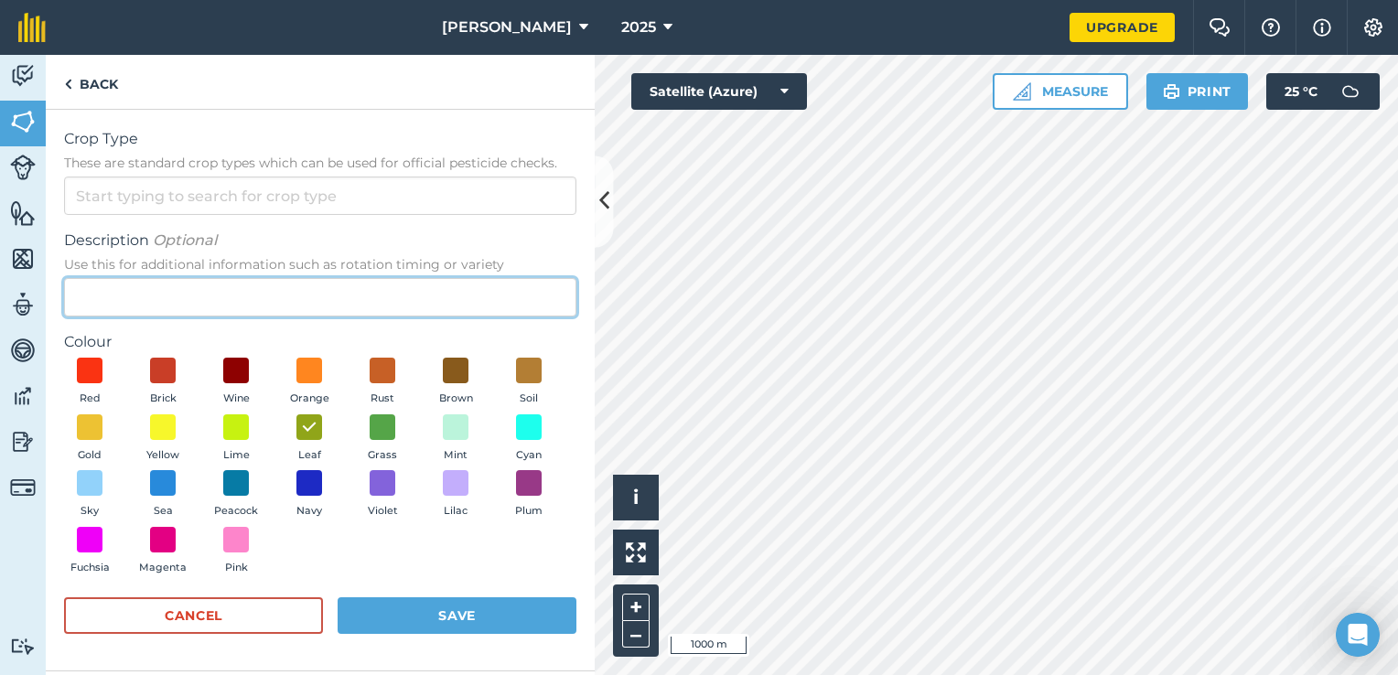
click at [300, 293] on input "Description Optional Use this for additional information such as rotation timin…" at bounding box center [320, 297] width 512 height 38
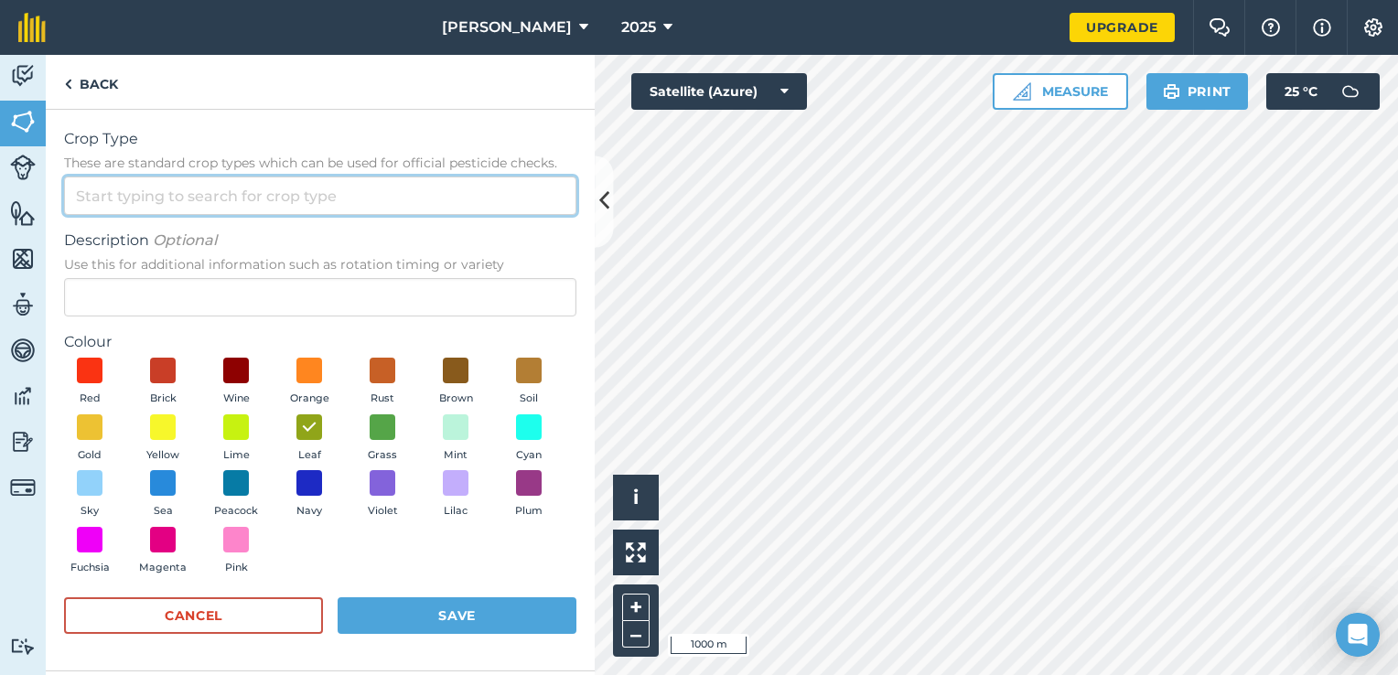
click at [313, 189] on input "Crop Type These are standard crop types which can be used for official pesticid…" at bounding box center [320, 196] width 512 height 38
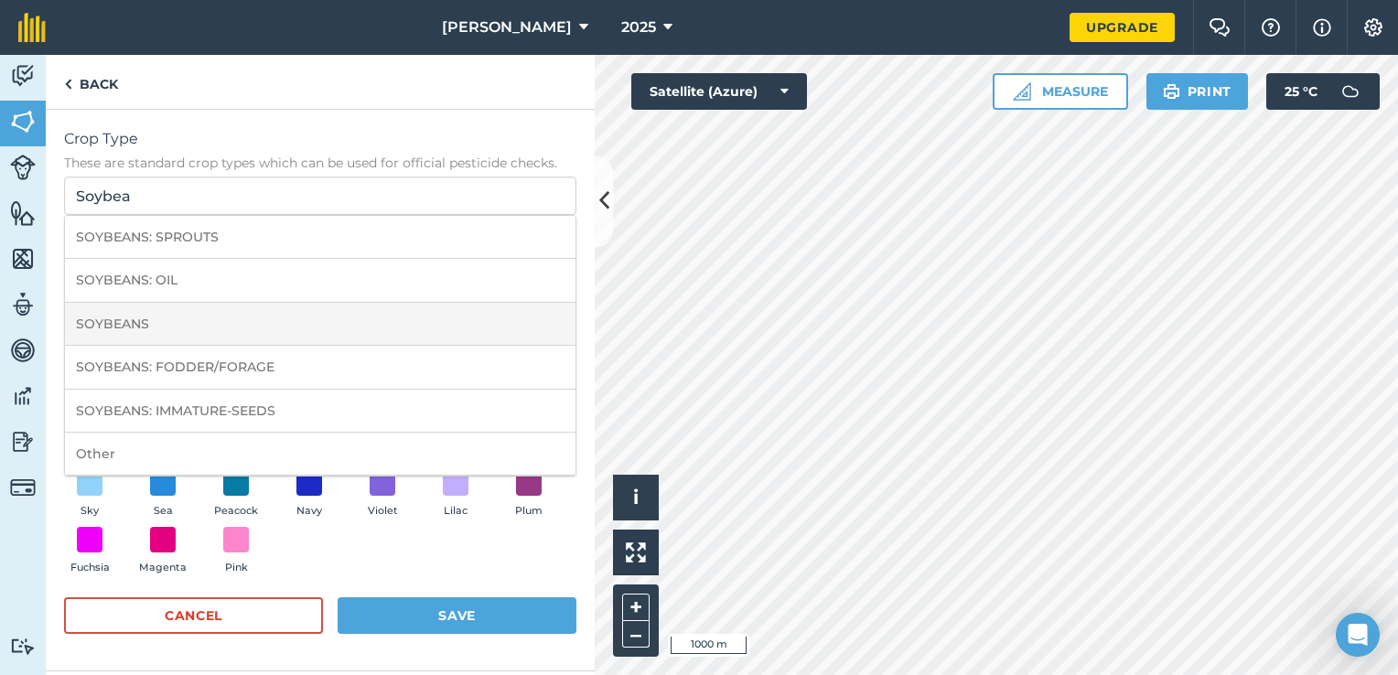
click at [88, 327] on li "SOYBEANS" at bounding box center [320, 324] width 510 height 43
type input "SOYBEANS"
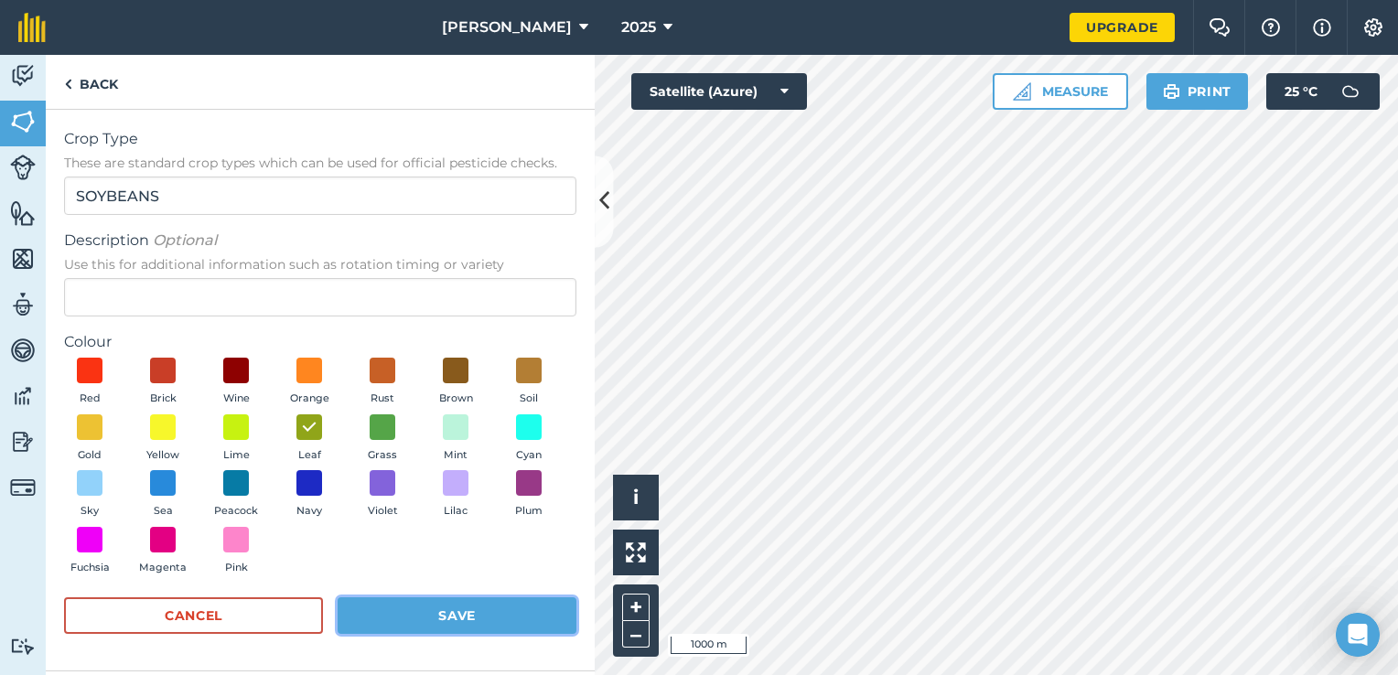
click at [439, 606] on button "Save" at bounding box center [457, 615] width 239 height 37
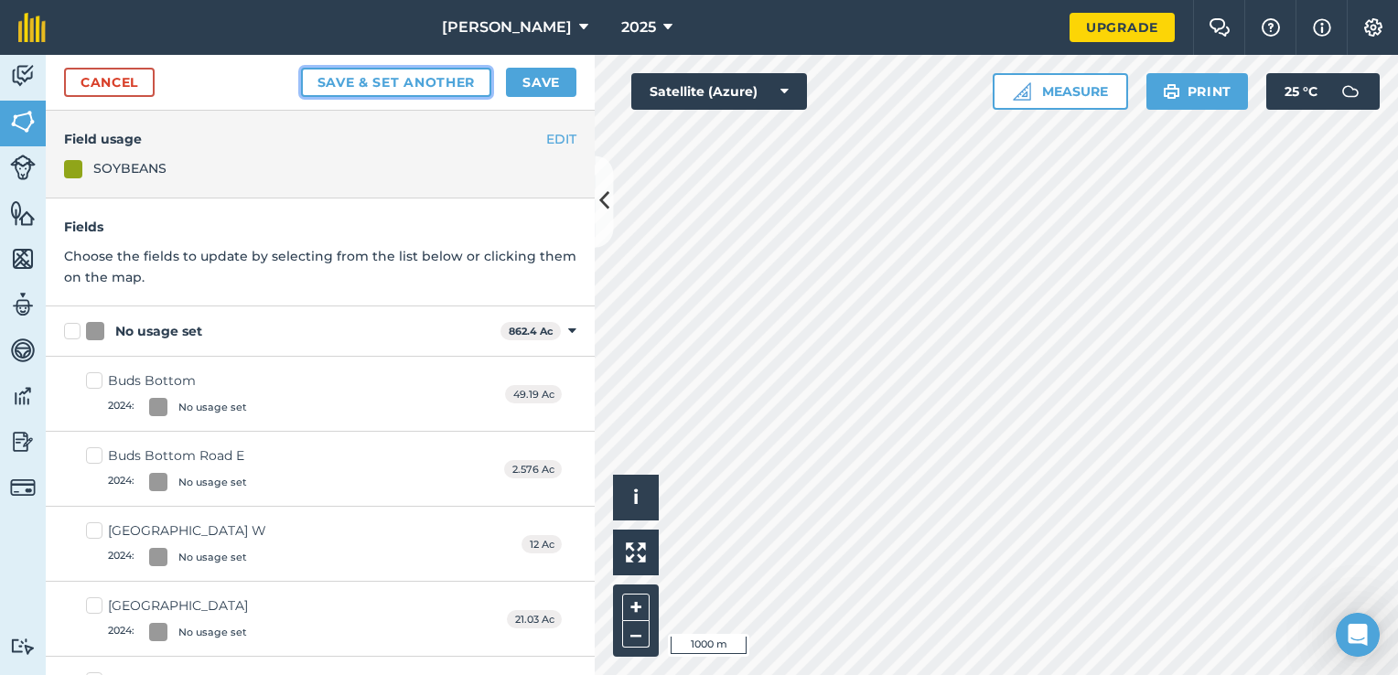
click at [443, 86] on button "Save & set another" at bounding box center [396, 82] width 191 height 29
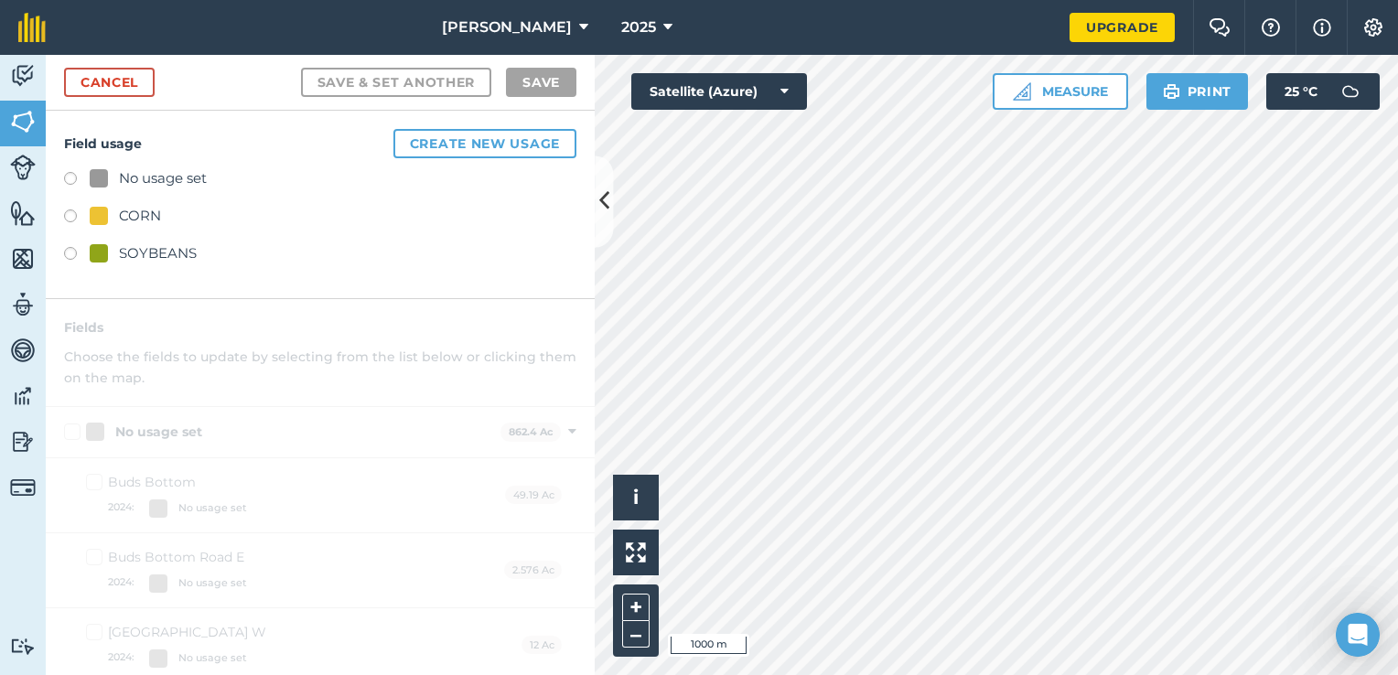
click at [171, 184] on div "No usage set" at bounding box center [163, 178] width 88 height 22
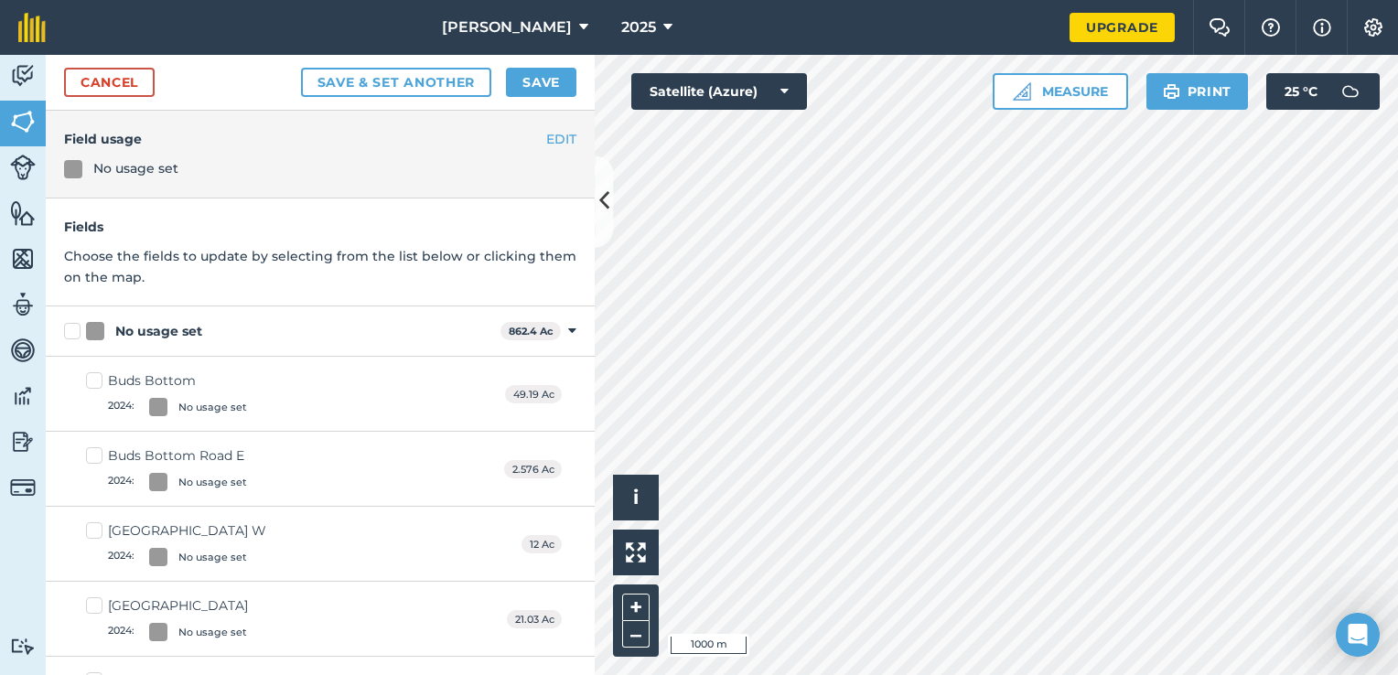
click at [145, 163] on div "No usage set" at bounding box center [135, 168] width 85 height 20
click at [547, 144] on button "EDIT" at bounding box center [561, 139] width 30 height 20
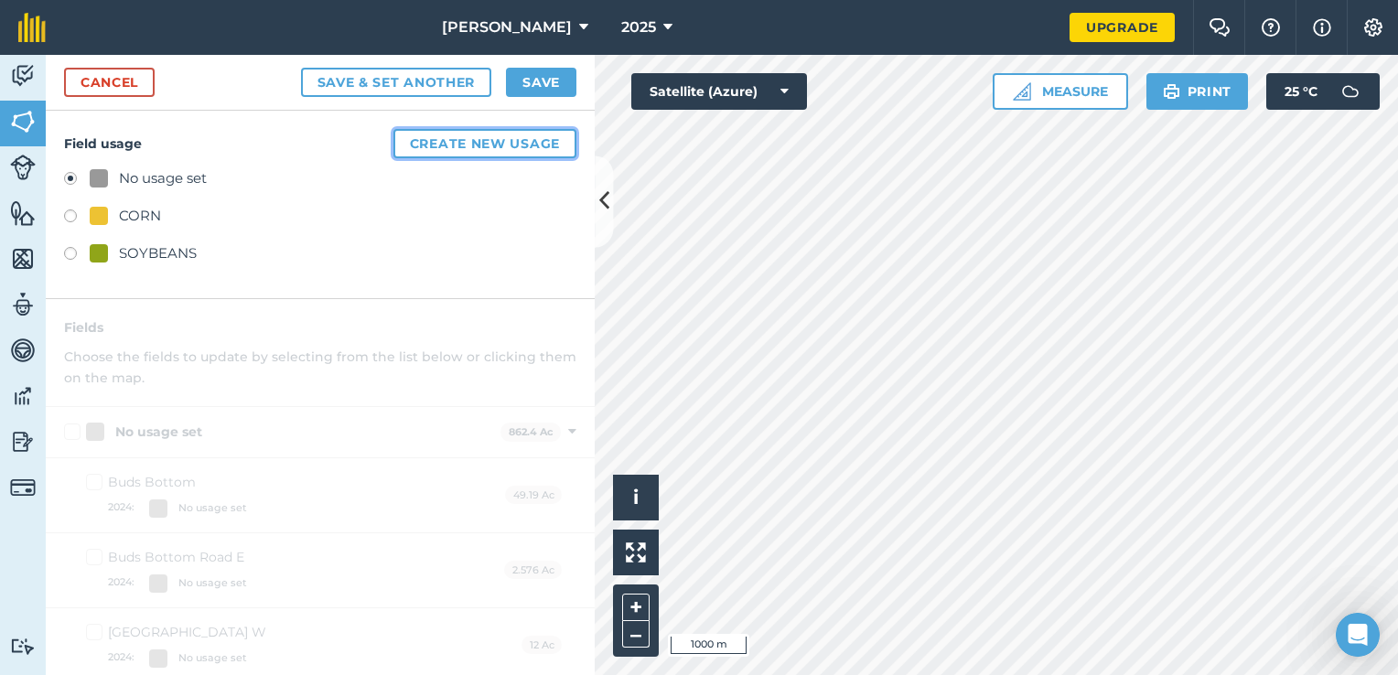
click at [483, 151] on button "Create new usage" at bounding box center [484, 143] width 183 height 29
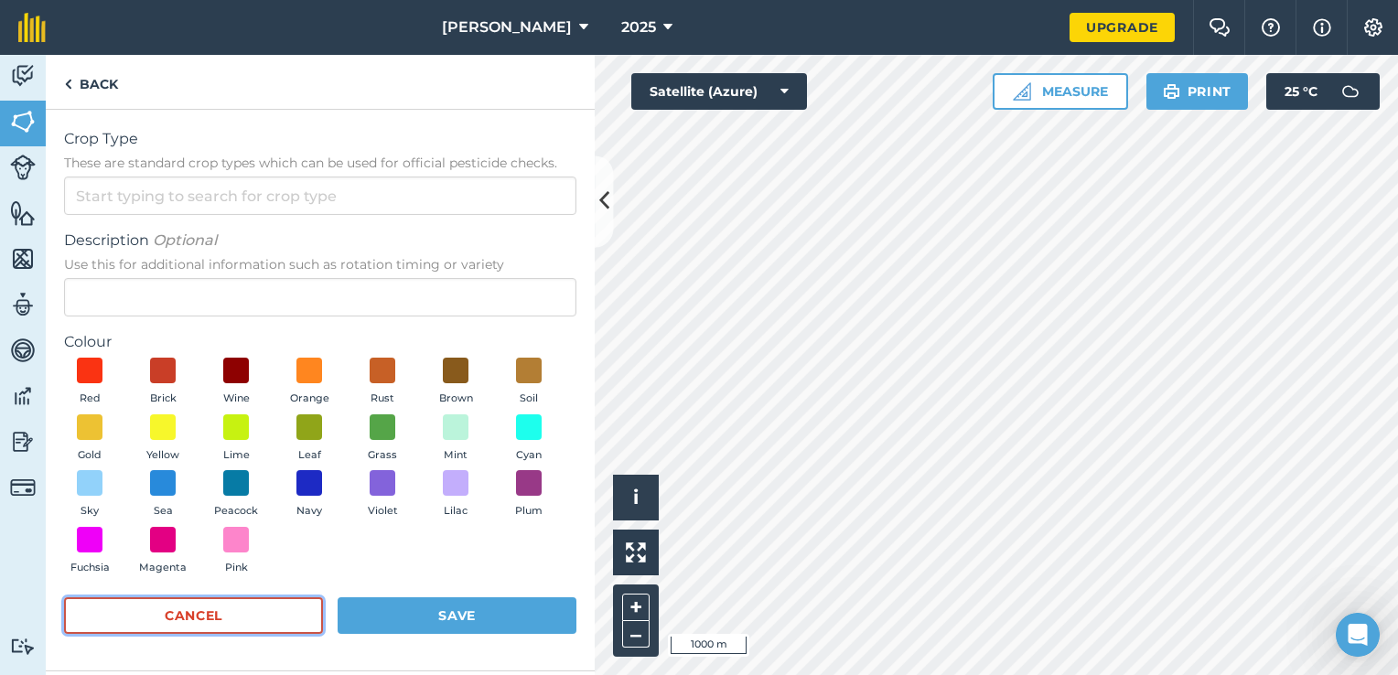
click at [262, 624] on button "Cancel" at bounding box center [193, 615] width 259 height 37
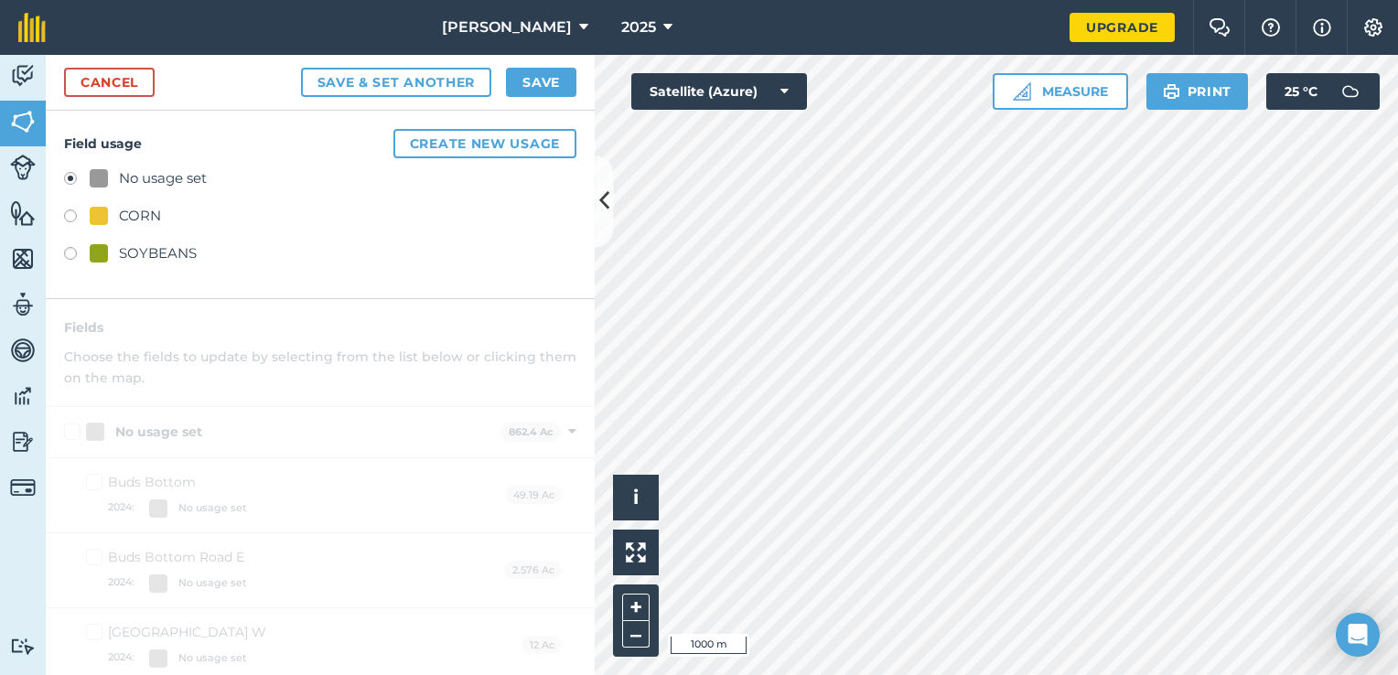
click at [124, 256] on div "SOYBEANS" at bounding box center [158, 253] width 78 height 22
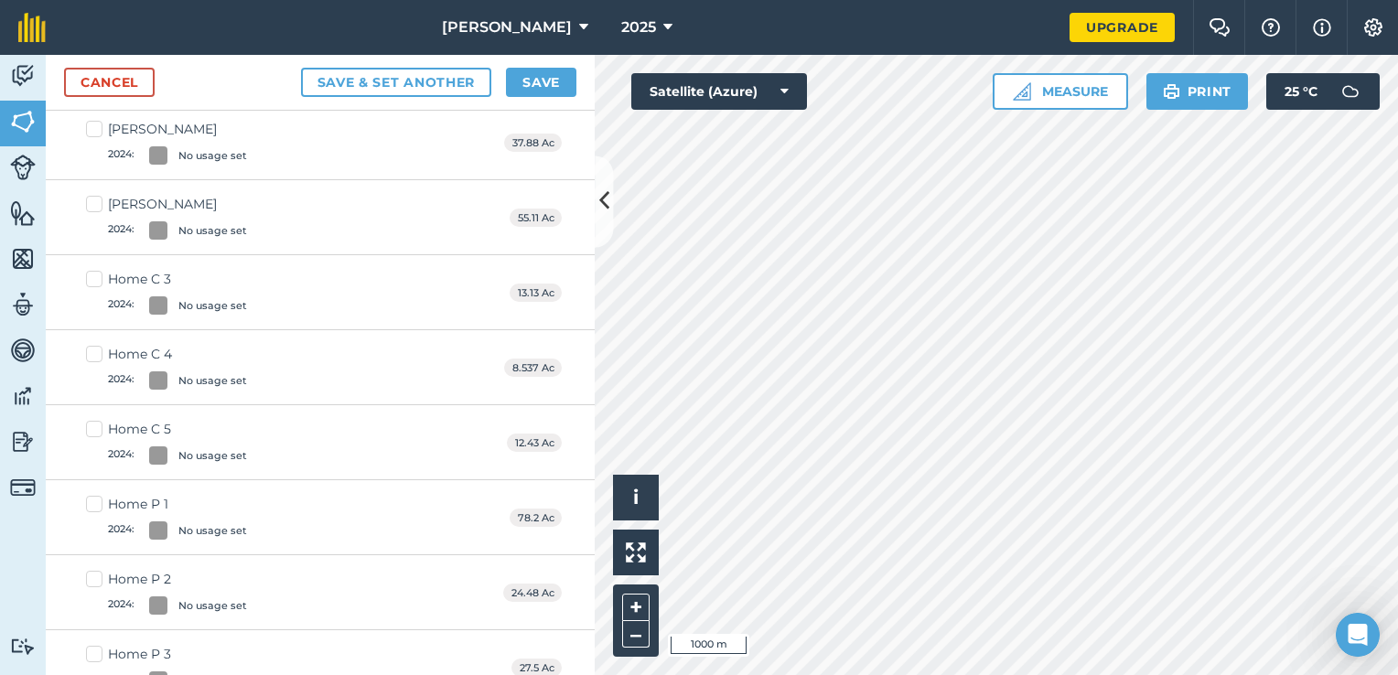
scroll to position [823, 0]
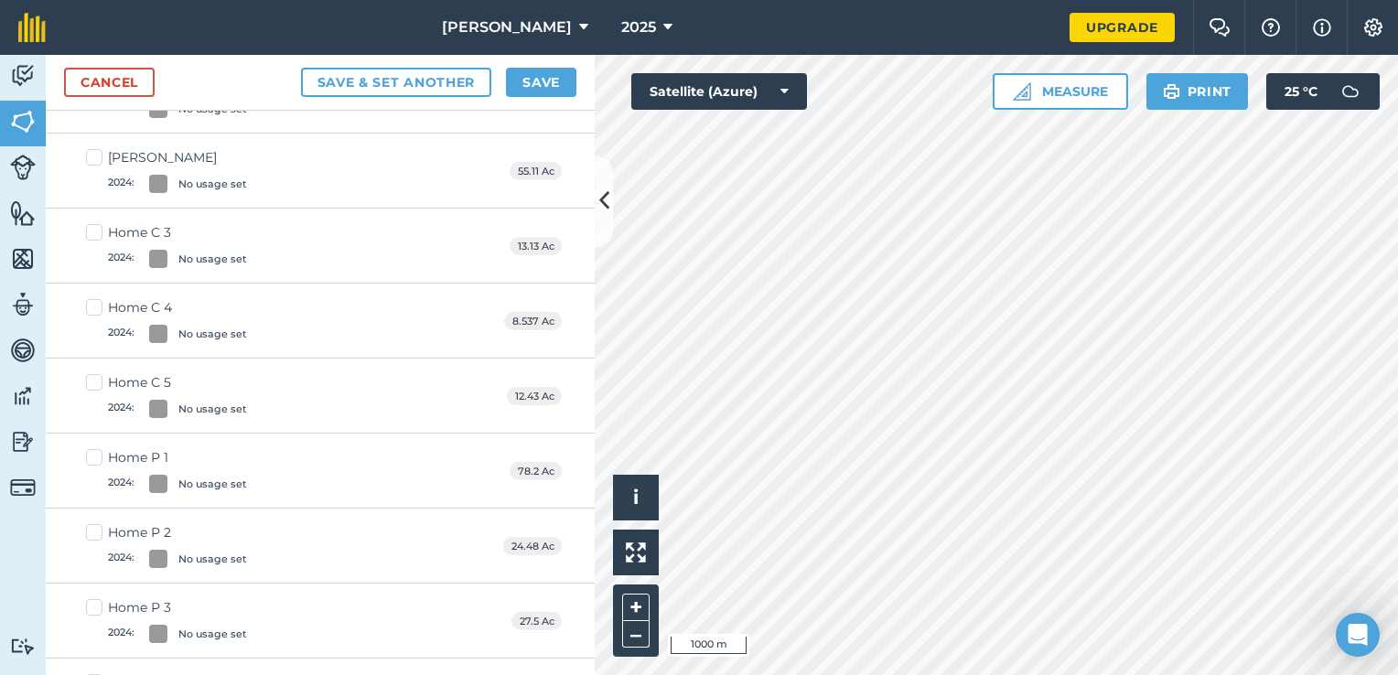
click at [129, 302] on div "Home C 4" at bounding box center [177, 307] width 139 height 19
click at [98, 302] on input "Home C 4 2024 : No usage set" at bounding box center [92, 304] width 12 height 12
checkbox input "true"
click at [99, 234] on label "Home C 3 2024 : No usage set" at bounding box center [166, 246] width 161 height 45
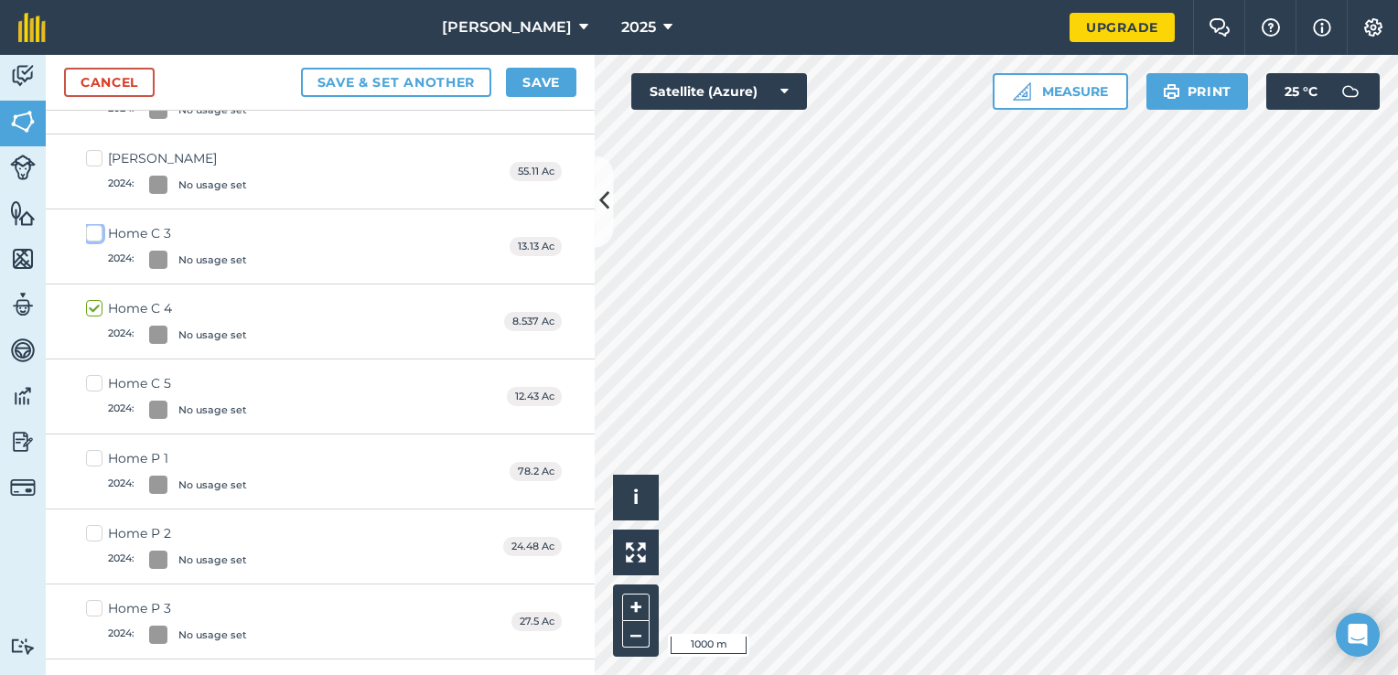
click at [98, 234] on input "Home C 3 2024 : No usage set" at bounding box center [92, 230] width 12 height 12
checkbox input "true"
click at [139, 374] on div "Home C 5" at bounding box center [177, 383] width 139 height 19
click at [98, 374] on input "Home C 5 2024 : No usage set" at bounding box center [92, 380] width 12 height 12
checkbox input "true"
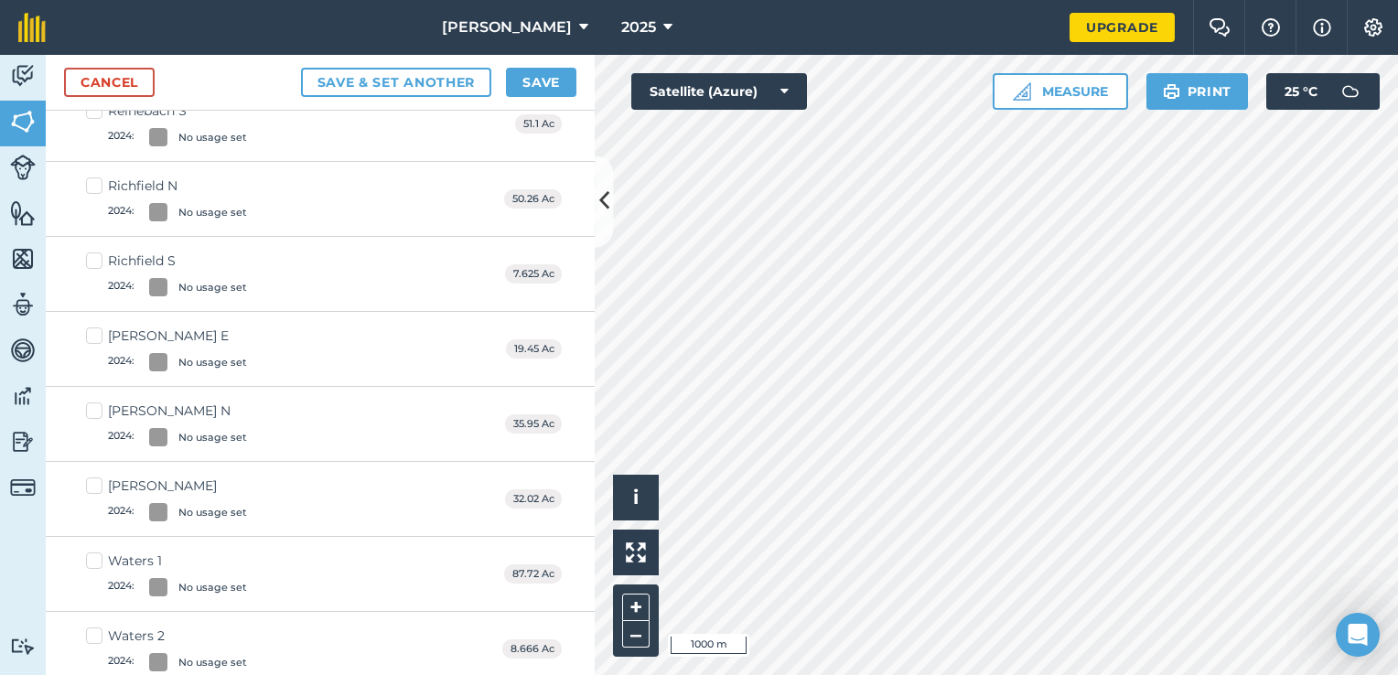
scroll to position [1829, 0]
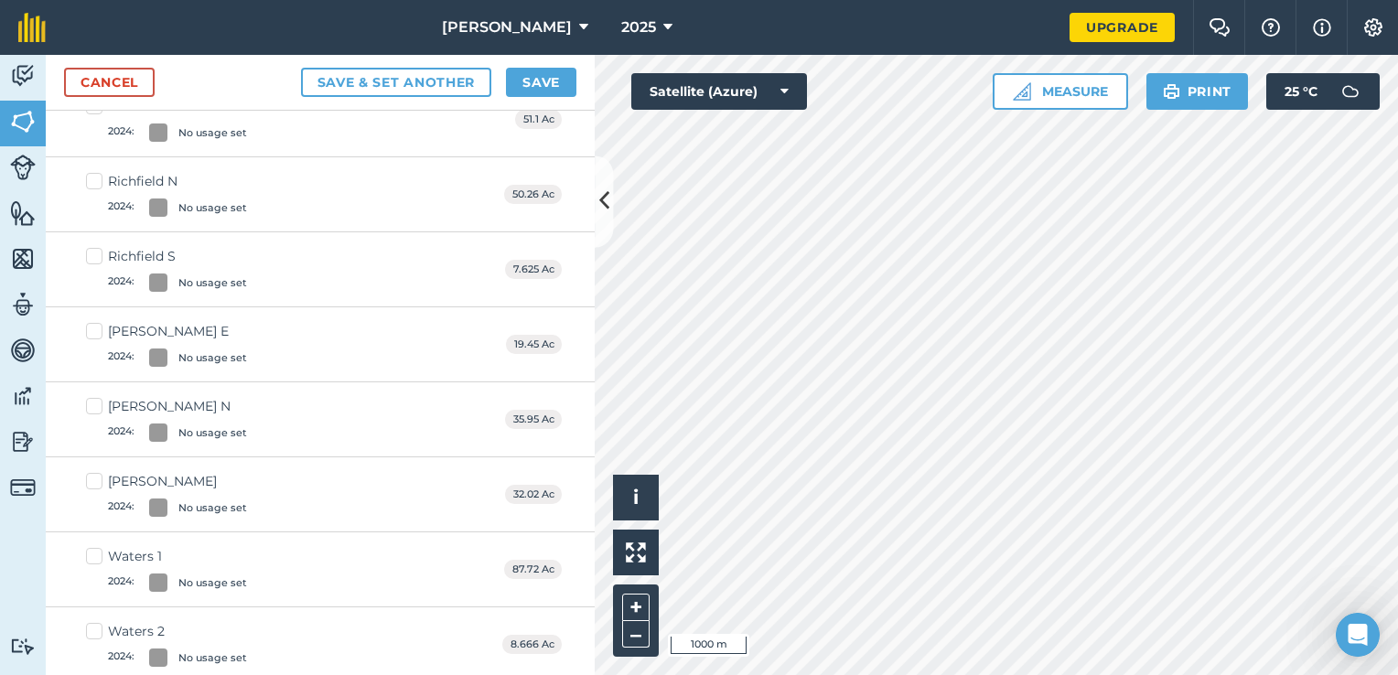
click at [121, 622] on div "Waters 2" at bounding box center [177, 631] width 139 height 19
click at [98, 622] on input "Waters 2 2024 : No usage set" at bounding box center [92, 628] width 12 height 12
checkbox input "true"
click at [122, 547] on div "Waters 1" at bounding box center [177, 556] width 139 height 19
click at [98, 547] on input "Waters 1 2024 : No usage set" at bounding box center [92, 553] width 12 height 12
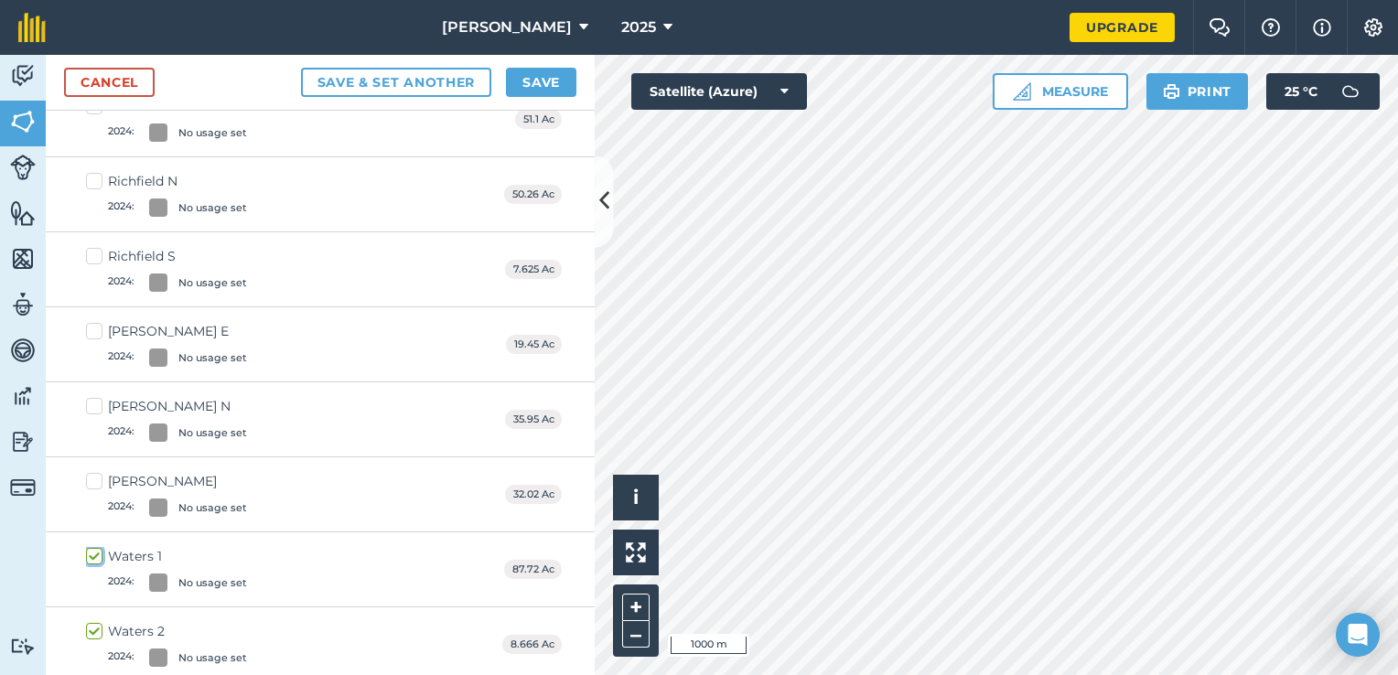
checkbox input "true"
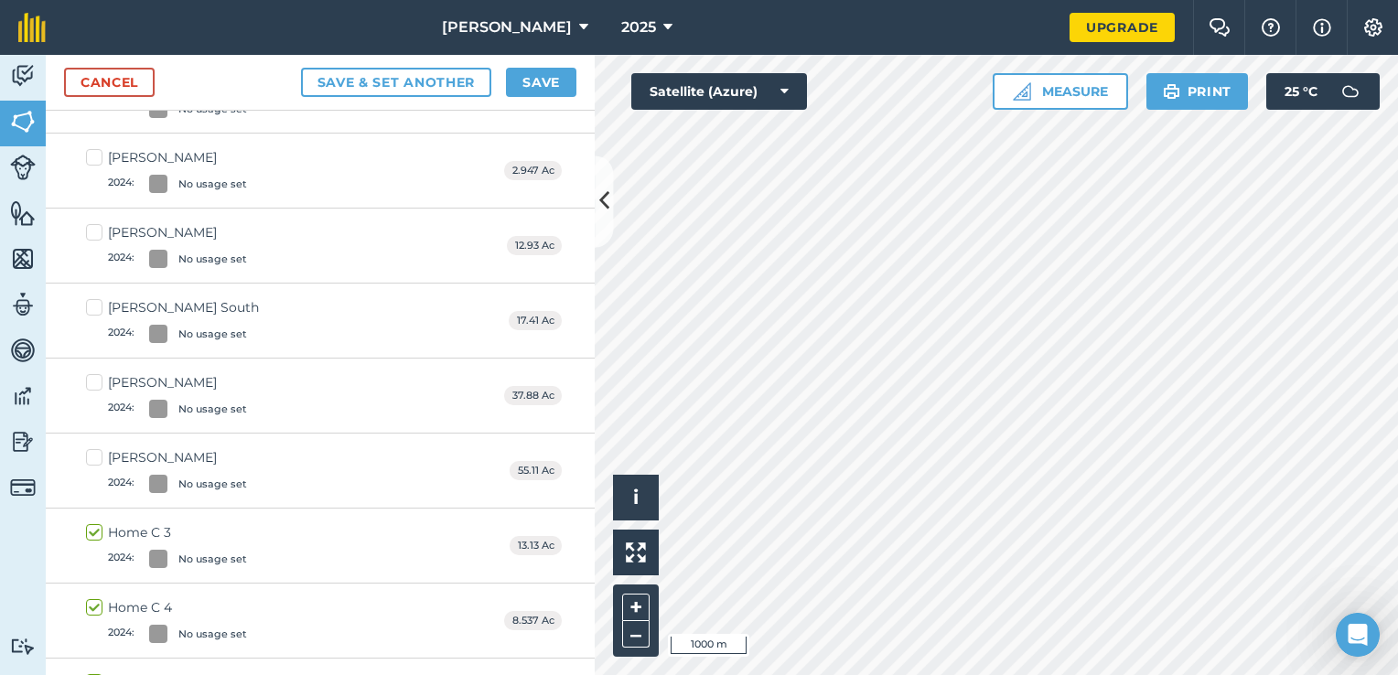
scroll to position [274, 0]
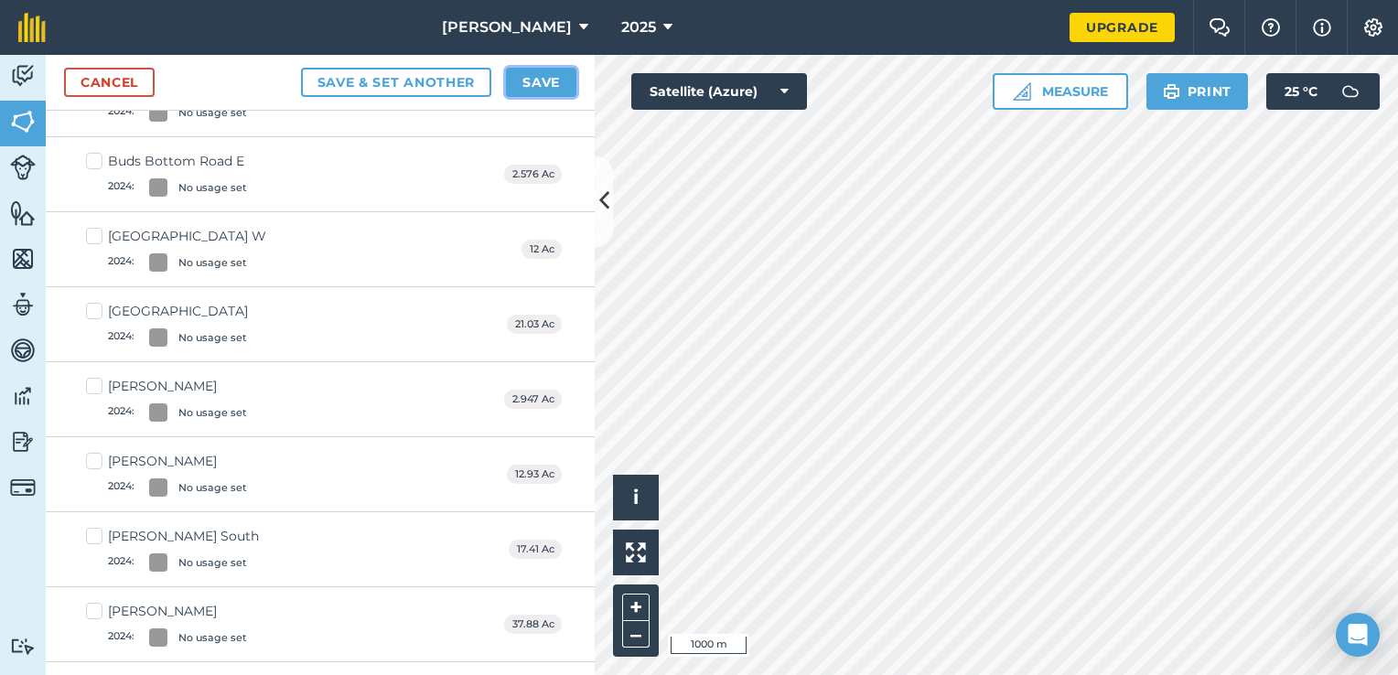
click at [534, 72] on button "Save" at bounding box center [541, 82] width 70 height 29
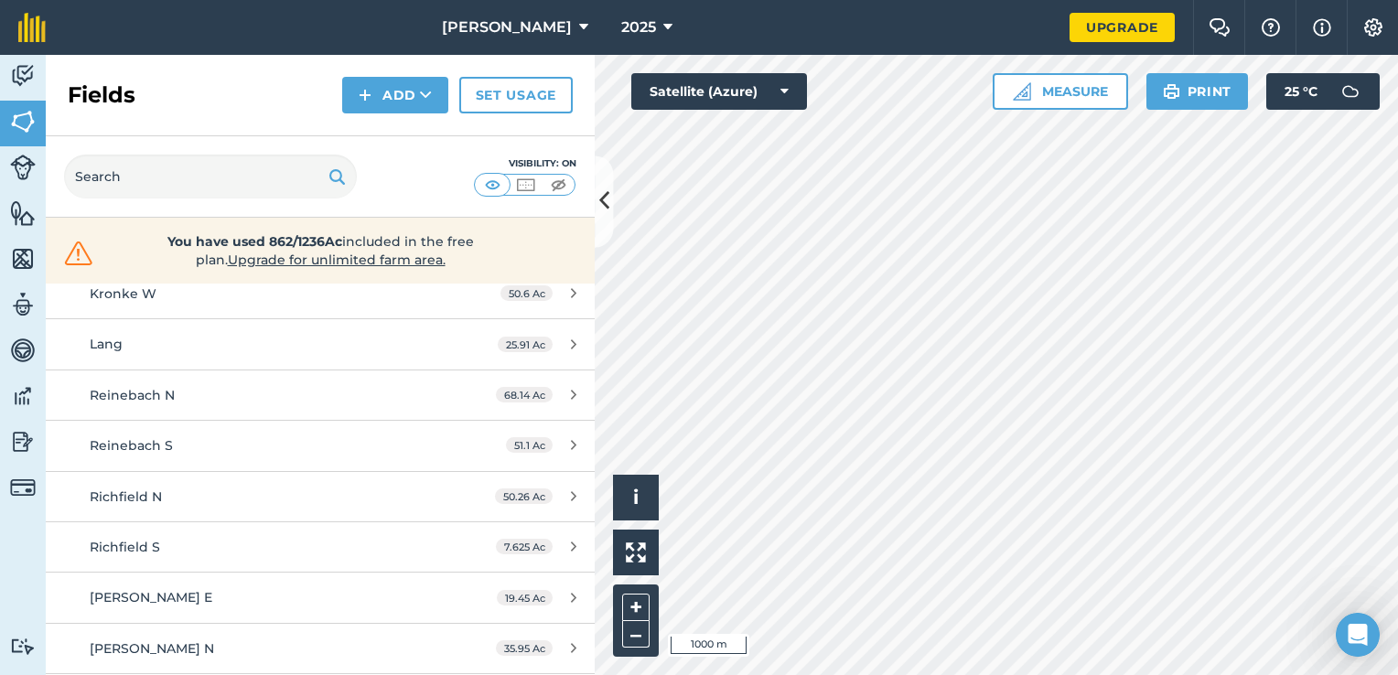
scroll to position [915, 0]
click at [501, 91] on link "Set usage" at bounding box center [515, 95] width 113 height 37
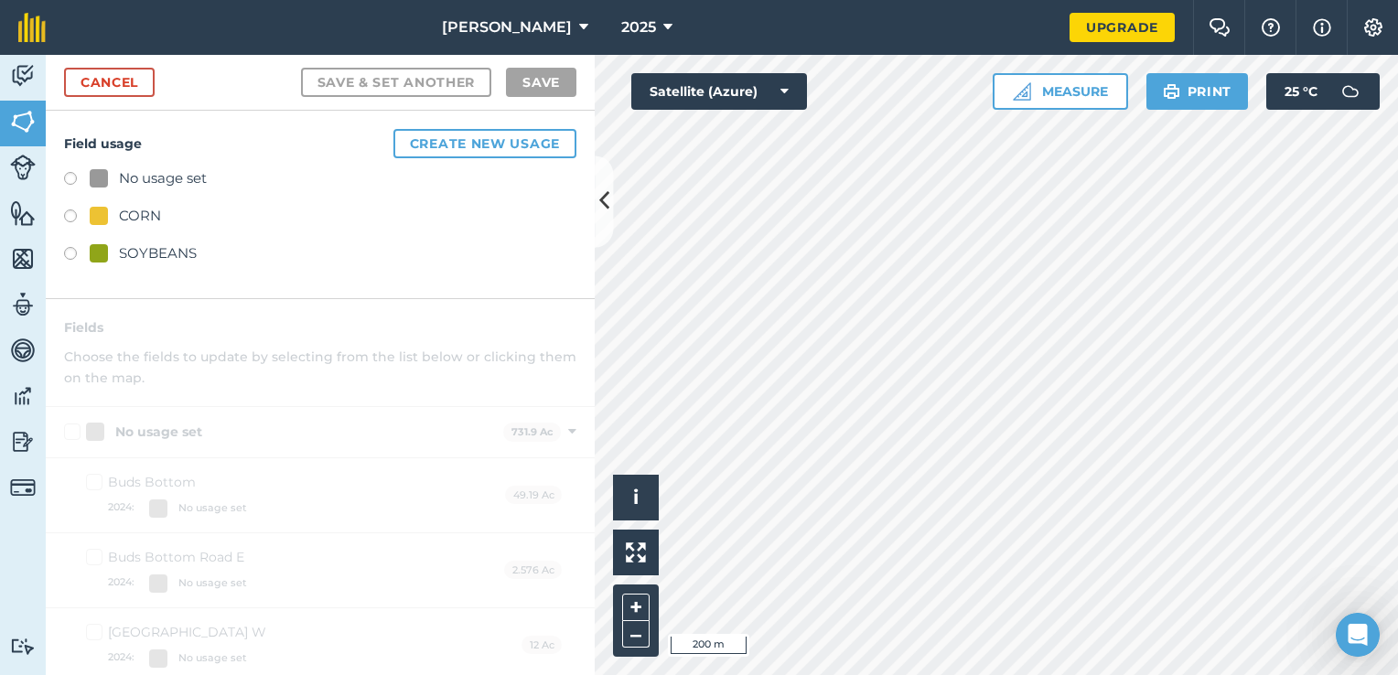
click at [154, 214] on div "CORN" at bounding box center [140, 216] width 42 height 22
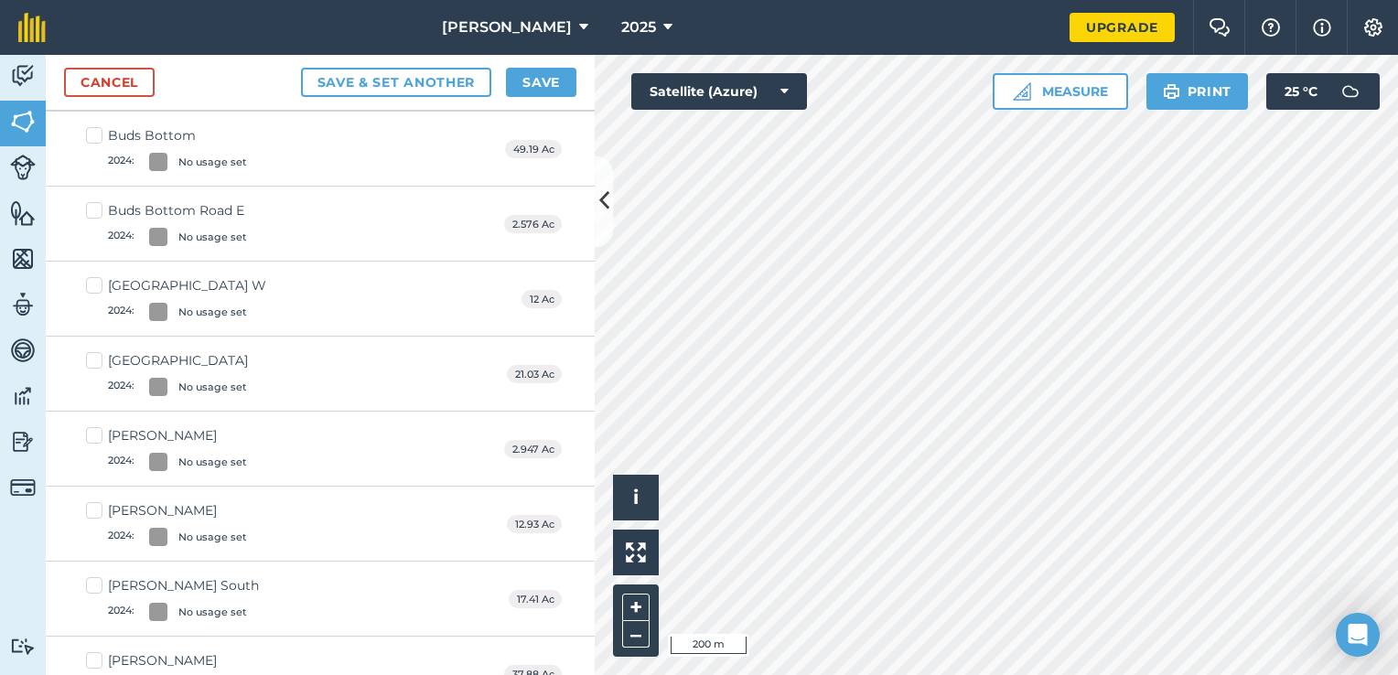
scroll to position [366, 0]
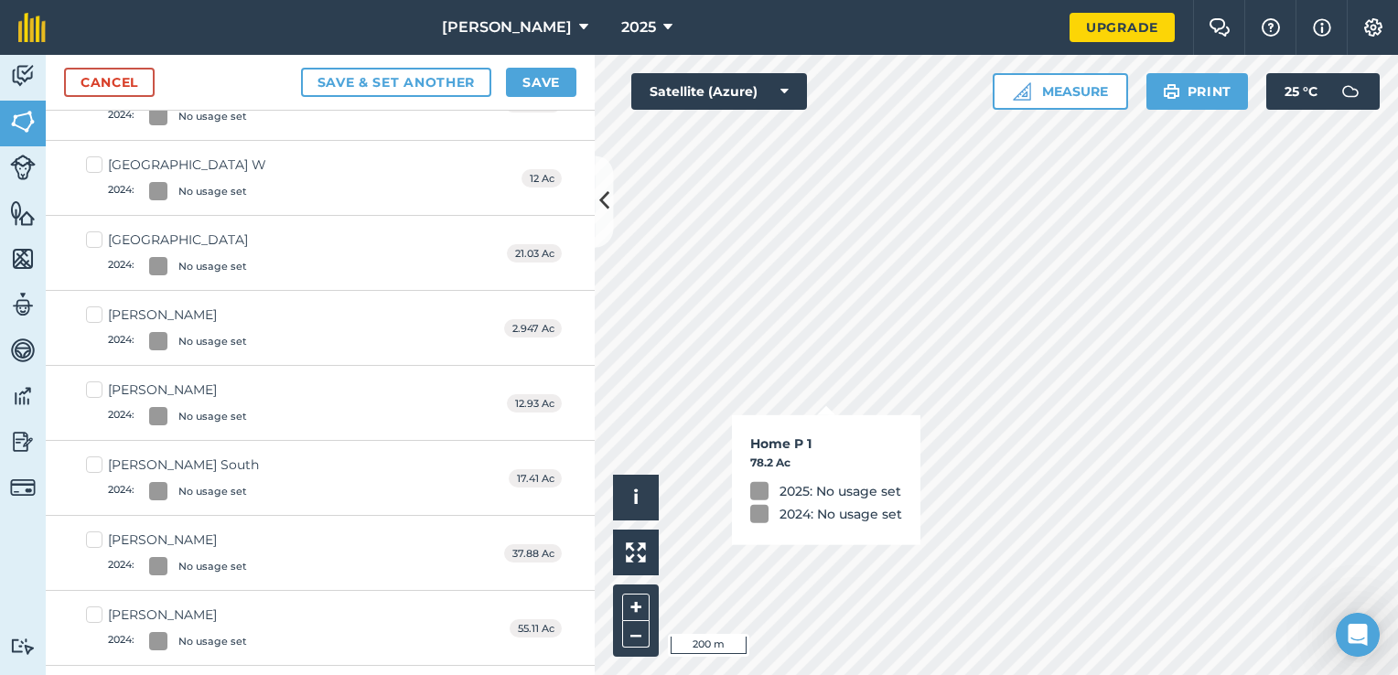
checkbox input "true"
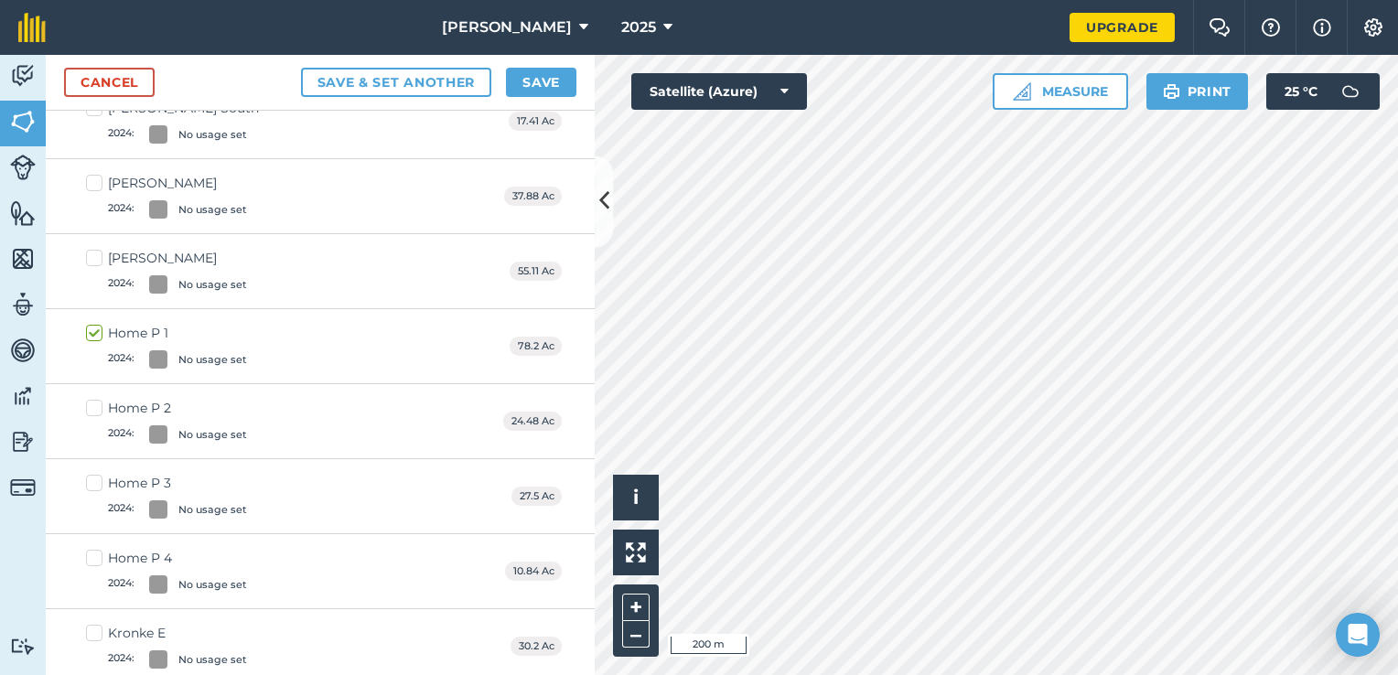
scroll to position [732, 0]
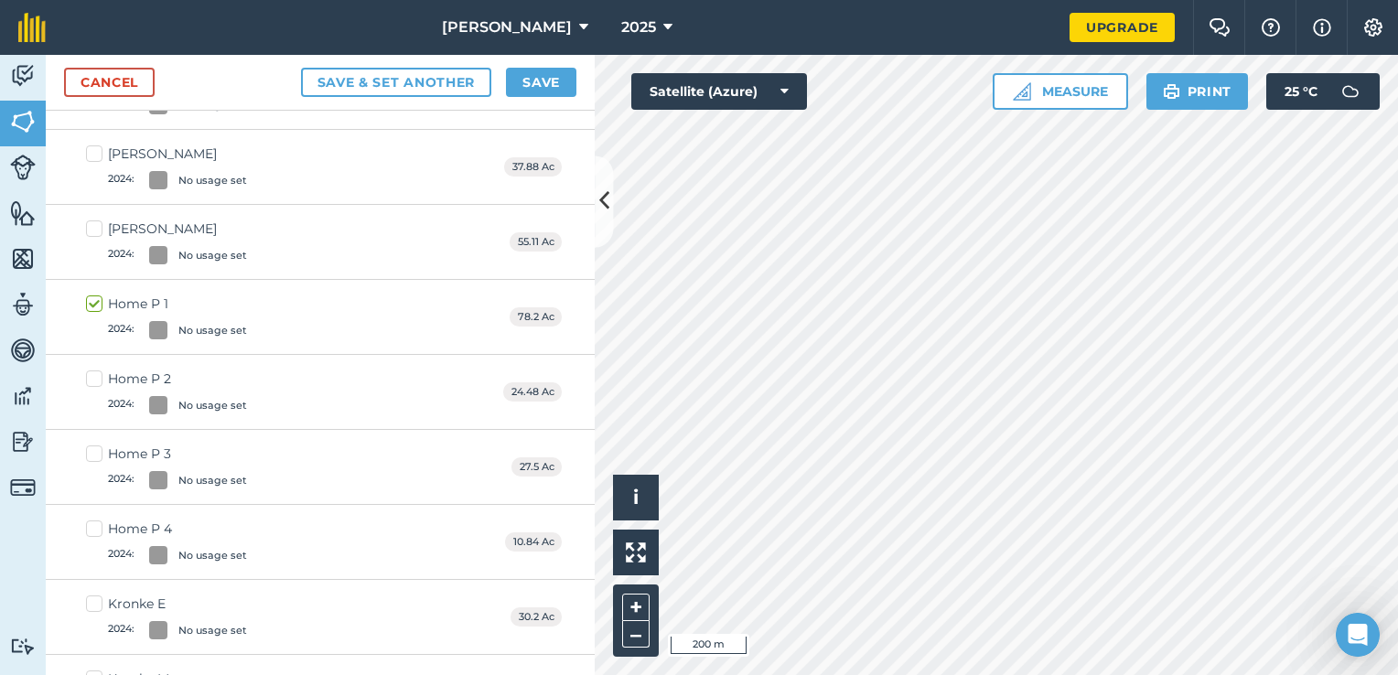
click at [143, 372] on div "Home P 2" at bounding box center [177, 379] width 139 height 19
click at [98, 372] on input "Home P 2 2024 : No usage set" at bounding box center [92, 376] width 12 height 12
checkbox input "true"
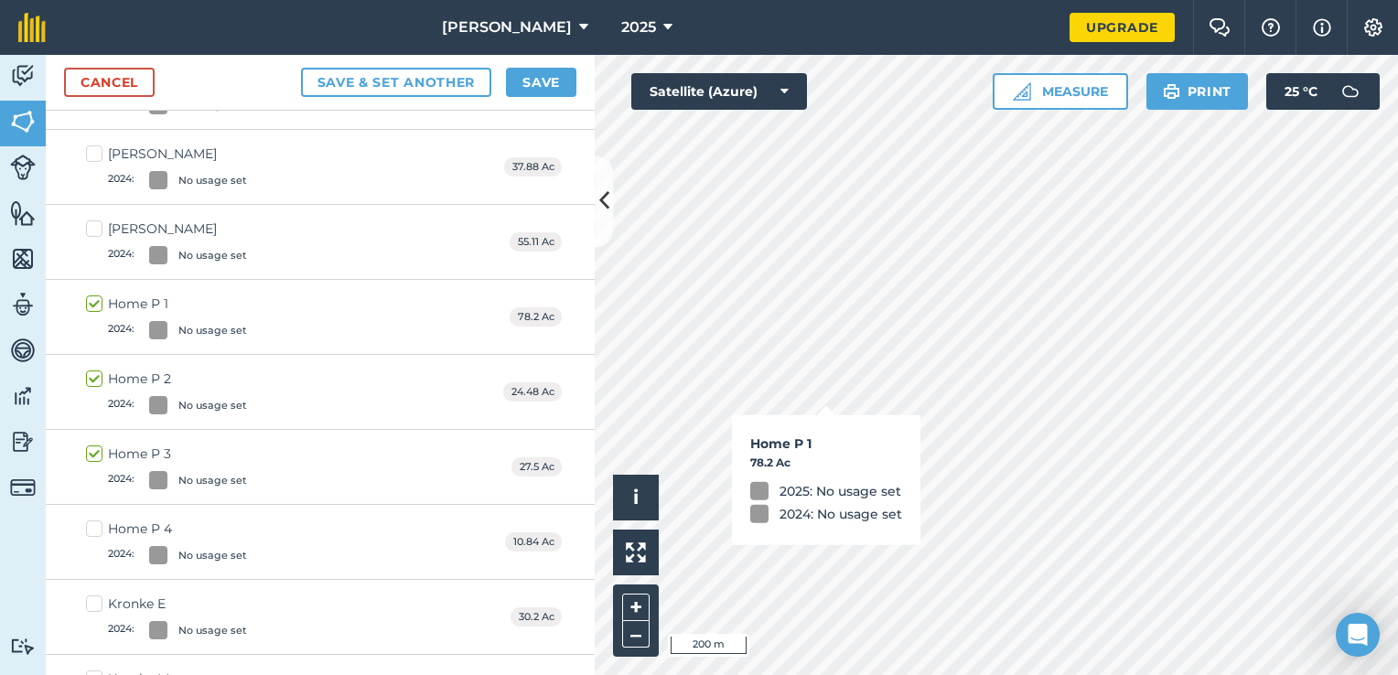
checkbox input "true"
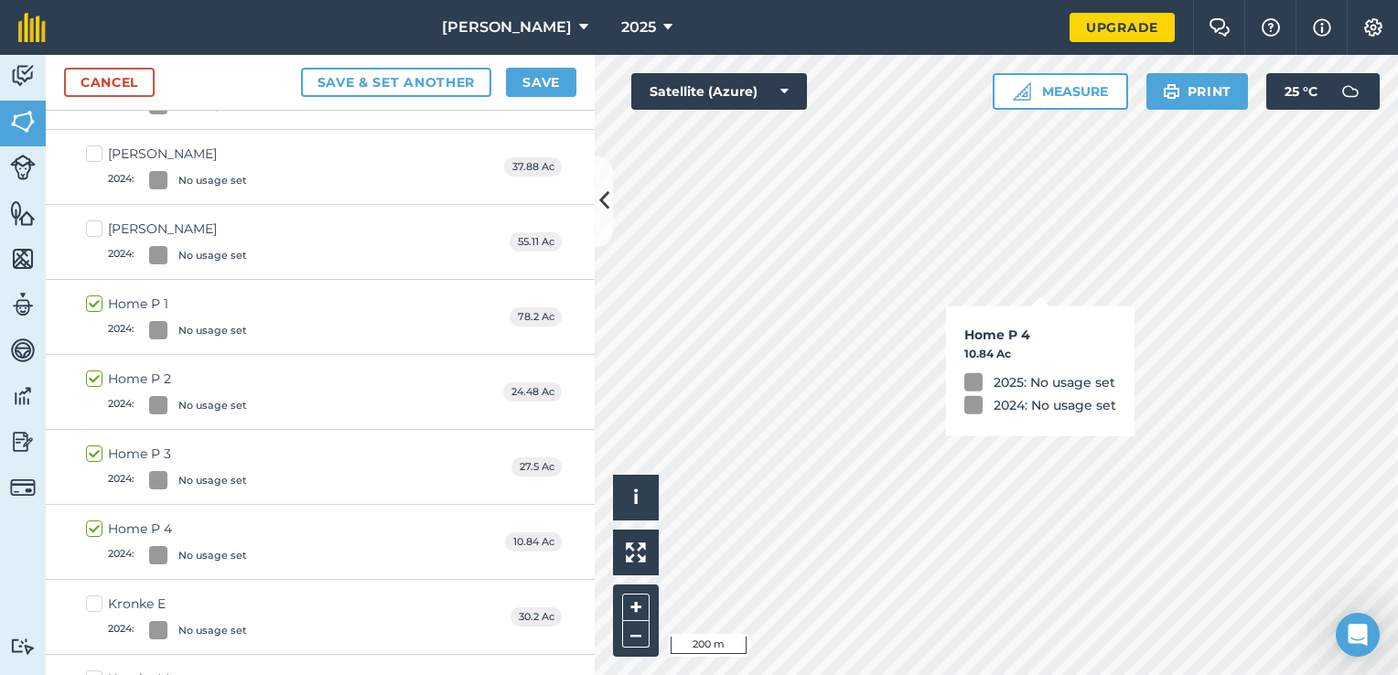
checkbox input "true"
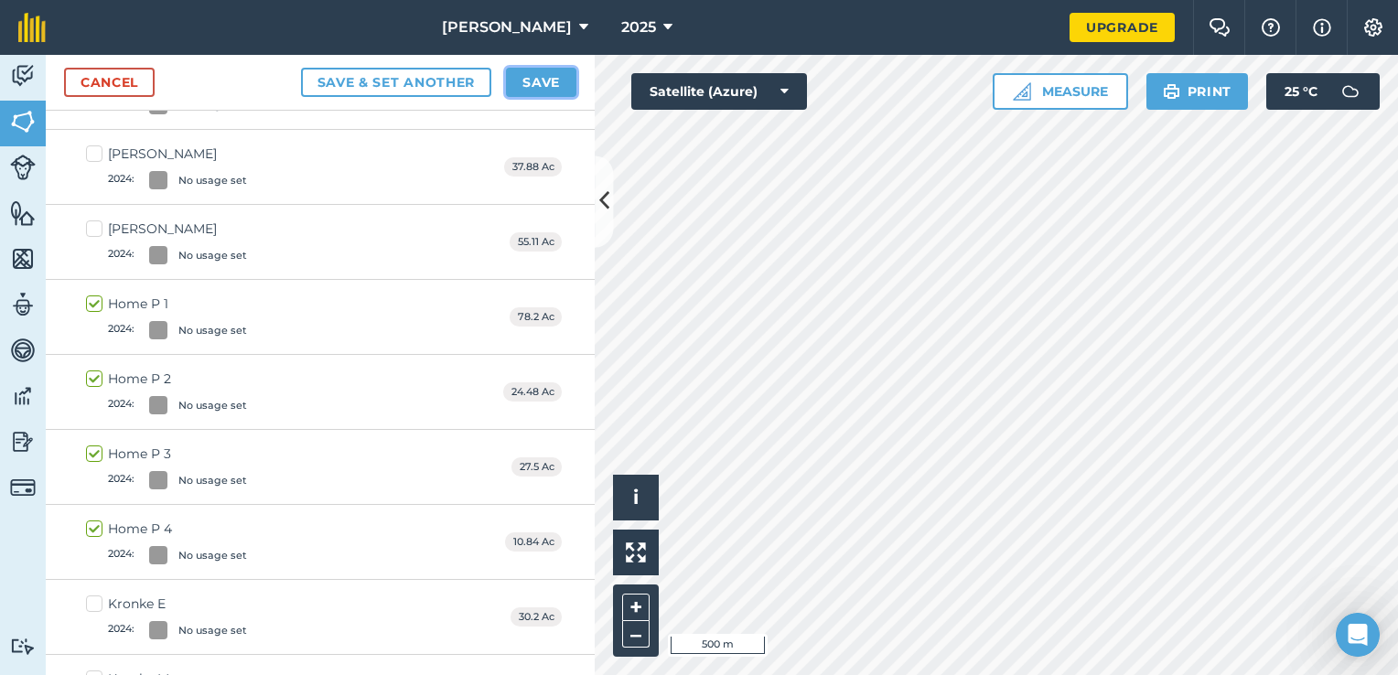
click at [549, 90] on button "Save" at bounding box center [541, 82] width 70 height 29
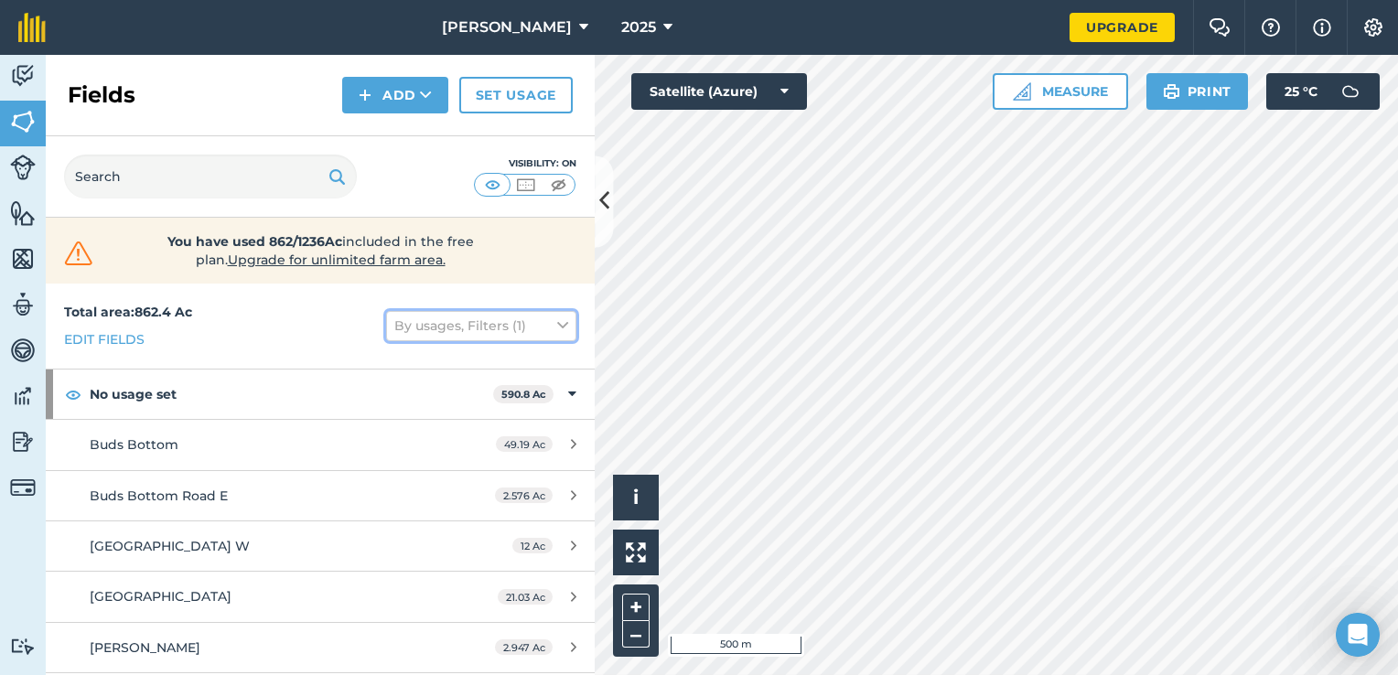
click at [472, 330] on button "By usages, Filters (1)" at bounding box center [481, 325] width 190 height 29
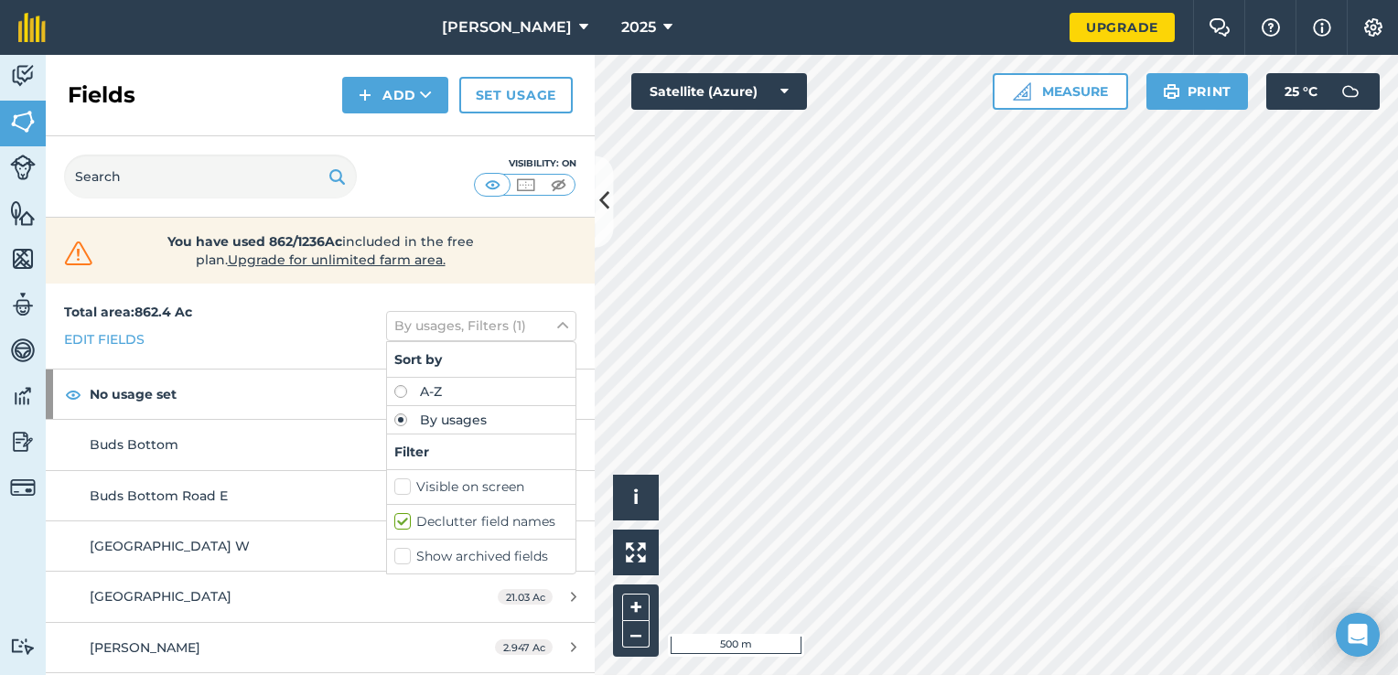
click at [449, 413] on label "By usages" at bounding box center [481, 419] width 174 height 13
click at [457, 426] on div "By usages" at bounding box center [481, 420] width 188 height 28
click at [289, 322] on div "Total area : 862.4 Ac Edit fields By usages, Filters (1) Sort by A-Z By usages …" at bounding box center [320, 326] width 549 height 85
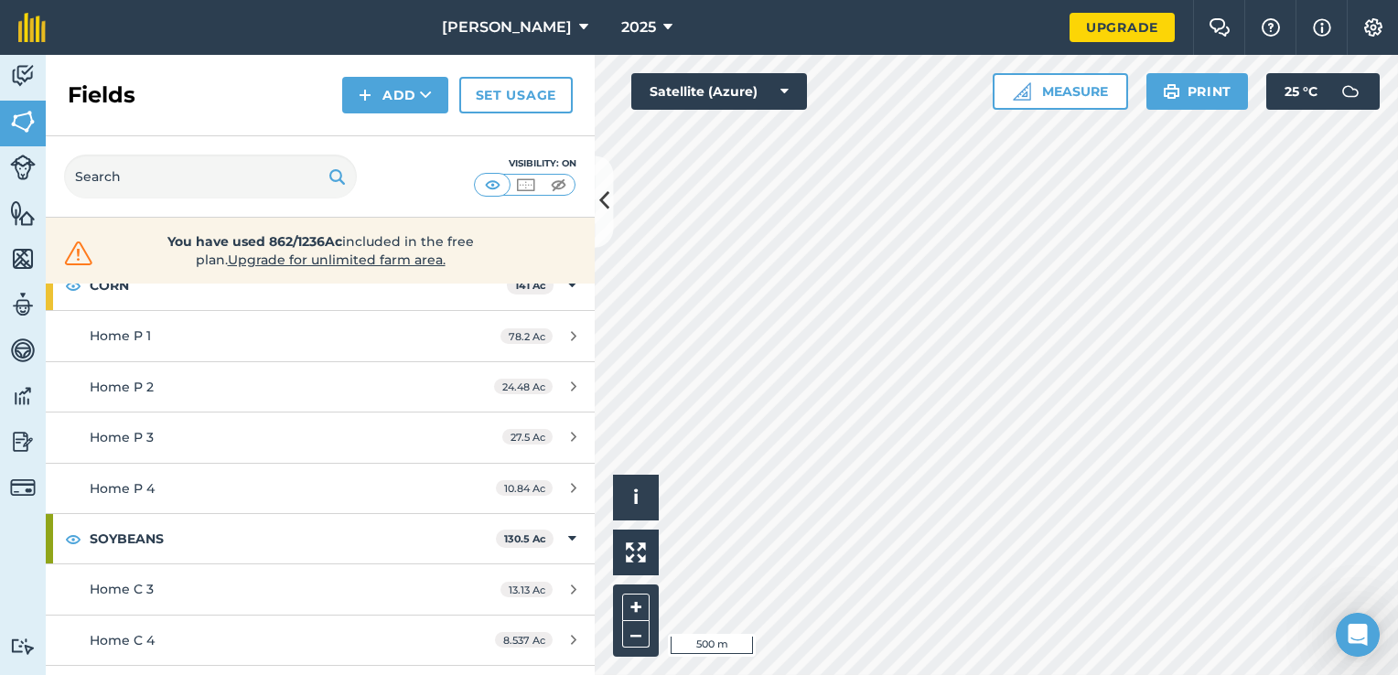
scroll to position [1174, 0]
